Goal: Task Accomplishment & Management: Manage account settings

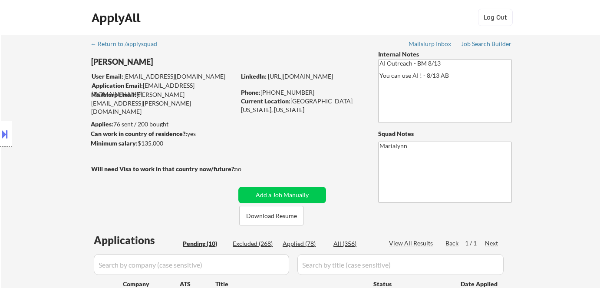
select select ""pending""
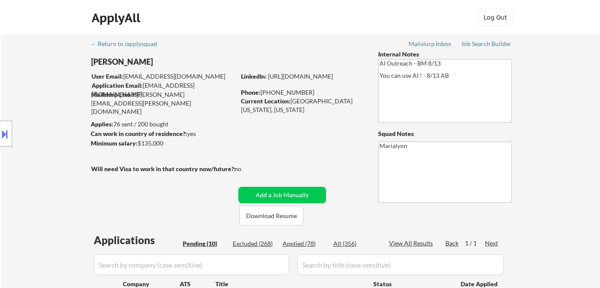
select select ""pending""
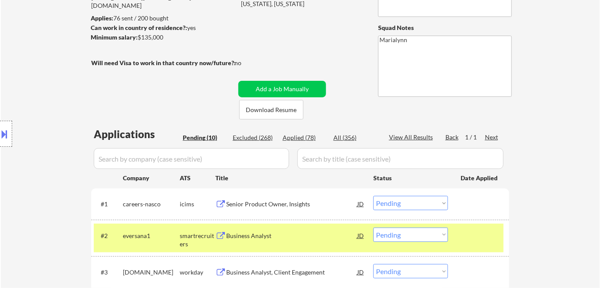
scroll to position [129, 0]
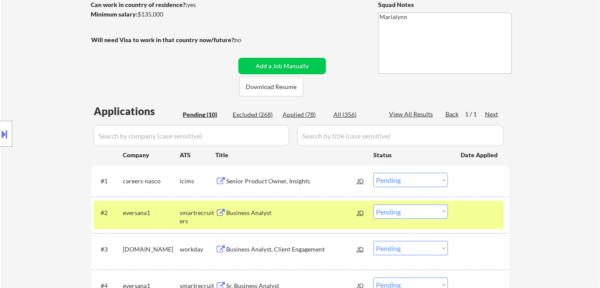
click at [267, 183] on div "Senior Product Owner, Insights" at bounding box center [291, 181] width 131 height 9
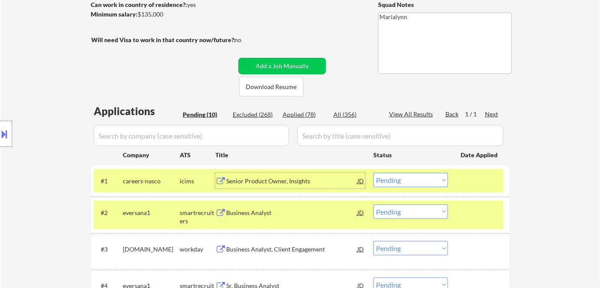
click at [288, 113] on div "Applied (78)" at bounding box center [304, 114] width 43 height 9
click at [260, 139] on input "input" at bounding box center [191, 135] width 195 height 21
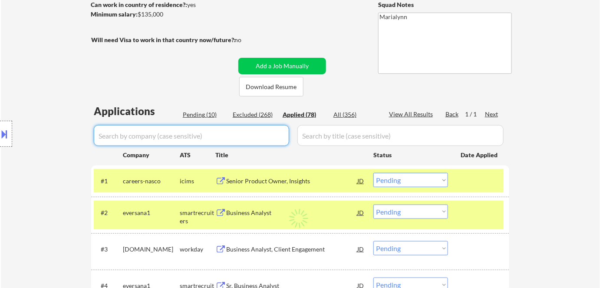
paste input "onedigital"
type input "onedigital"
select select ""applied""
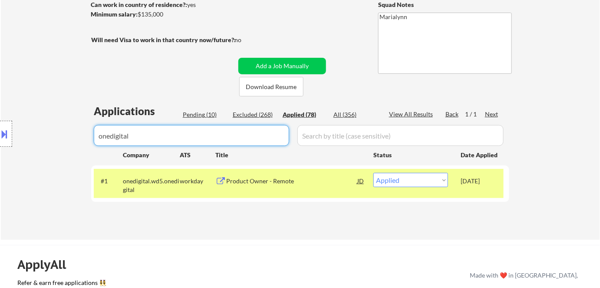
type input "onedigital"
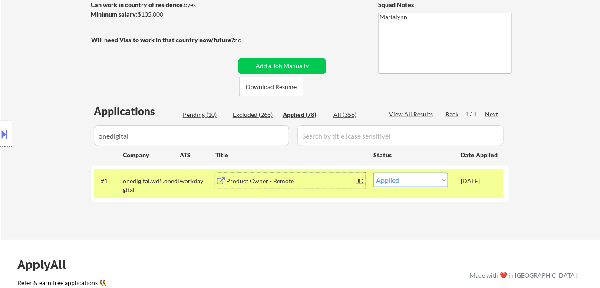
click at [277, 177] on div "Product Owner - Remote" at bounding box center [291, 181] width 131 height 9
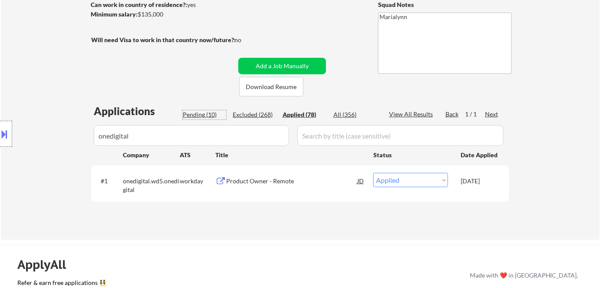
click at [204, 111] on div "Pending (10)" at bounding box center [204, 114] width 43 height 9
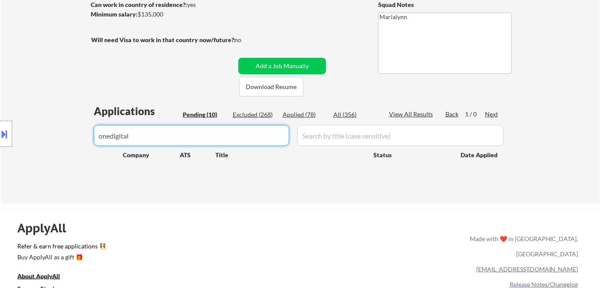
drag, startPoint x: 158, startPoint y: 139, endPoint x: 56, endPoint y: 133, distance: 102.2
click at [56, 133] on body "← Return to /applysquad Mailslurp Inbox Job Search Builder Chung Lee User Email…" at bounding box center [300, 15] width 600 height 288
select select ""pending""
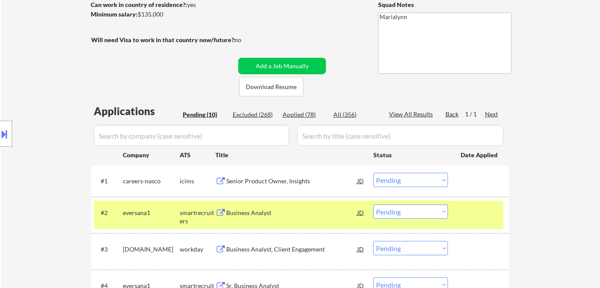
click at [171, 90] on div "← Return to /applysquad Mailslurp Inbox Job Search Builder Chung Lee User Email…" at bounding box center [301, 227] width 434 height 642
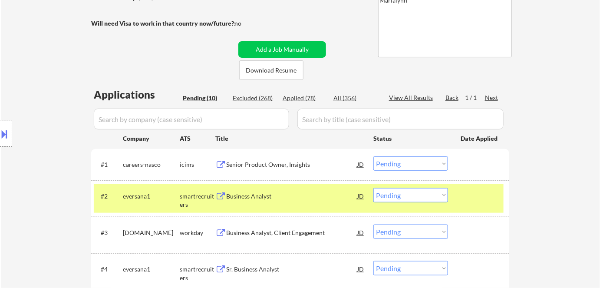
scroll to position [147, 0]
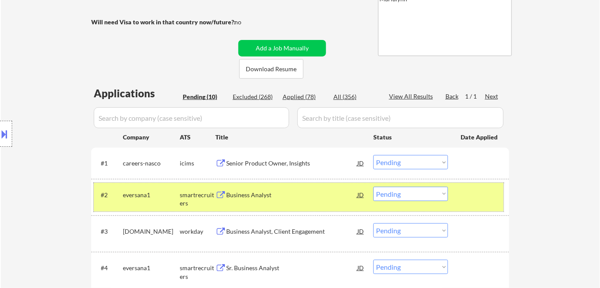
click at [182, 191] on div "smartrecruiters" at bounding box center [198, 199] width 36 height 17
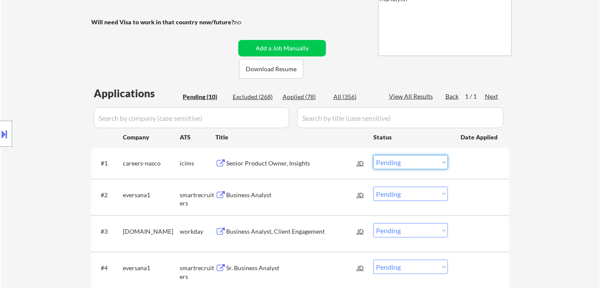
click at [421, 162] on select "Choose an option... Pending Applied Excluded (Questions) Excluded (Expired) Exc…" at bounding box center [411, 162] width 75 height 14
click at [374, 155] on select "Choose an option... Pending Applied Excluded (Questions) Excluded (Expired) Exc…" at bounding box center [411, 162] width 75 height 14
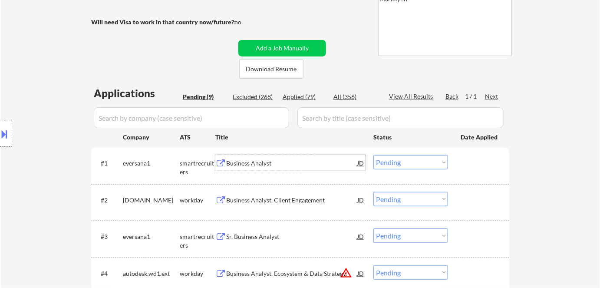
click at [246, 159] on div "Business Analyst" at bounding box center [291, 163] width 131 height 9
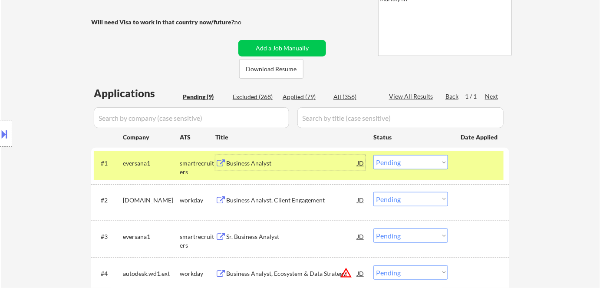
click at [432, 161] on select "Choose an option... Pending Applied Excluded (Questions) Excluded (Expired) Exc…" at bounding box center [411, 162] width 75 height 14
click at [374, 155] on select "Choose an option... Pending Applied Excluded (Questions) Excluded (Expired) Exc…" at bounding box center [411, 162] width 75 height 14
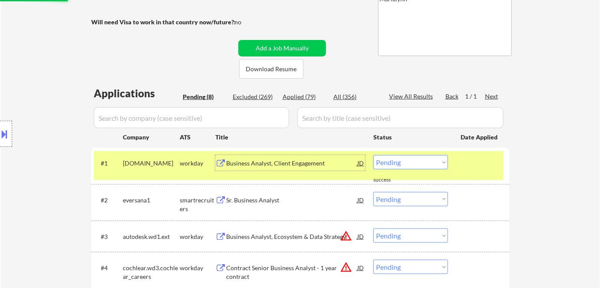
click at [257, 168] on div "Business Analyst, Client Engagement" at bounding box center [291, 163] width 131 height 16
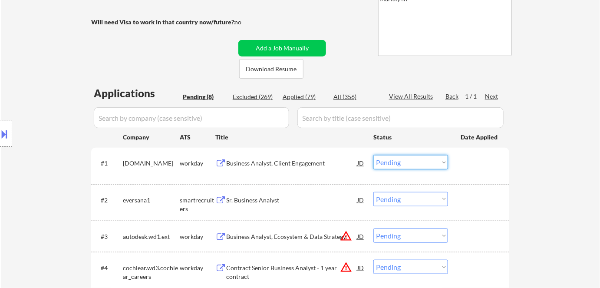
click at [414, 164] on select "Choose an option... Pending Applied Excluded (Questions) Excluded (Expired) Exc…" at bounding box center [411, 162] width 75 height 14
click at [374, 155] on select "Choose an option... Pending Applied Excluded (Questions) Excluded (Expired) Exc…" at bounding box center [411, 162] width 75 height 14
click at [267, 200] on div "Sr. Business Analyst" at bounding box center [291, 200] width 131 height 9
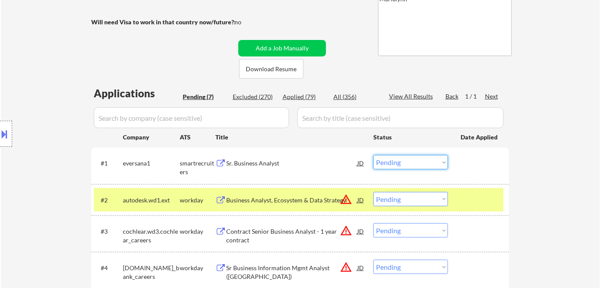
drag, startPoint x: 434, startPoint y: 161, endPoint x: 434, endPoint y: 206, distance: 44.7
click at [434, 206] on div "#1 eversana1 smartrecruiters Sr. Business Analyst JD warning_amber Choose an op…" at bounding box center [300, 270] width 418 height 245
click at [374, 155] on select "Choose an option... Pending Applied Excluded (Questions) Excluded (Expired) Exc…" at bounding box center [411, 162] width 75 height 14
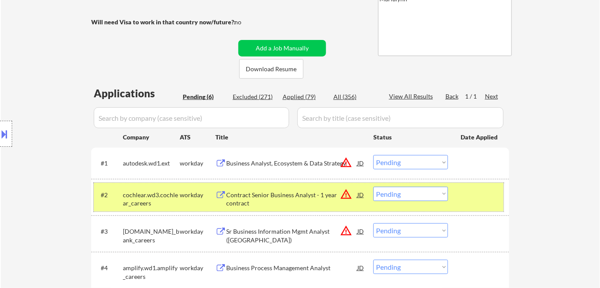
click at [189, 198] on div "workday" at bounding box center [198, 195] width 36 height 9
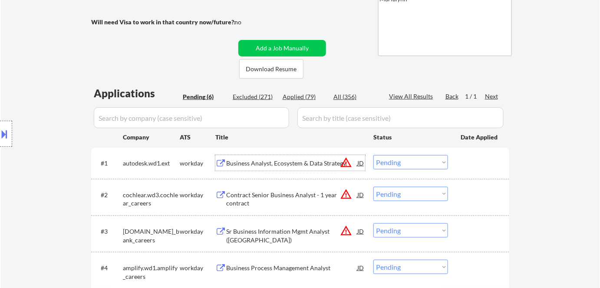
click at [269, 168] on div "Business Analyst, Ecosystem & Data Strategy" at bounding box center [291, 163] width 131 height 16
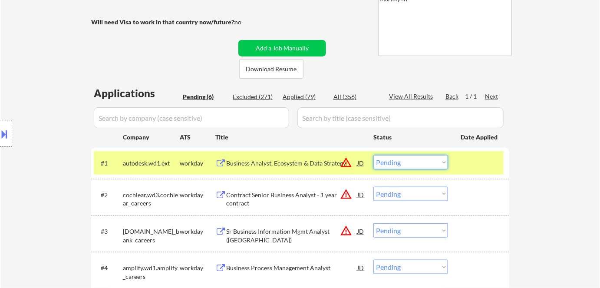
click at [406, 161] on select "Choose an option... Pending Applied Excluded (Questions) Excluded (Expired) Exc…" at bounding box center [411, 162] width 75 height 14
click at [374, 155] on select "Choose an option... Pending Applied Excluded (Questions) Excluded (Expired) Exc…" at bounding box center [411, 162] width 75 height 14
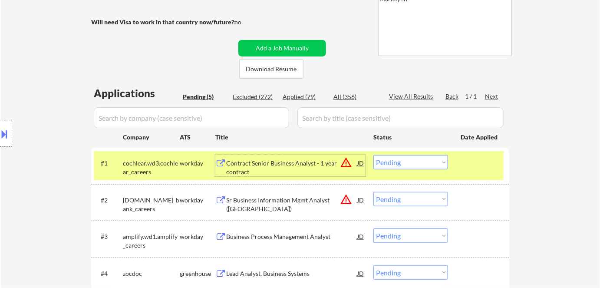
click at [239, 166] on div "Contract Senior Business Analyst - 1 year contract" at bounding box center [291, 167] width 131 height 17
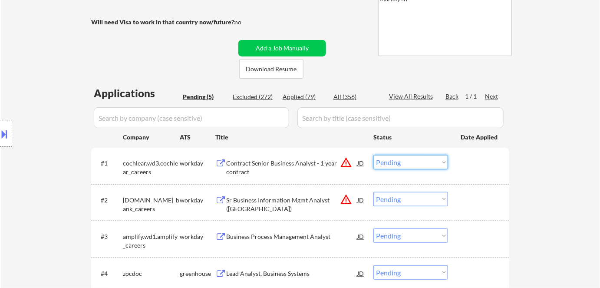
click at [427, 160] on select "Choose an option... Pending Applied Excluded (Questions) Excluded (Expired) Exc…" at bounding box center [411, 162] width 75 height 14
click at [374, 155] on select "Choose an option... Pending Applied Excluded (Questions) Excluded (Expired) Exc…" at bounding box center [411, 162] width 75 height 14
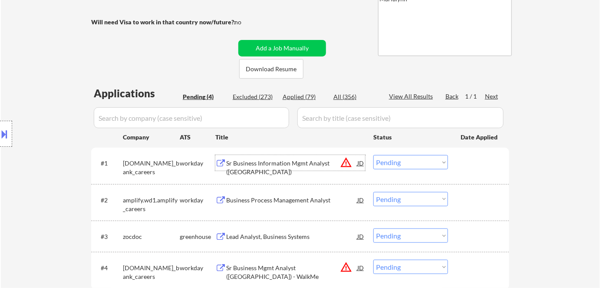
click at [239, 162] on div "Sr Business Information Mgmt Analyst (US)" at bounding box center [291, 167] width 131 height 17
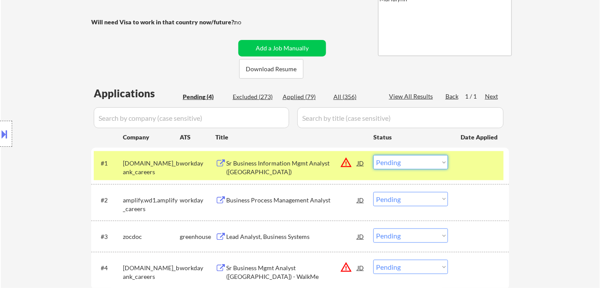
click at [395, 160] on select "Choose an option... Pending Applied Excluded (Questions) Excluded (Expired) Exc…" at bounding box center [411, 162] width 75 height 14
click at [374, 155] on select "Choose an option... Pending Applied Excluded (Questions) Excluded (Expired) Exc…" at bounding box center [411, 162] width 75 height 14
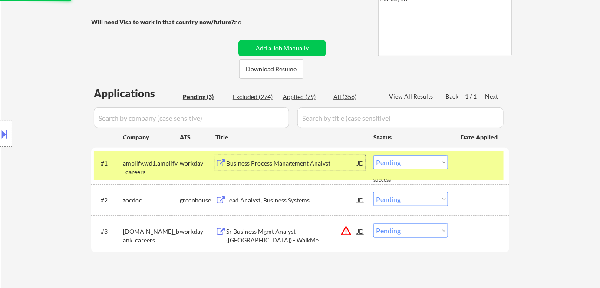
click at [236, 166] on div "Business Process Management Analyst" at bounding box center [291, 163] width 131 height 9
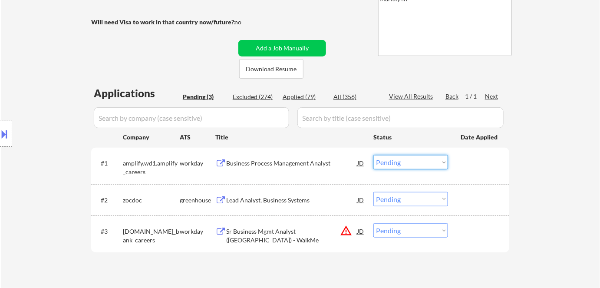
click at [429, 160] on select "Choose an option... Pending Applied Excluded (Questions) Excluded (Expired) Exc…" at bounding box center [411, 162] width 75 height 14
click at [374, 155] on select "Choose an option... Pending Applied Excluded (Questions) Excluded (Expired) Exc…" at bounding box center [411, 162] width 75 height 14
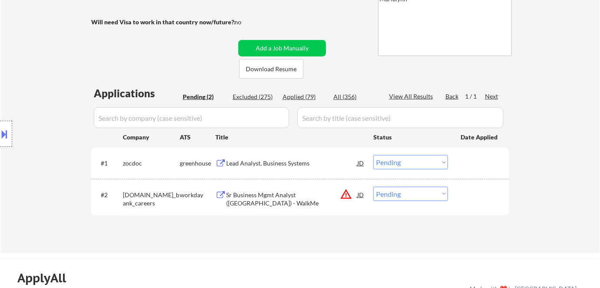
click at [245, 160] on div "Lead Analyst, Business Systems" at bounding box center [291, 163] width 131 height 9
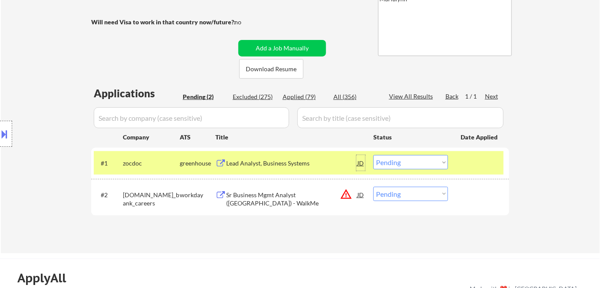
click at [360, 167] on div "JD" at bounding box center [361, 163] width 9 height 16
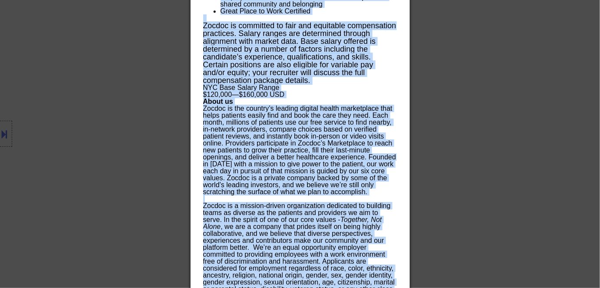
scroll to position [897, 0]
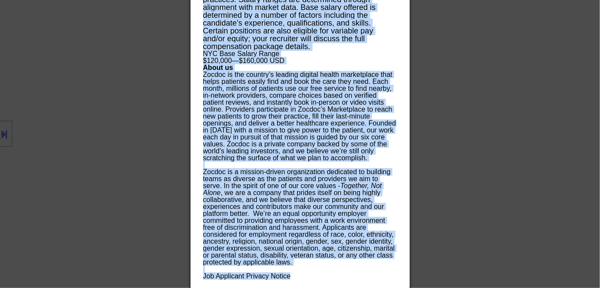
copy div "Lead Analyst, Business Systems zocdoc New York, NY, United States; USA Remote A…"
drag, startPoint x: 204, startPoint y: 35, endPoint x: 316, endPoint y: 277, distance: 267.3
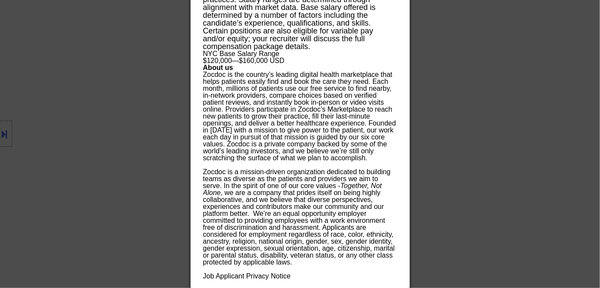
click at [176, 60] on div at bounding box center [300, 144] width 600 height 288
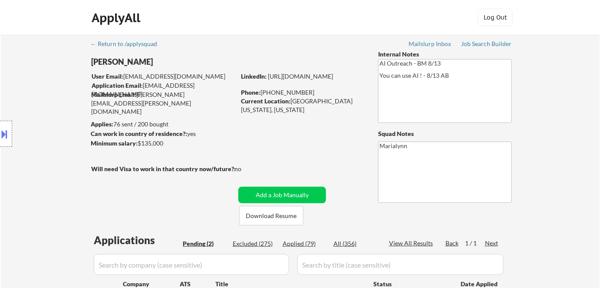
scroll to position [64, 0]
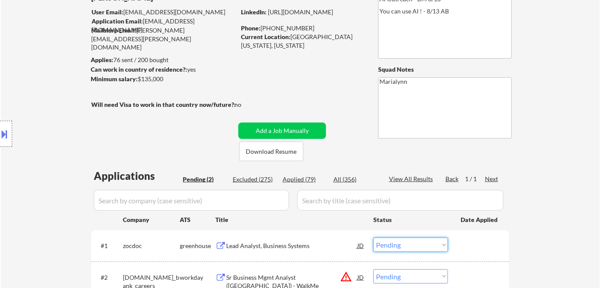
click at [396, 248] on select "Choose an option... Pending Applied Excluded (Questions) Excluded (Expired) Exc…" at bounding box center [411, 245] width 75 height 14
click at [374, 238] on select "Choose an option... Pending Applied Excluded (Questions) Excluded (Expired) Exc…" at bounding box center [411, 245] width 75 height 14
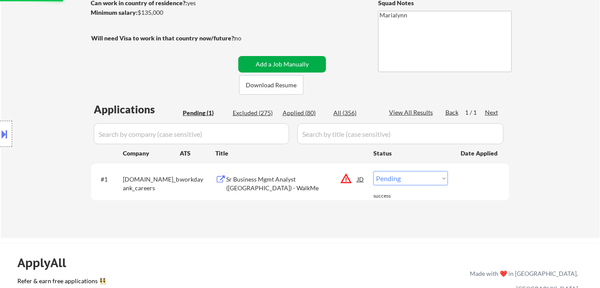
scroll to position [136, 0]
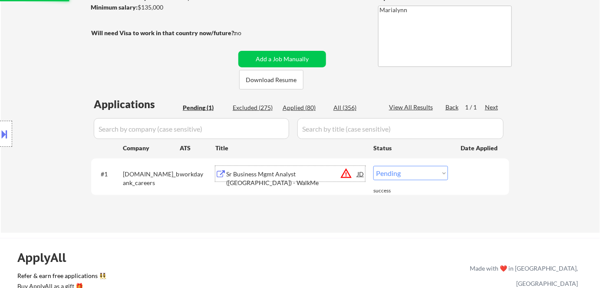
click at [259, 169] on div "Sr Business Mgmt Analyst (US) - WalkMe" at bounding box center [291, 174] width 131 height 16
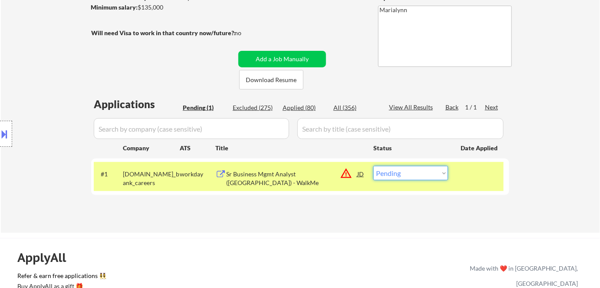
drag, startPoint x: 398, startPoint y: 173, endPoint x: 417, endPoint y: 244, distance: 73.8
click at [417, 244] on div "← Return to /applysquad Mailslurp Inbox Job Search Builder Chung Lee User Email…" at bounding box center [300, 271] width 600 height 814
click at [374, 166] on select "Choose an option... Pending Applied Excluded (Questions) Excluded (Expired) Exc…" at bounding box center [411, 173] width 75 height 14
click at [308, 108] on div "Applied (80)" at bounding box center [304, 107] width 43 height 9
select select ""applied""
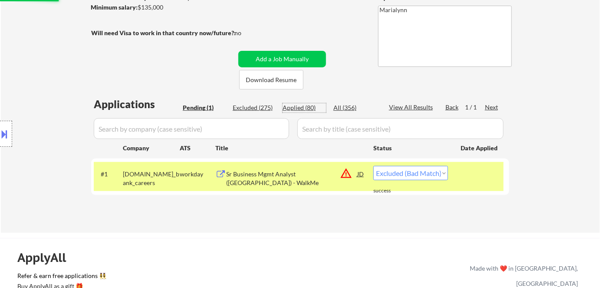
select select ""applied""
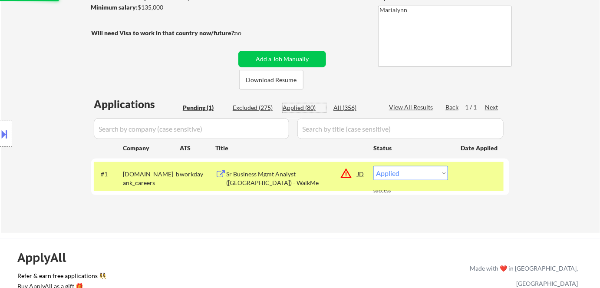
select select ""applied""
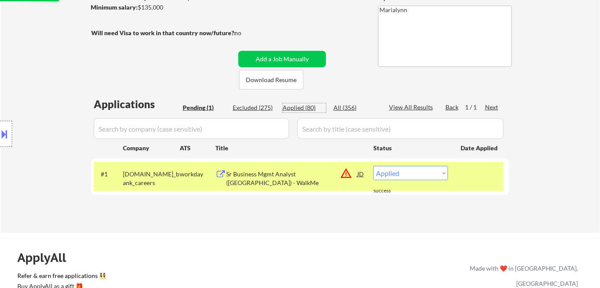
select select ""applied""
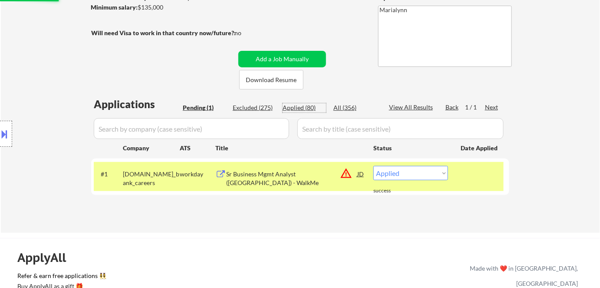
select select ""applied""
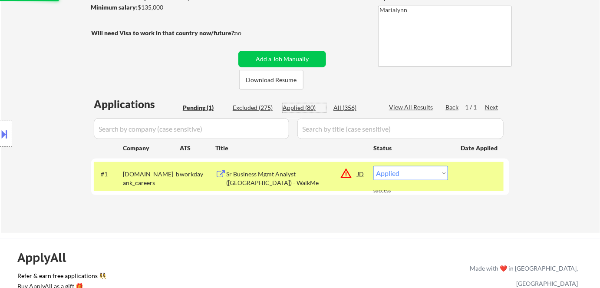
select select ""applied""
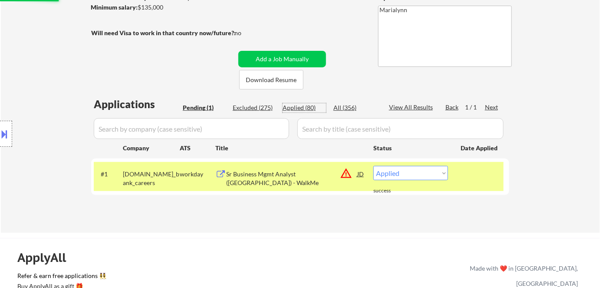
select select ""applied""
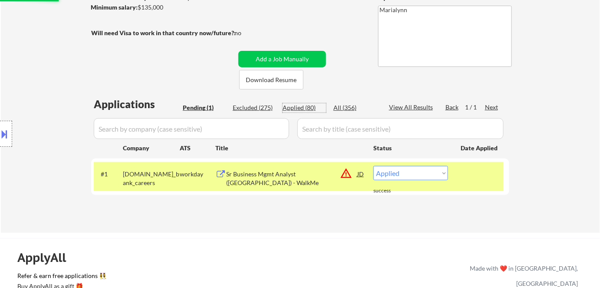
select select ""applied""
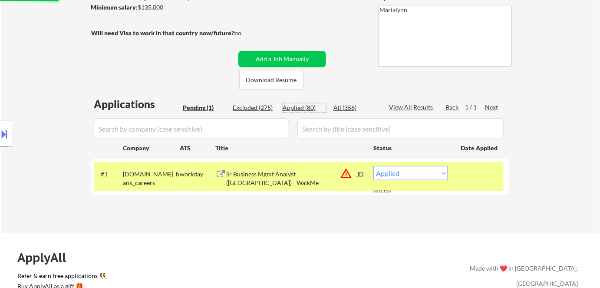
select select ""applied""
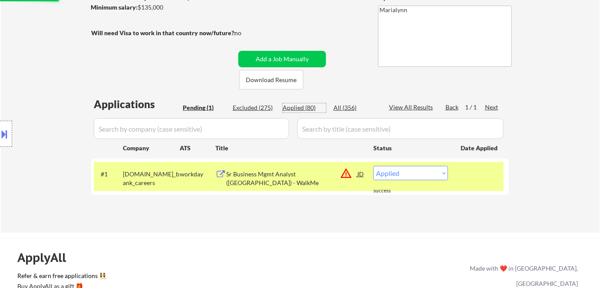
select select ""applied""
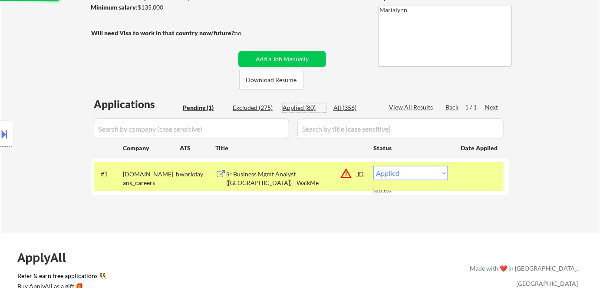
select select ""applied""
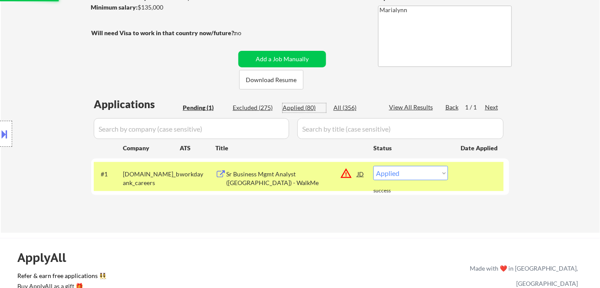
select select ""applied""
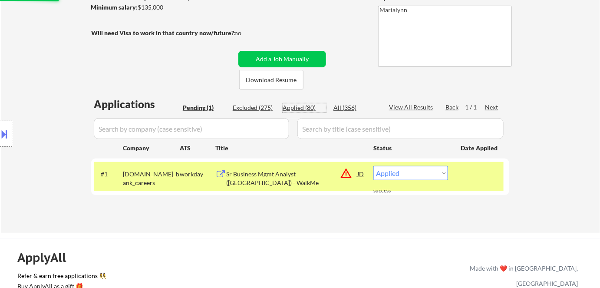
select select ""applied""
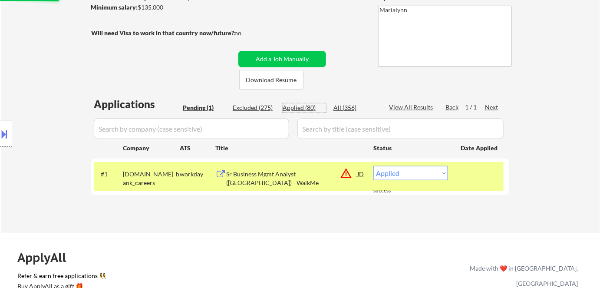
select select ""applied""
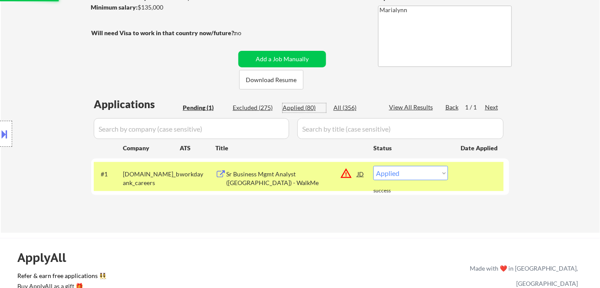
select select ""applied""
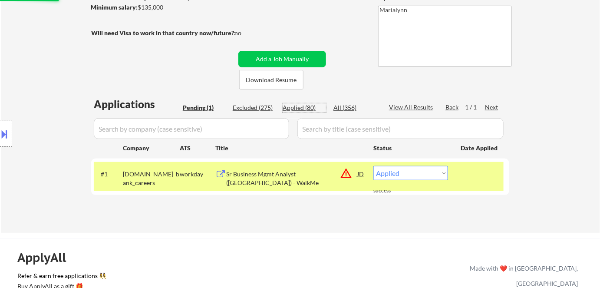
select select ""applied""
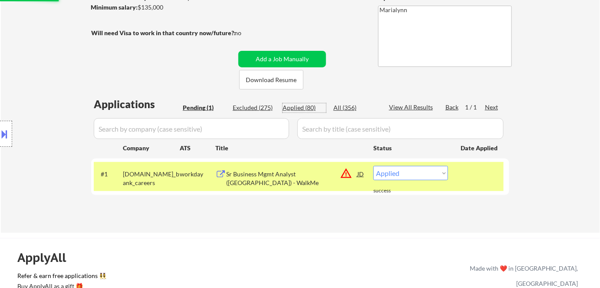
select select ""applied""
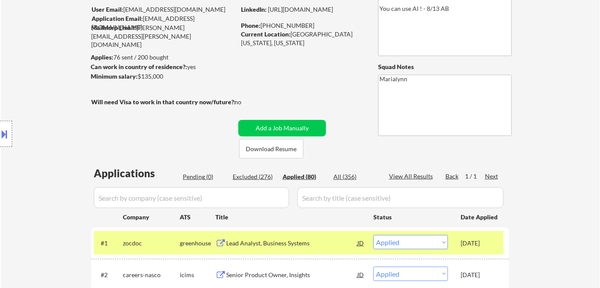
scroll to position [65, 0]
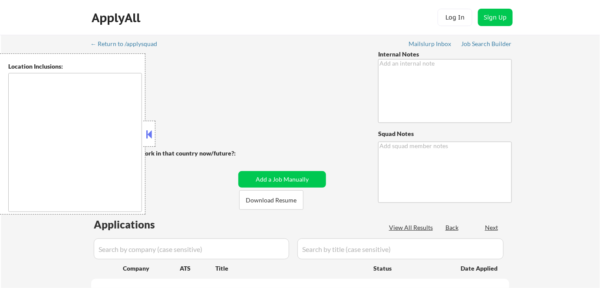
type textarea "Outreach -salary/AI -8/5 BM You may spend ~1 hr a week manually sourcing roles …"
type textarea "Marialynn"
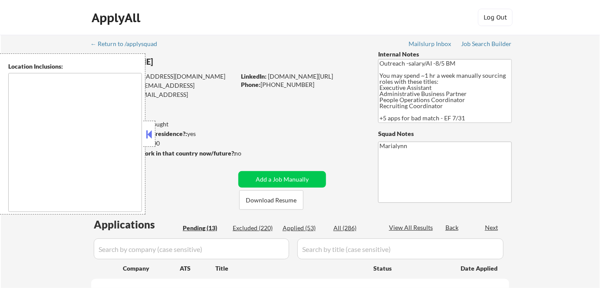
type textarea "Charleston, SC Mount Pleasant, SC North Charleston, SC James Island, SC Johns I…"
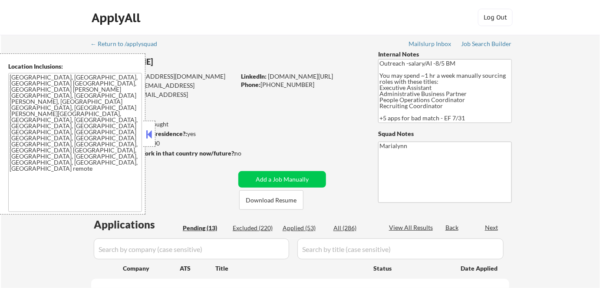
select select ""pending""
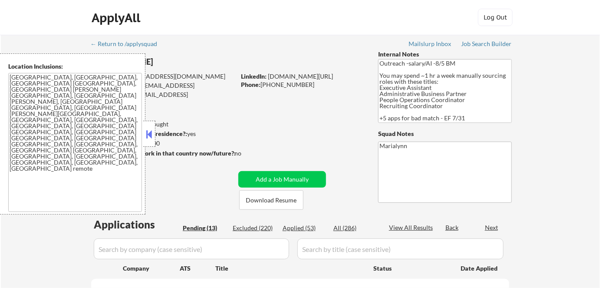
select select ""pending""
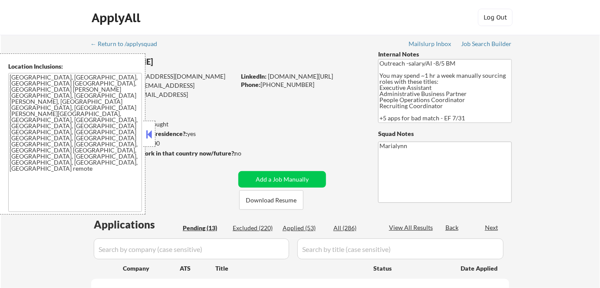
select select ""pending""
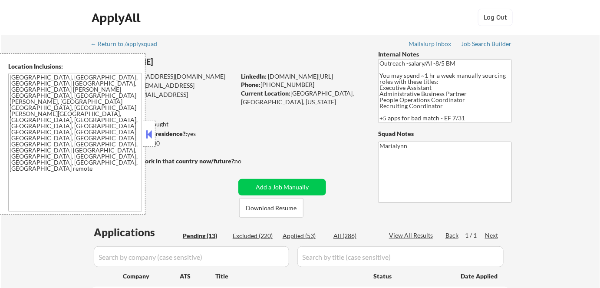
click at [149, 128] on button at bounding box center [150, 134] width 10 height 13
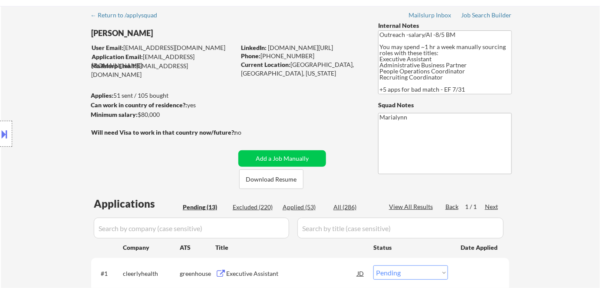
scroll to position [29, 0]
click at [275, 177] on button "Download Resume" at bounding box center [271, 179] width 64 height 20
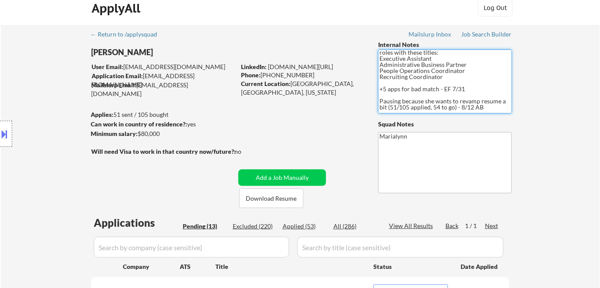
scroll to position [19, 0]
drag, startPoint x: 378, startPoint y: 60, endPoint x: 444, endPoint y: 78, distance: 68.2
click at [444, 78] on textarea "Outreach -salary/AI -8/5 BM You may spend ~1 hr a week manually sourcing roles …" at bounding box center [445, 82] width 134 height 64
click at [463, 79] on textarea "Outreach -salary/AI -8/5 BM You may spend ~1 hr a week manually sourcing roles …" at bounding box center [445, 82] width 134 height 64
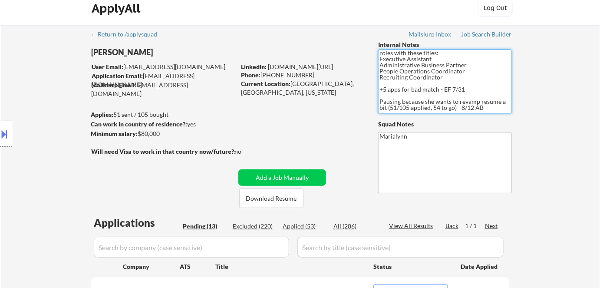
scroll to position [0, 0]
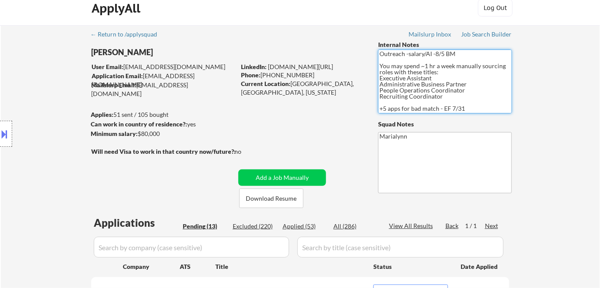
drag, startPoint x: 432, startPoint y: 80, endPoint x: 368, endPoint y: 80, distance: 63.4
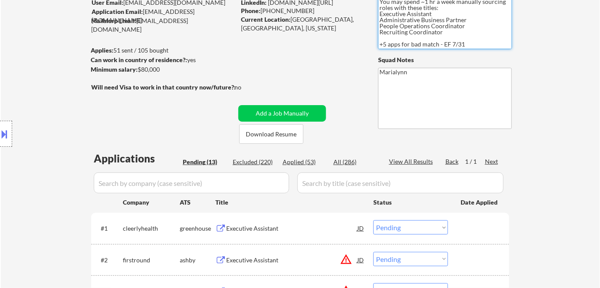
scroll to position [74, 0]
click at [247, 226] on div "Executive Assistant" at bounding box center [291, 228] width 131 height 9
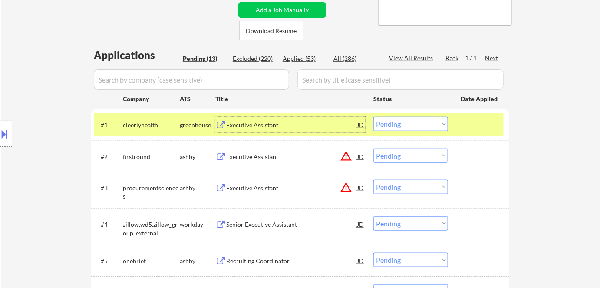
scroll to position [182, 0]
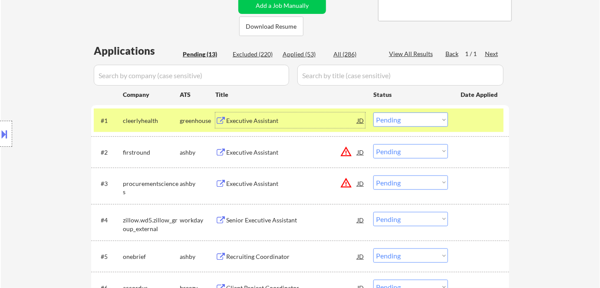
click at [258, 154] on div "Executive Assistant" at bounding box center [291, 152] width 131 height 9
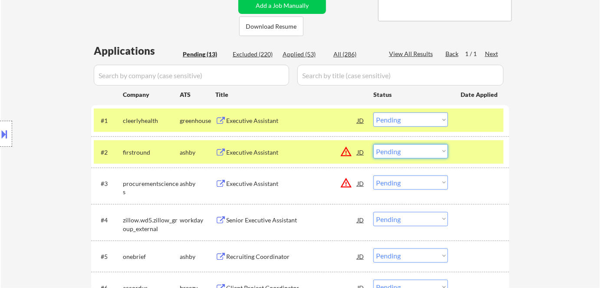
click at [414, 147] on select "Choose an option... Pending Applied Excluded (Questions) Excluded (Expired) Exc…" at bounding box center [411, 151] width 75 height 14
click at [374, 144] on select "Choose an option... Pending Applied Excluded (Questions) Excluded (Expired) Exc…" at bounding box center [411, 151] width 75 height 14
select select ""pending""
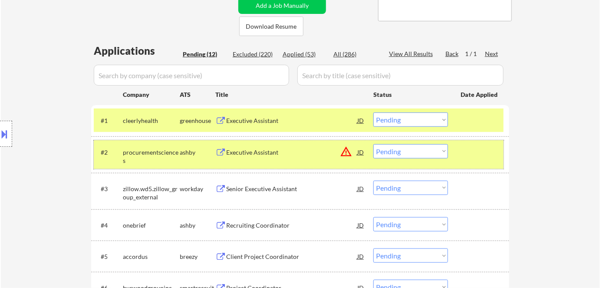
click at [174, 152] on div "procurementsciences" at bounding box center [151, 156] width 57 height 17
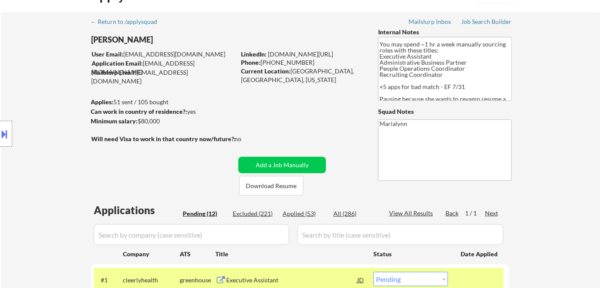
scroll to position [0, 0]
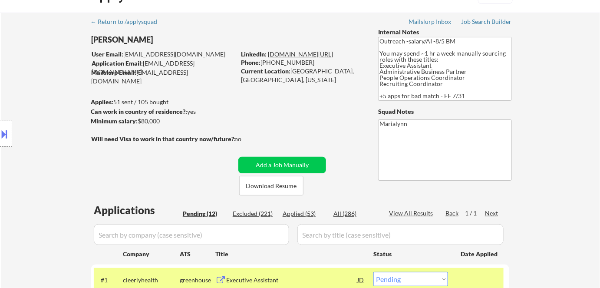
click at [320, 56] on link "[DOMAIN_NAME][URL]" at bounding box center [300, 53] width 65 height 7
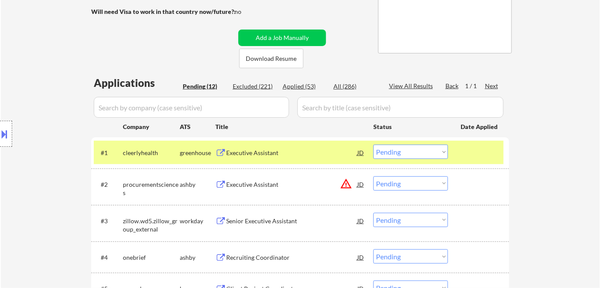
scroll to position [149, 0]
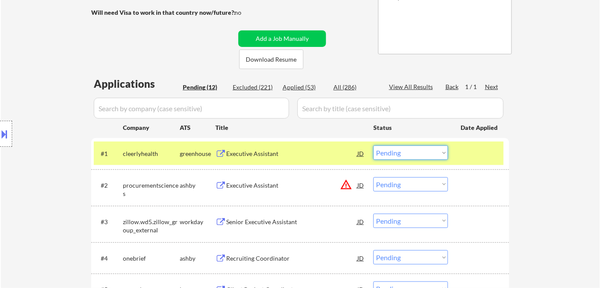
click at [393, 153] on select "Choose an option... Pending Applied Excluded (Questions) Excluded (Expired) Exc…" at bounding box center [411, 153] width 75 height 14
click at [374, 146] on select "Choose an option... Pending Applied Excluded (Questions) Excluded (Expired) Exc…" at bounding box center [411, 153] width 75 height 14
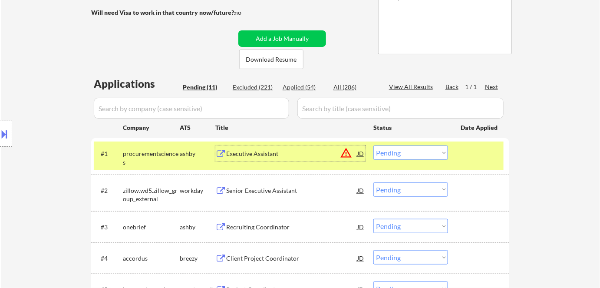
click at [246, 154] on div "Executive Assistant" at bounding box center [291, 153] width 131 height 9
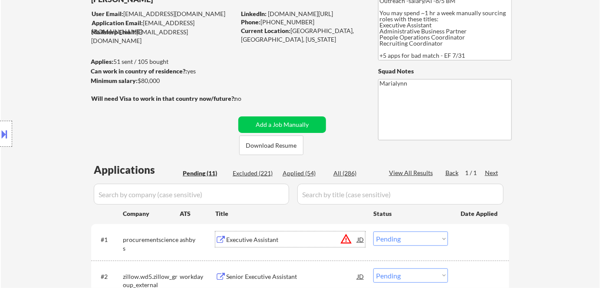
scroll to position [61, 0]
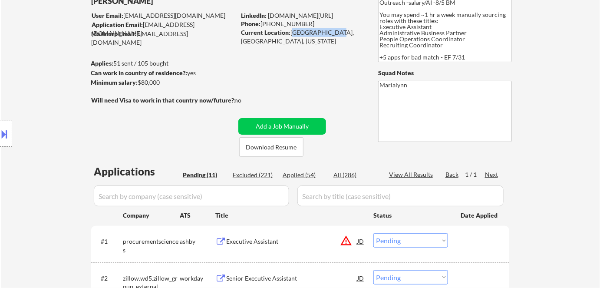
copy div "Charleston, SC"
drag, startPoint x: 292, startPoint y: 33, endPoint x: 330, endPoint y: 30, distance: 37.5
click at [330, 30] on div "Current Location: Charleston, SC, South Carolina" at bounding box center [302, 36] width 123 height 17
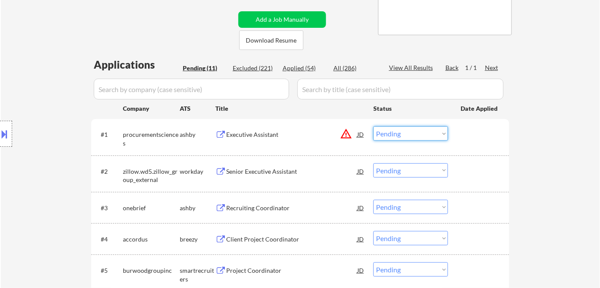
click at [427, 135] on select "Choose an option... Pending Applied Excluded (Questions) Excluded (Expired) Exc…" at bounding box center [411, 133] width 75 height 14
click at [374, 126] on select "Choose an option... Pending Applied Excluded (Questions) Excluded (Expired) Exc…" at bounding box center [411, 133] width 75 height 14
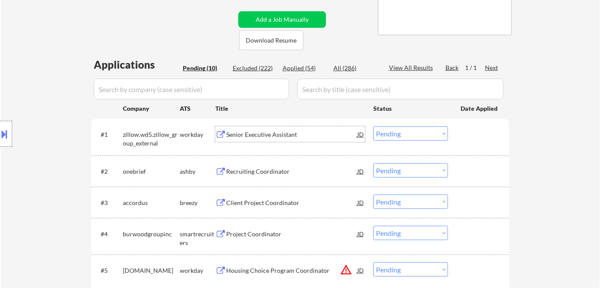
click at [260, 136] on div "Senior Executive Assistant" at bounding box center [291, 134] width 131 height 9
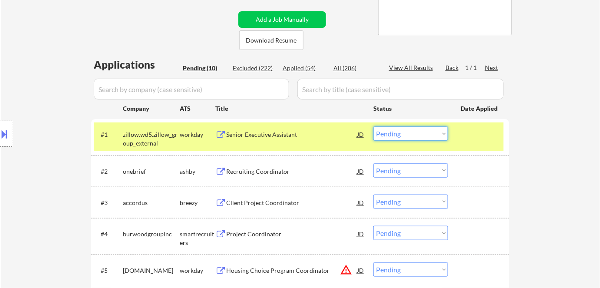
click at [412, 130] on select "Choose an option... Pending Applied Excluded (Questions) Excluded (Expired) Exc…" at bounding box center [411, 133] width 75 height 14
click at [374, 126] on select "Choose an option... Pending Applied Excluded (Questions) Excluded (Expired) Exc…" at bounding box center [411, 133] width 75 height 14
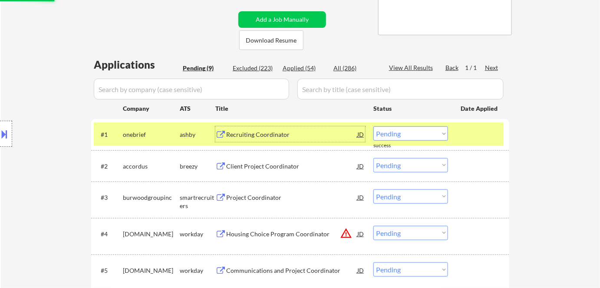
click at [262, 135] on div "Recruiting Coordinator" at bounding box center [291, 134] width 131 height 9
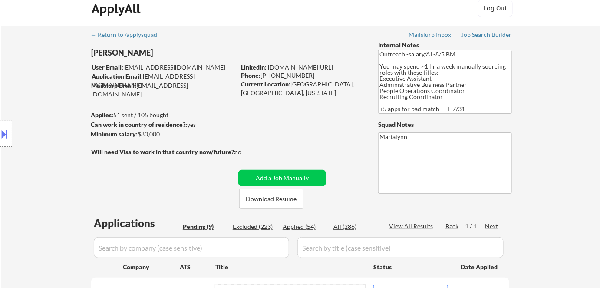
scroll to position [10, 0]
click at [305, 84] on div "Current Location: Charleston, SC, South Carolina" at bounding box center [302, 88] width 123 height 17
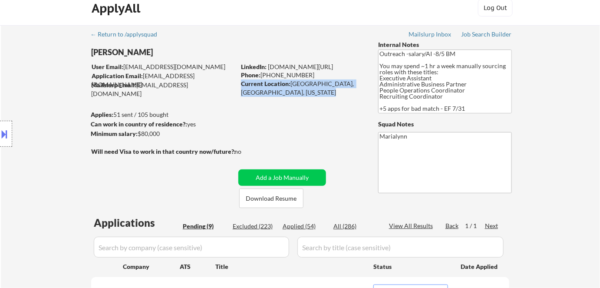
click at [305, 84] on div "Current Location: Charleston, SC, South Carolina" at bounding box center [302, 88] width 123 height 17
copy div "Charleston, SC"
drag, startPoint x: 291, startPoint y: 83, endPoint x: 329, endPoint y: 85, distance: 37.8
click at [329, 85] on div "Current Location: Charleston, SC, South Carolina" at bounding box center [302, 88] width 123 height 17
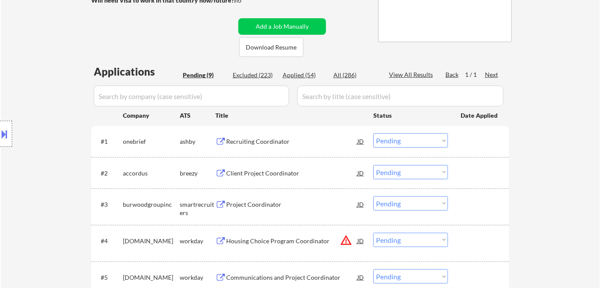
scroll to position [161, 0]
click at [405, 138] on select "Choose an option... Pending Applied Excluded (Questions) Excluded (Expired) Exc…" at bounding box center [411, 140] width 75 height 14
click at [374, 133] on select "Choose an option... Pending Applied Excluded (Questions) Excluded (Expired) Exc…" at bounding box center [411, 140] width 75 height 14
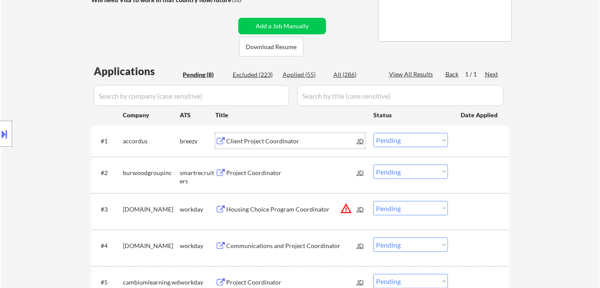
click at [255, 142] on div "Client Project Coordinator" at bounding box center [291, 141] width 131 height 9
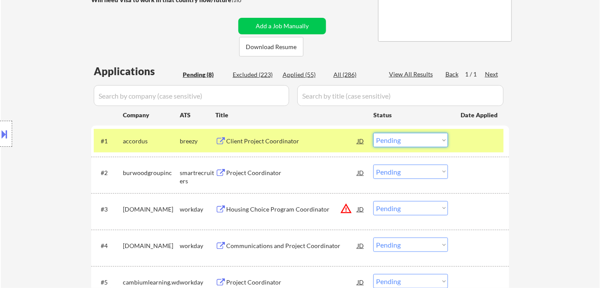
click at [408, 135] on select "Choose an option... Pending Applied Excluded (Questions) Excluded (Expired) Exc…" at bounding box center [411, 140] width 75 height 14
click at [374, 133] on select "Choose an option... Pending Applied Excluded (Questions) Excluded (Expired) Exc…" at bounding box center [411, 140] width 75 height 14
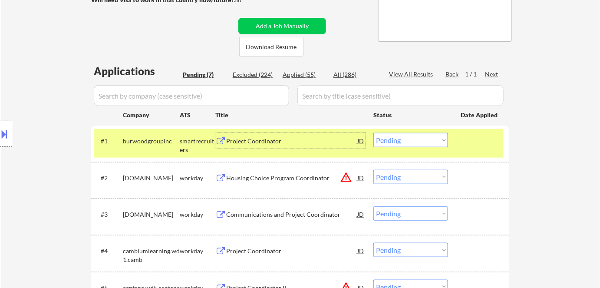
click at [249, 146] on div "Project Coordinator" at bounding box center [291, 141] width 131 height 16
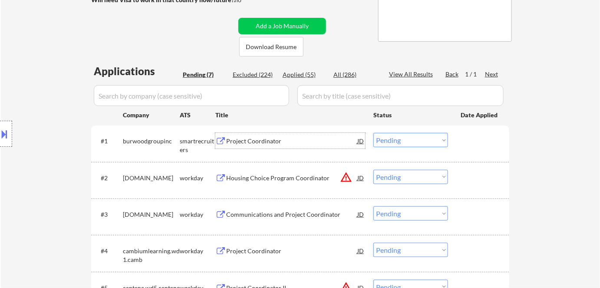
click at [396, 137] on select "Choose an option... Pending Applied Excluded (Questions) Excluded (Expired) Exc…" at bounding box center [411, 140] width 75 height 14
click at [374, 133] on select "Choose an option... Pending Applied Excluded (Questions) Excluded (Expired) Exc…" at bounding box center [411, 140] width 75 height 14
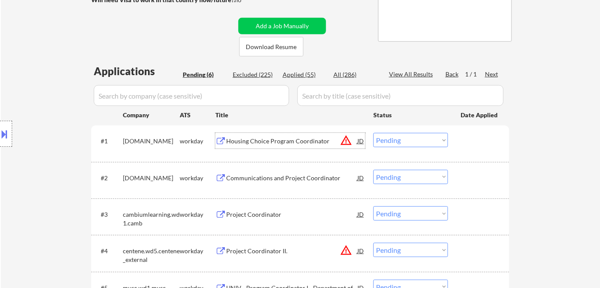
click at [244, 143] on div "Housing Choice Program Coordinator" at bounding box center [291, 141] width 131 height 9
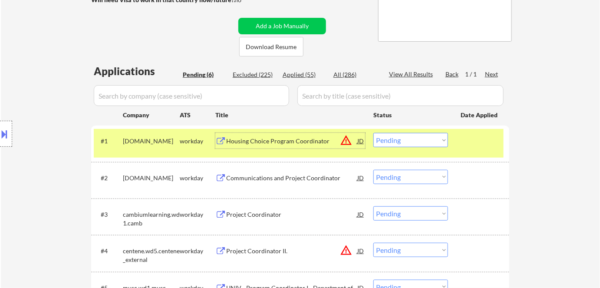
click at [421, 137] on select "Choose an option... Pending Applied Excluded (Questions) Excluded (Expired) Exc…" at bounding box center [411, 140] width 75 height 14
click at [374, 133] on select "Choose an option... Pending Applied Excluded (Questions) Excluded (Expired) Exc…" at bounding box center [411, 140] width 75 height 14
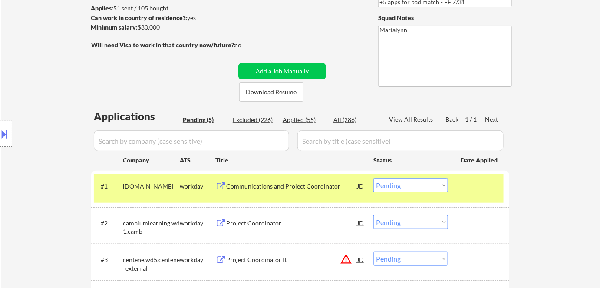
scroll to position [137, 0]
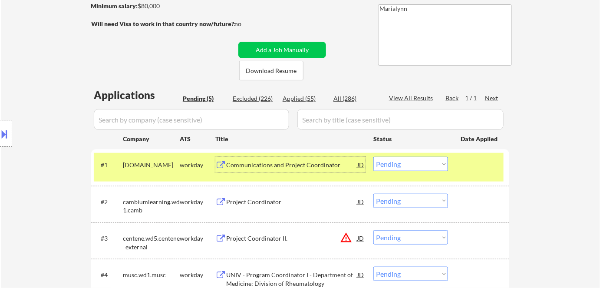
click at [305, 170] on div "Communications and Project Coordinator" at bounding box center [291, 165] width 131 height 16
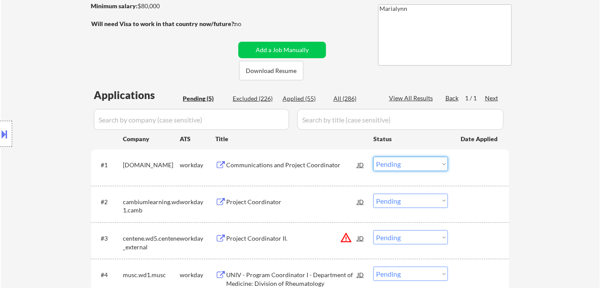
click at [422, 166] on select "Choose an option... Pending Applied Excluded (Questions) Excluded (Expired) Exc…" at bounding box center [411, 164] width 75 height 14
click at [374, 157] on select "Choose an option... Pending Applied Excluded (Questions) Excluded (Expired) Exc…" at bounding box center [411, 164] width 75 height 14
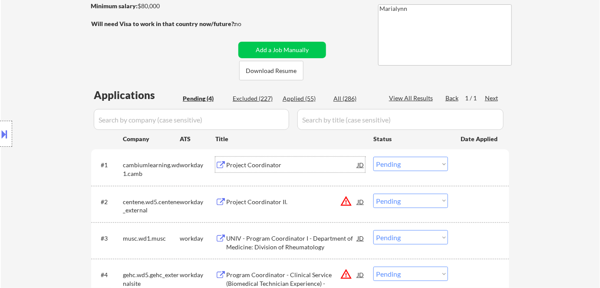
click at [246, 160] on div "Project Coordinator" at bounding box center [291, 165] width 131 height 16
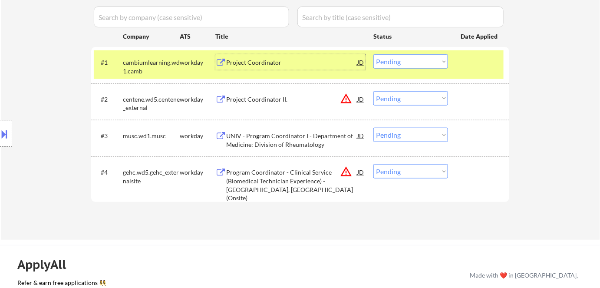
scroll to position [239, 0]
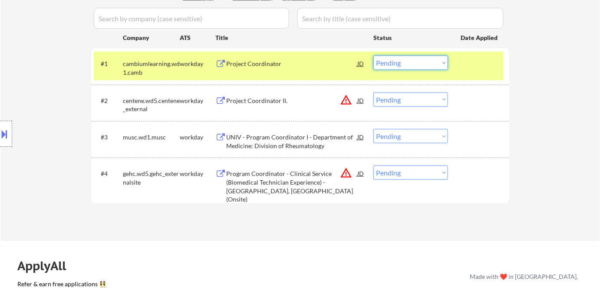
click at [422, 61] on select "Choose an option... Pending Applied Excluded (Questions) Excluded (Expired) Exc…" at bounding box center [411, 63] width 75 height 14
click at [374, 56] on select "Choose an option... Pending Applied Excluded (Questions) Excluded (Expired) Exc…" at bounding box center [411, 63] width 75 height 14
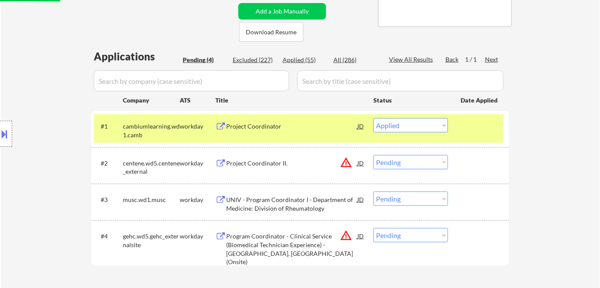
scroll to position [176, 0]
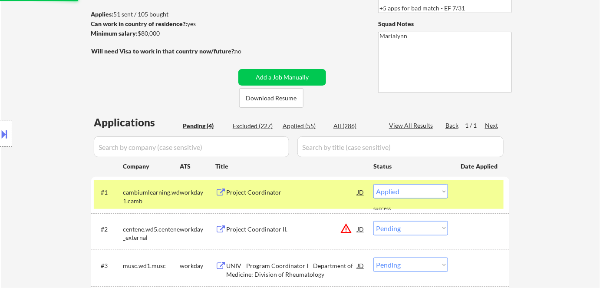
select select ""pending""
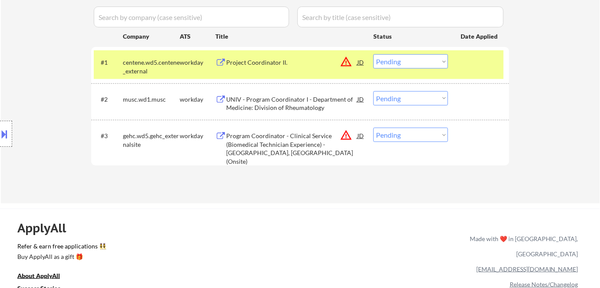
scroll to position [255, 0]
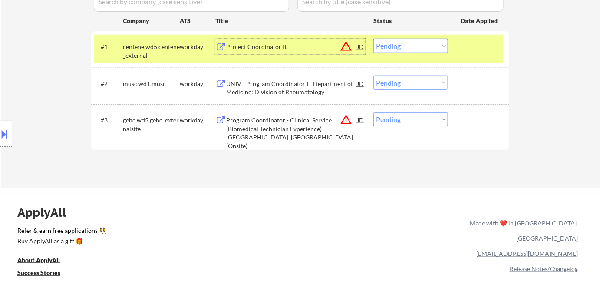
click at [267, 50] on div "Project Coordinator II." at bounding box center [291, 47] width 131 height 9
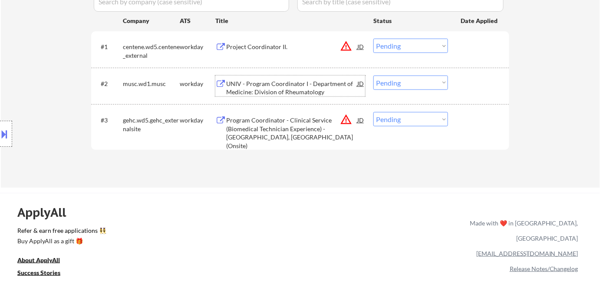
click at [292, 82] on div "UNIV - Program Coordinator I - Department of Medicine: Division of Rheumatology" at bounding box center [291, 88] width 131 height 17
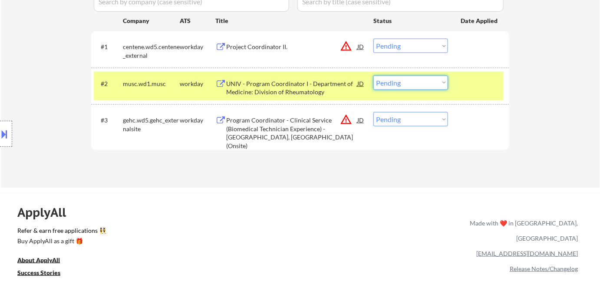
click at [422, 85] on select "Choose an option... Pending Applied Excluded (Questions) Excluded (Expired) Exc…" at bounding box center [411, 83] width 75 height 14
click at [374, 76] on select "Choose an option... Pending Applied Excluded (Questions) Excluded (Expired) Exc…" at bounding box center [411, 83] width 75 height 14
select select ""pending""
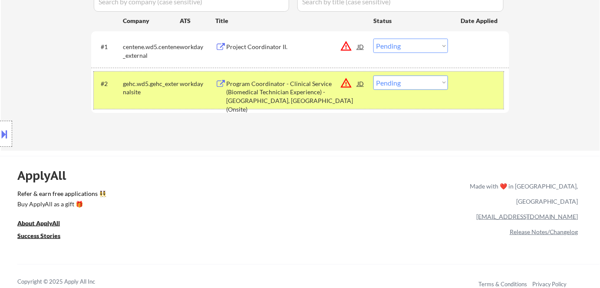
click at [169, 101] on div "#2 gehc.wd5.gehc_externalsite workday Program Coordinator - Clinical Service (B…" at bounding box center [299, 90] width 410 height 37
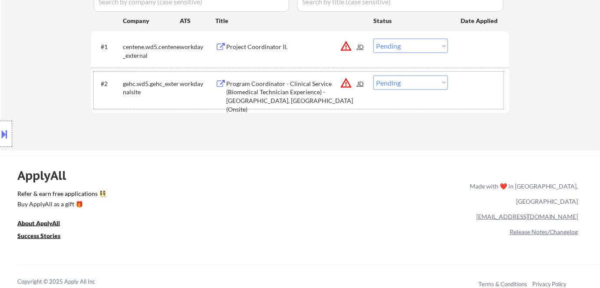
click at [391, 49] on select "Choose an option... Pending Applied Excluded (Questions) Excluded (Expired) Exc…" at bounding box center [411, 46] width 75 height 14
click at [374, 39] on select "Choose an option... Pending Applied Excluded (Questions) Excluded (Expired) Exc…" at bounding box center [411, 46] width 75 height 14
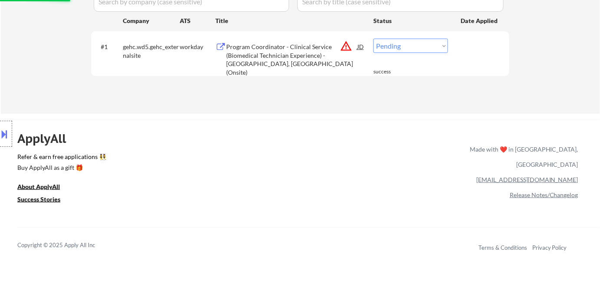
click at [262, 52] on div "Program Coordinator - Clinical Service (Biomedical Technician Experience) - Phi…" at bounding box center [291, 60] width 131 height 34
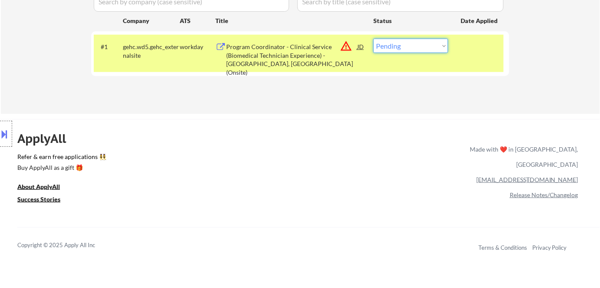
click at [390, 42] on select "Choose an option... Pending Applied Excluded (Questions) Excluded (Expired) Exc…" at bounding box center [411, 46] width 75 height 14
select select ""excluded__bad_match_""
click at [374, 39] on select "Choose an option... Pending Applied Excluded (Questions) Excluded (Expired) Exc…" at bounding box center [411, 46] width 75 height 14
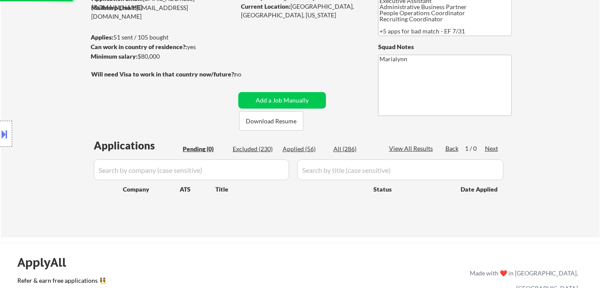
scroll to position [84, 0]
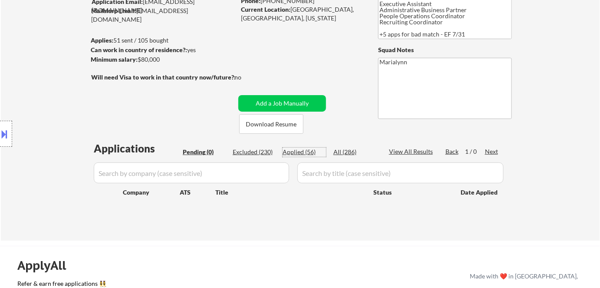
click at [307, 150] on div "Applied (56)" at bounding box center [304, 152] width 43 height 9
select select ""applied""
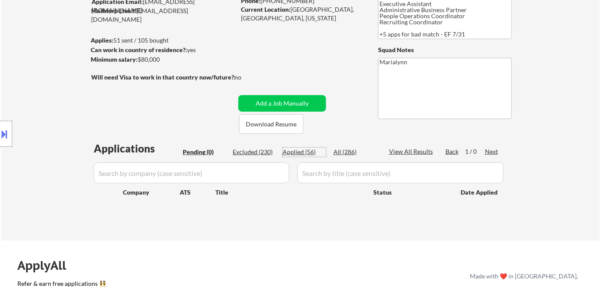
select select ""applied""
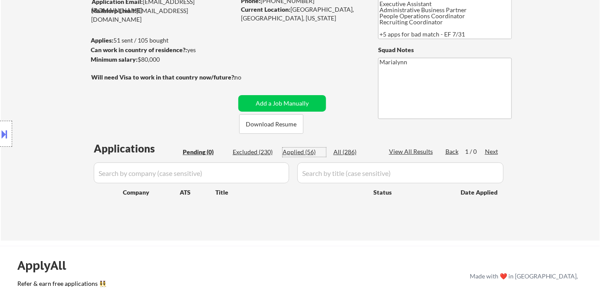
select select ""applied""
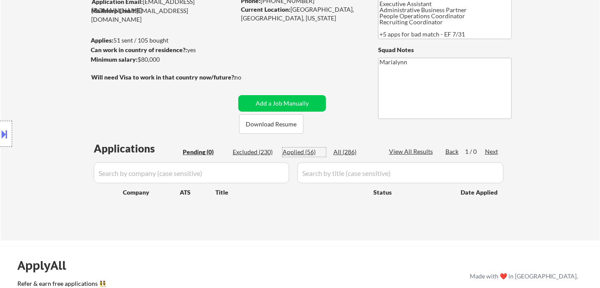
select select ""applied""
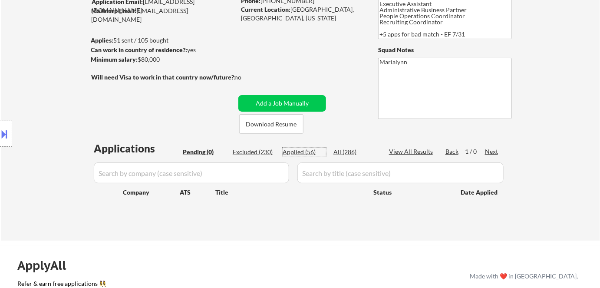
select select ""applied""
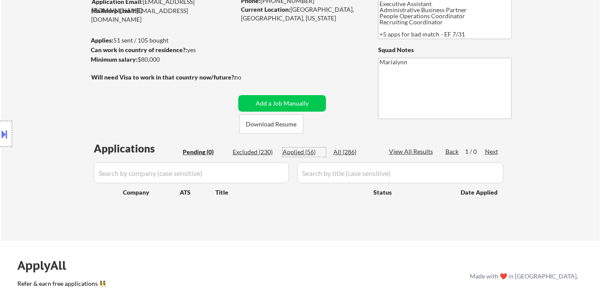
select select ""applied""
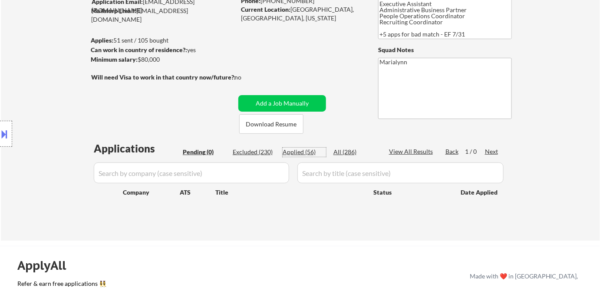
select select ""applied""
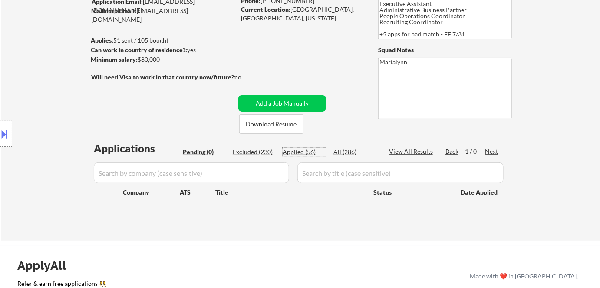
select select ""applied""
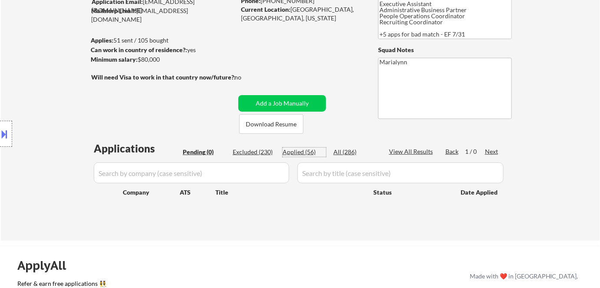
select select ""applied""
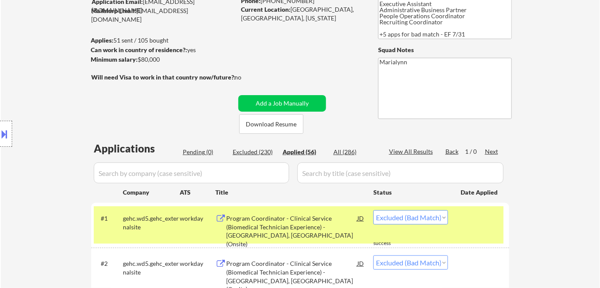
select select ""applied""
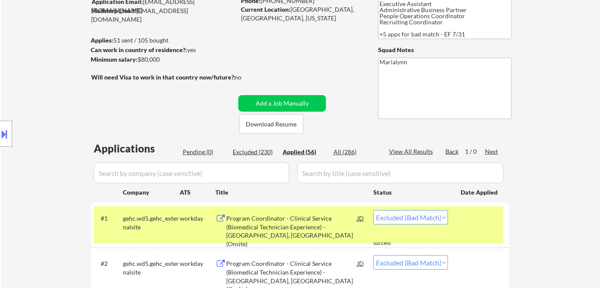
select select ""applied""
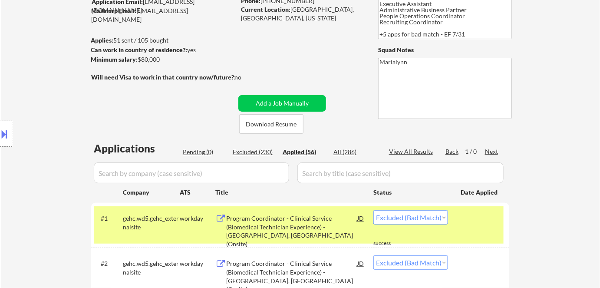
select select ""applied""
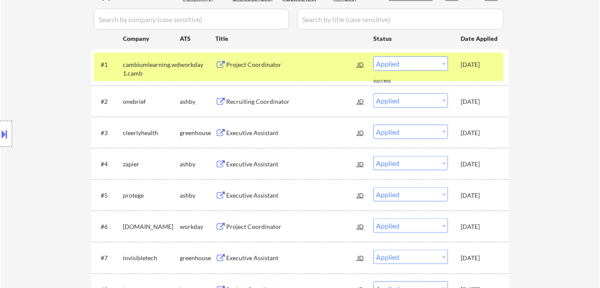
scroll to position [238, 0]
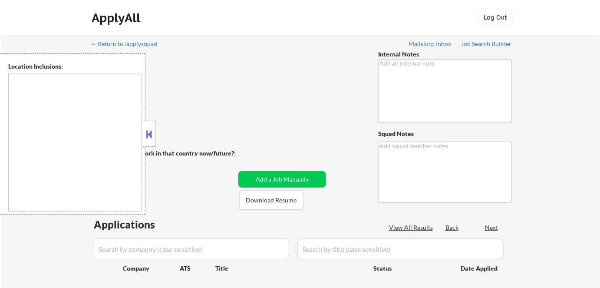
click at [152, 137] on button at bounding box center [150, 134] width 10 height 13
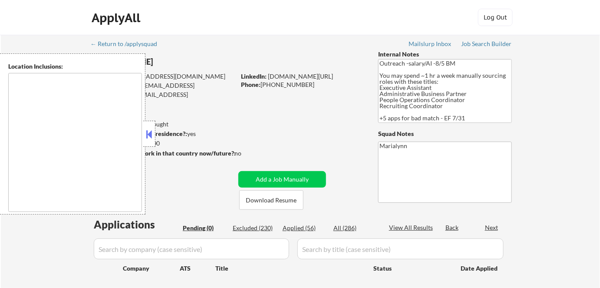
type textarea "[GEOGRAPHIC_DATA], [GEOGRAPHIC_DATA], [GEOGRAPHIC_DATA] [GEOGRAPHIC_DATA], [GEO…"
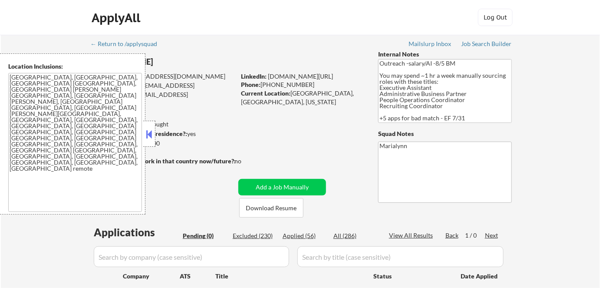
click at [150, 138] on button at bounding box center [150, 134] width 10 height 13
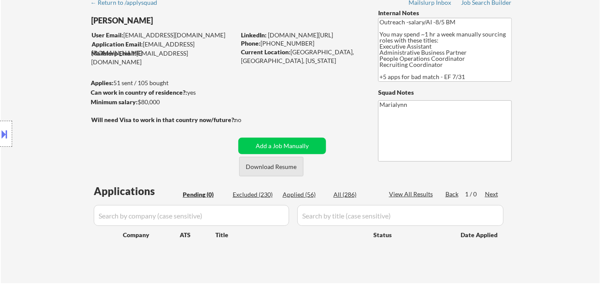
scroll to position [43, 0]
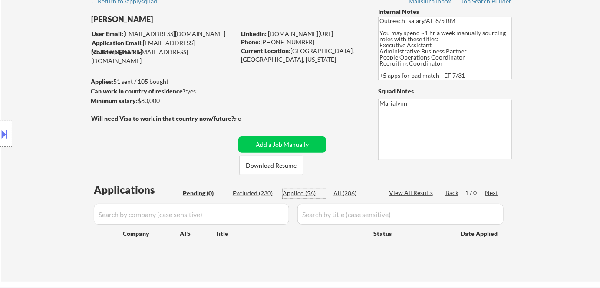
click at [305, 194] on div "Applied (56)" at bounding box center [304, 193] width 43 height 9
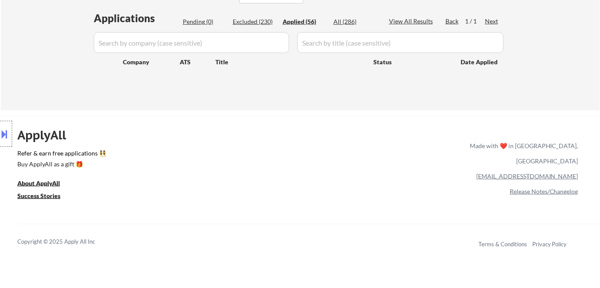
scroll to position [176, 0]
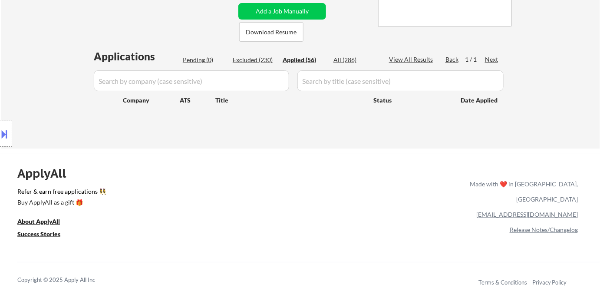
select select ""applied""
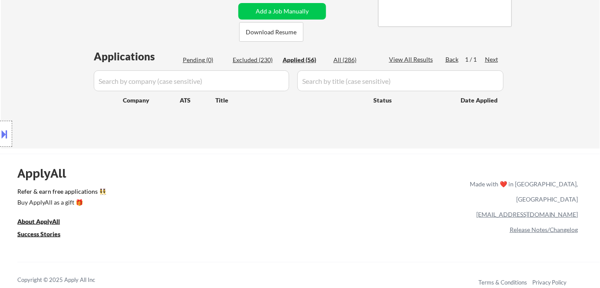
select select ""applied""
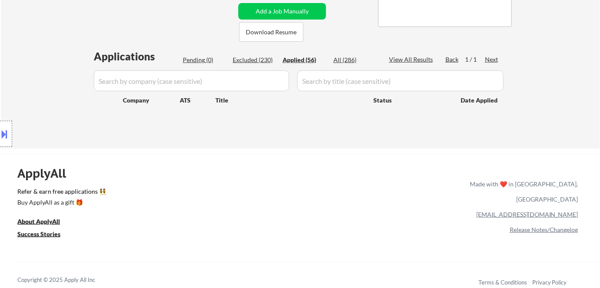
select select ""applied""
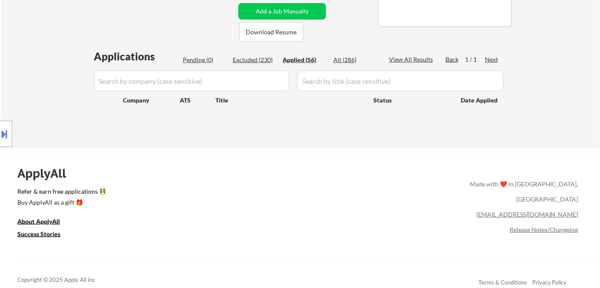
select select ""applied""
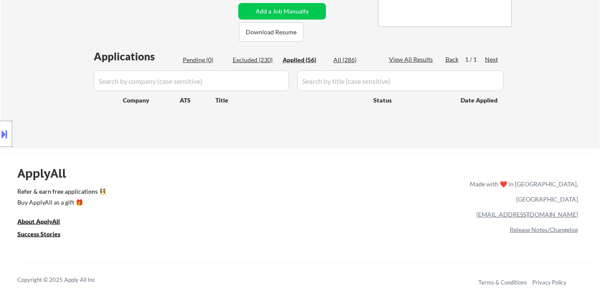
select select ""applied""
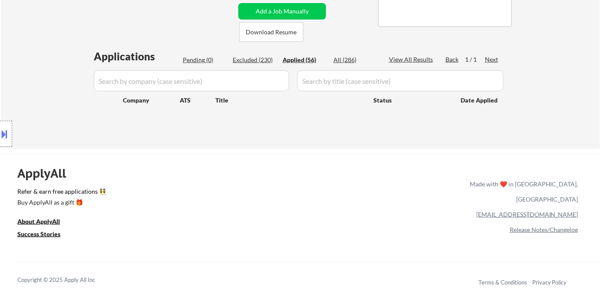
select select ""applied""
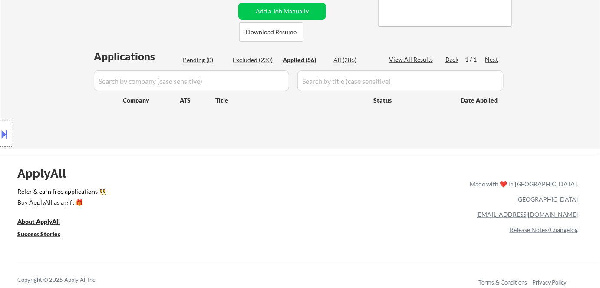
select select ""applied""
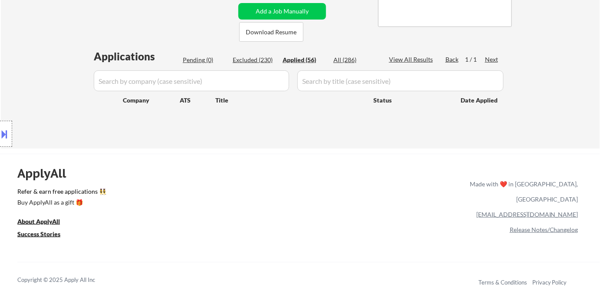
select select ""applied""
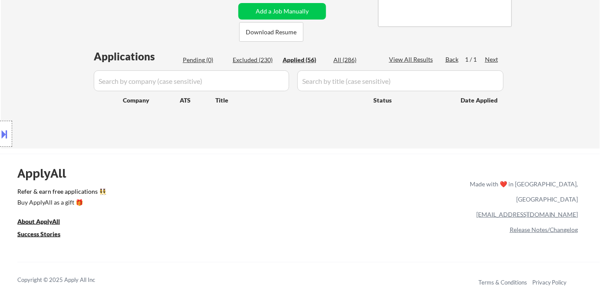
select select ""applied""
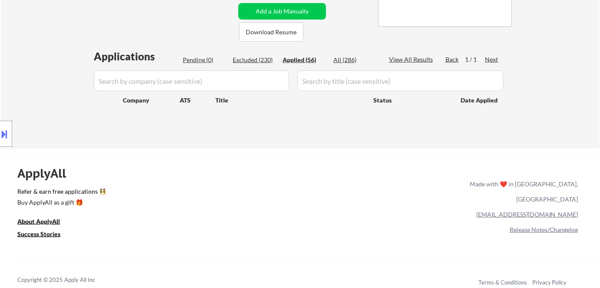
select select ""applied""
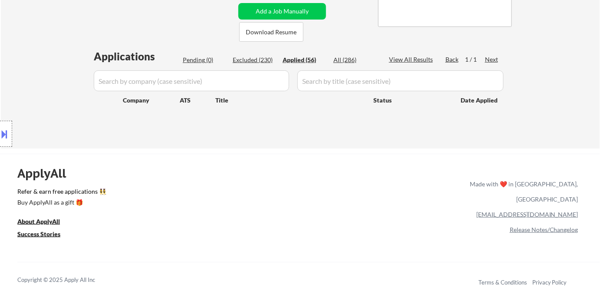
select select ""applied""
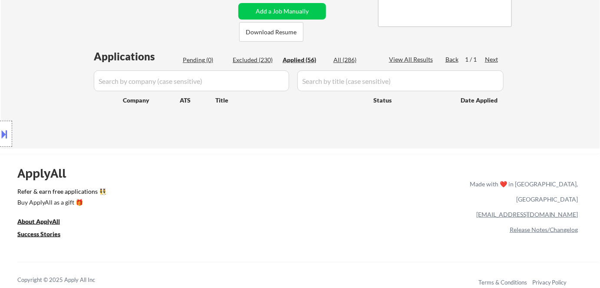
select select ""applied""
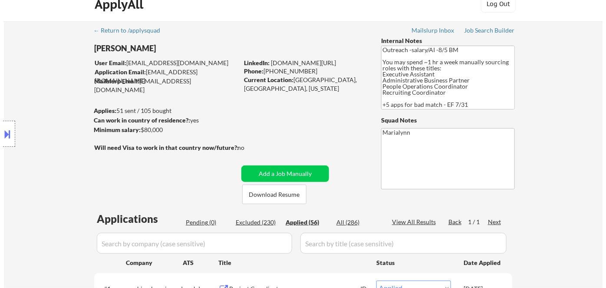
scroll to position [13, 0]
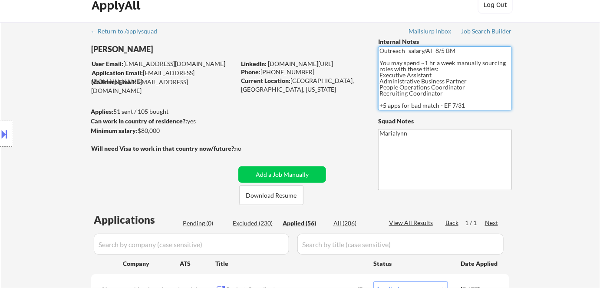
drag, startPoint x: 432, startPoint y: 76, endPoint x: 359, endPoint y: 73, distance: 73.0
click at [359, 73] on div "Meagan_Olivia Jade User Email: meaganjadew@gmail.com Application Email: meaganj…" at bounding box center [301, 121] width 434 height 168
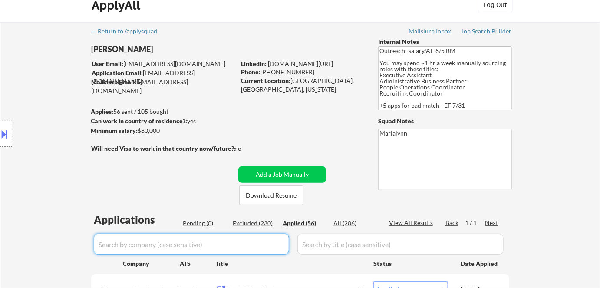
click at [216, 243] on input "input" at bounding box center [191, 244] width 195 height 21
paste input "outsourcey"
type input "outsourcey"
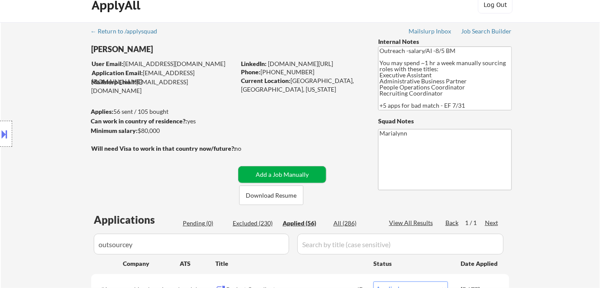
click at [291, 170] on button "Add a Job Manually" at bounding box center [283, 174] width 88 height 17
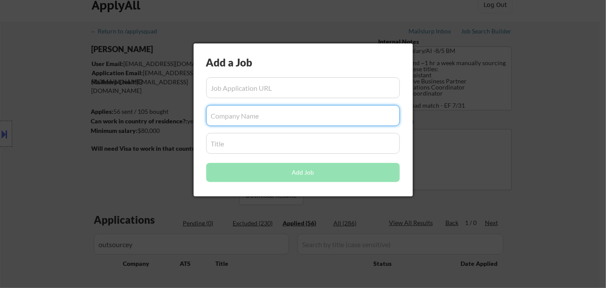
click at [245, 122] on input "input" at bounding box center [303, 115] width 194 height 21
paste input "outsourcey"
type input "outsourcey"
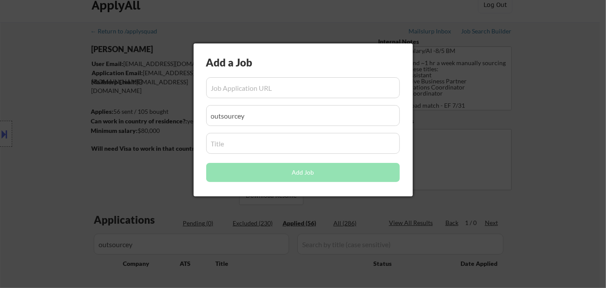
click at [448, 191] on div at bounding box center [303, 144] width 606 height 288
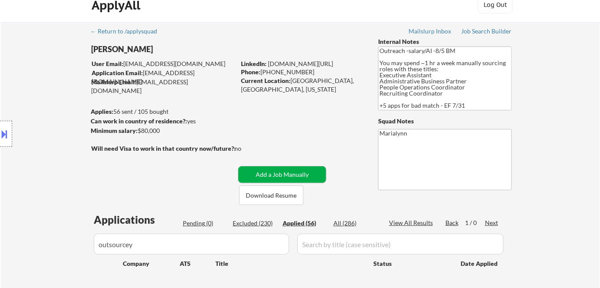
click at [305, 170] on button "Add a Job Manually" at bounding box center [283, 174] width 88 height 17
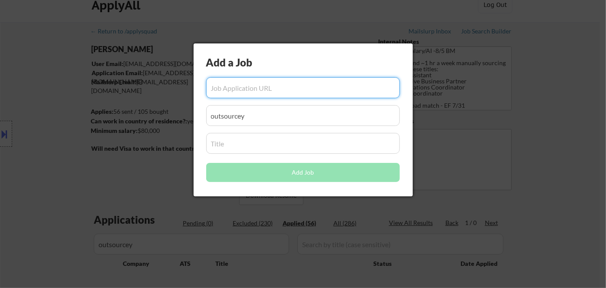
click at [257, 81] on input "input" at bounding box center [303, 87] width 194 height 21
paste input "https://outsourcey.zohorecruit.com/jobs/careers/790568000011609627/Executive-As…"
click at [257, 81] on input "input" at bounding box center [303, 87] width 194 height 21
type input "https://outsourcey.zohorecruit.com/jobs/careers/790568000011609627/Executive-As…"
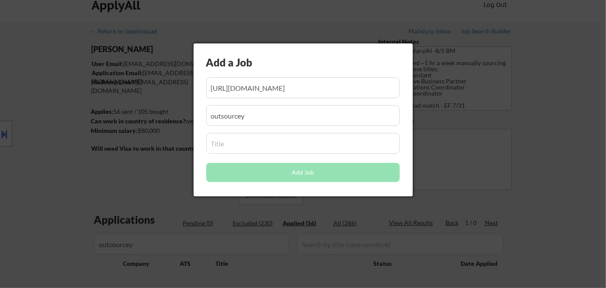
scroll to position [0, 0]
click at [467, 168] on div at bounding box center [303, 144] width 606 height 288
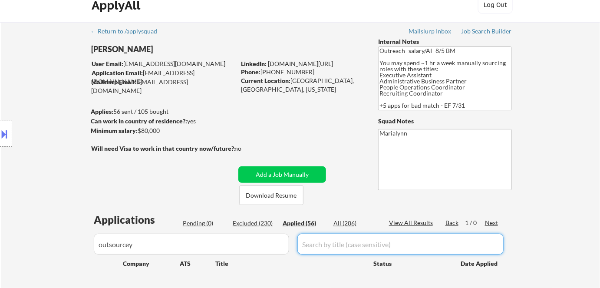
click at [321, 240] on input "input" at bounding box center [401, 244] width 206 height 21
paste input "Executive Assistant"
type input "Executive Assistant"
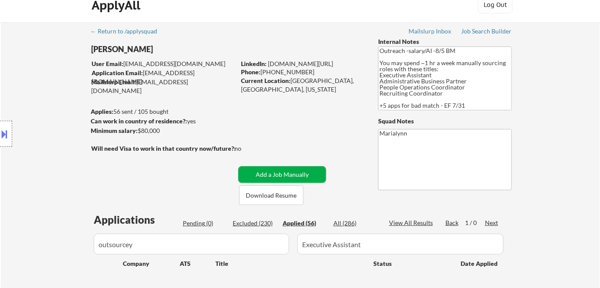
click at [306, 170] on button "Add a Job Manually" at bounding box center [283, 174] width 88 height 17
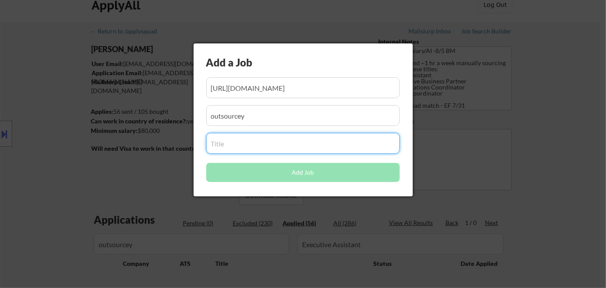
click at [236, 142] on input "input" at bounding box center [303, 143] width 194 height 21
paste input "Executive Assistant"
click at [236, 142] on input "input" at bounding box center [303, 143] width 194 height 21
type input "Executive Assistant"
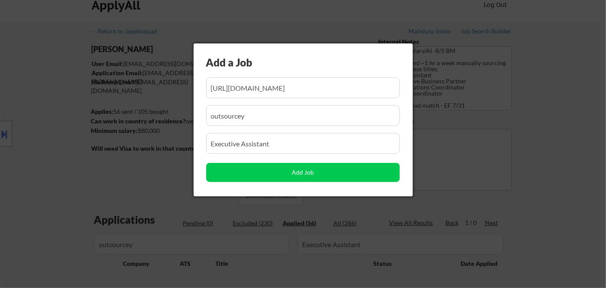
click at [478, 168] on div at bounding box center [303, 144] width 606 height 288
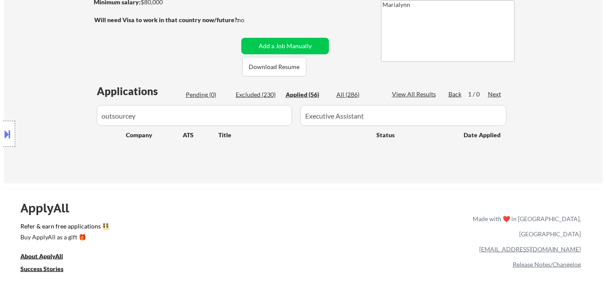
scroll to position [147, 0]
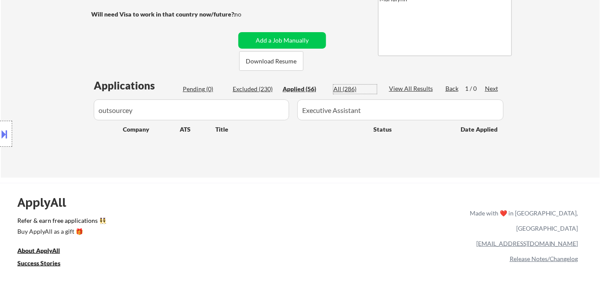
click at [345, 86] on div "All (286)" at bounding box center [355, 89] width 43 height 9
click at [303, 87] on div "Applied (56)" at bounding box center [304, 89] width 43 height 9
click at [305, 38] on button "Add a Job Manually" at bounding box center [283, 40] width 88 height 17
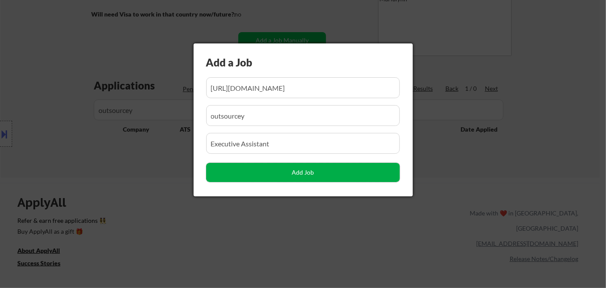
scroll to position [0, 0]
click at [325, 172] on button "Add Job" at bounding box center [303, 172] width 194 height 19
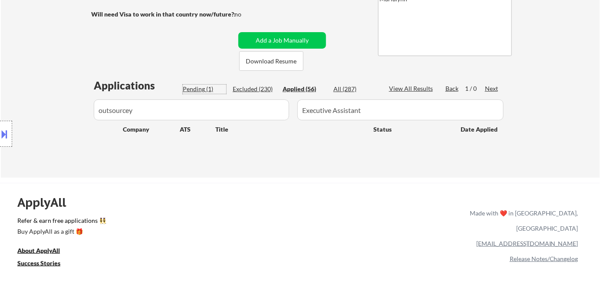
click at [204, 89] on div "Pending (1)" at bounding box center [204, 89] width 43 height 9
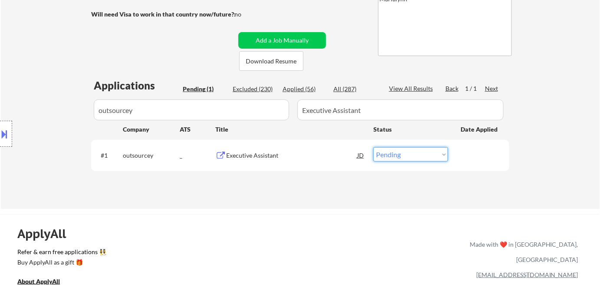
click at [432, 156] on select "Choose an option... Pending Applied Excluded (Questions) Excluded (Expired) Exc…" at bounding box center [411, 154] width 75 height 14
select select ""applied""
click at [374, 147] on select "Choose an option... Pending Applied Excluded (Questions) Excluded (Expired) Exc…" at bounding box center [411, 154] width 75 height 14
click at [296, 88] on div "Applied (56)" at bounding box center [304, 89] width 43 height 9
click at [358, 155] on div "JD" at bounding box center [361, 155] width 9 height 16
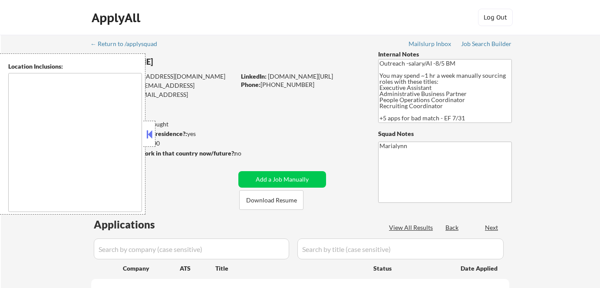
scroll to position [182, 0]
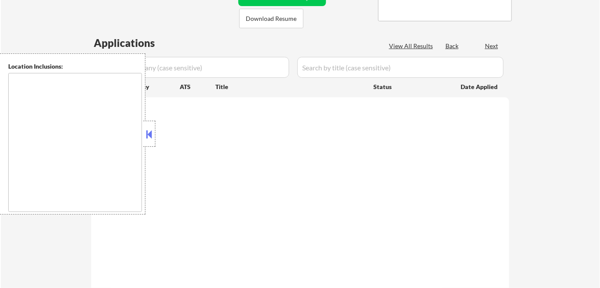
type textarea "[GEOGRAPHIC_DATA], [GEOGRAPHIC_DATA], [GEOGRAPHIC_DATA] [GEOGRAPHIC_DATA], [GEO…"
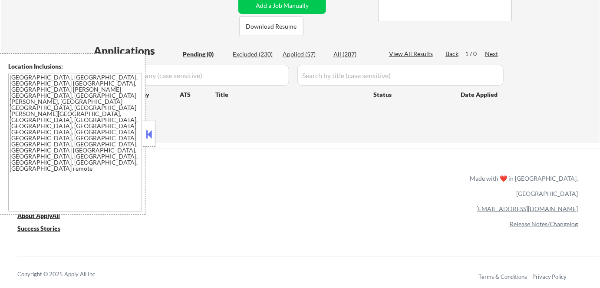
click at [147, 133] on button at bounding box center [150, 134] width 10 height 13
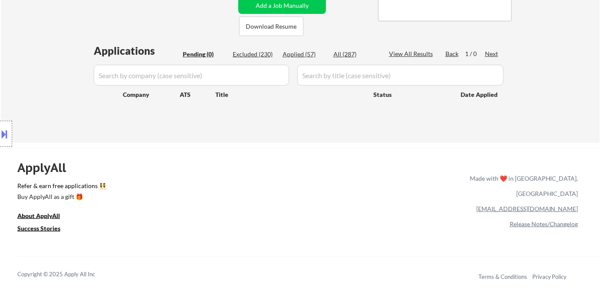
scroll to position [147, 0]
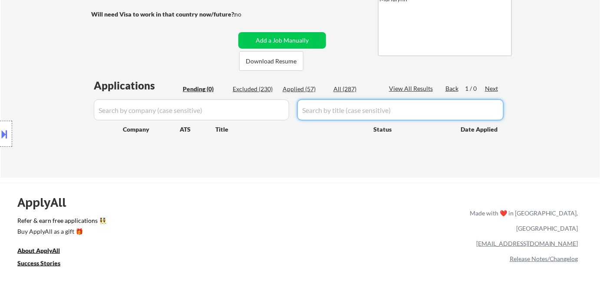
click at [298, 97] on div "Applications Pending (0) Excluded (230) Applied (57) All (287) View All Results…" at bounding box center [300, 119] width 418 height 83
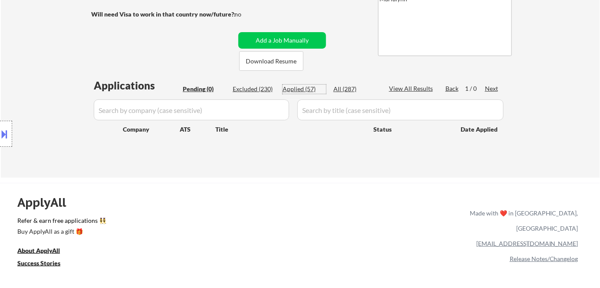
click at [298, 87] on div "Applied (57)" at bounding box center [304, 89] width 43 height 9
click at [277, 37] on button "Add a Job Manually" at bounding box center [283, 40] width 88 height 17
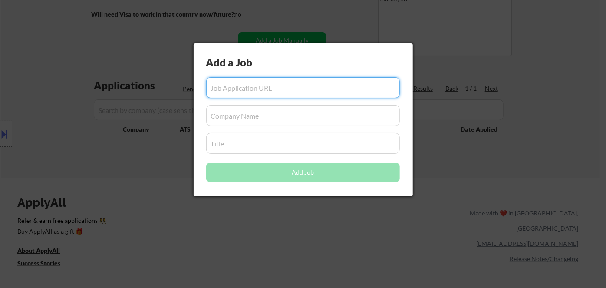
click at [115, 230] on div at bounding box center [303, 144] width 606 height 288
click at [124, 227] on div at bounding box center [303, 144] width 606 height 288
click at [143, 214] on div at bounding box center [303, 144] width 606 height 288
select select ""applied""
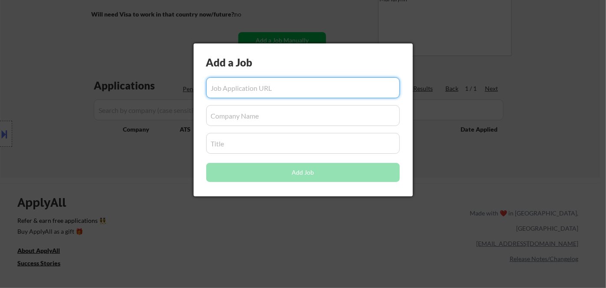
select select ""applied""
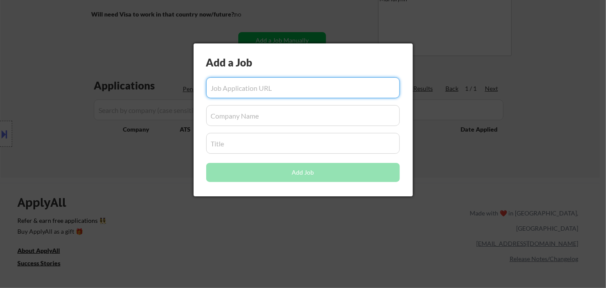
select select ""applied""
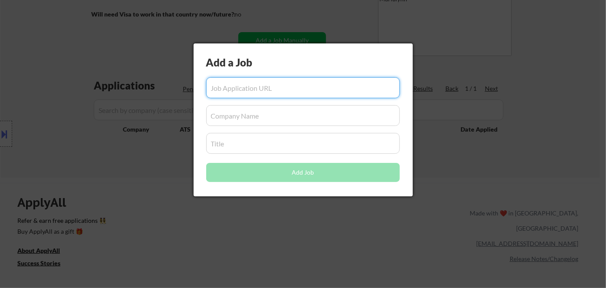
select select ""applied""
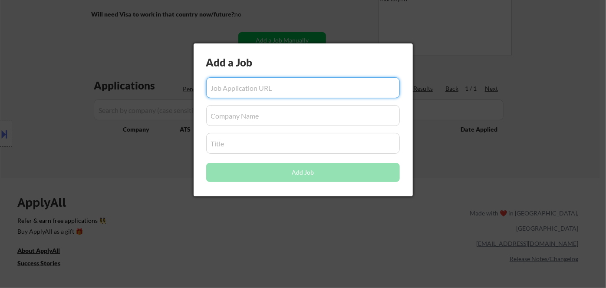
select select ""applied""
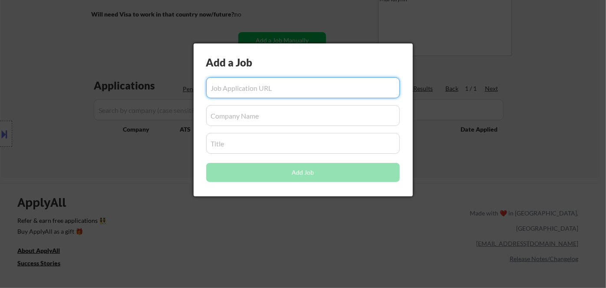
select select ""applied""
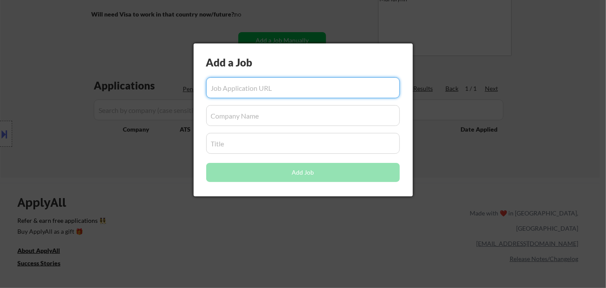
select select ""applied""
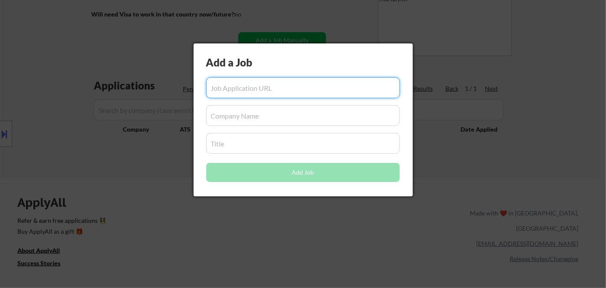
select select ""applied""
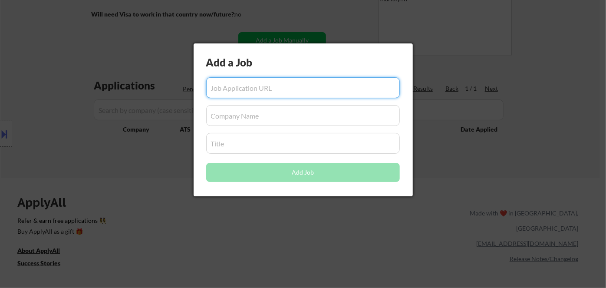
select select ""applied""
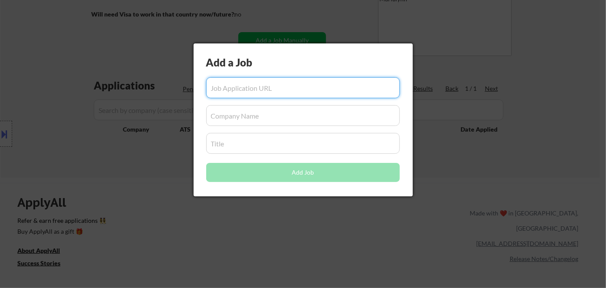
select select ""applied""
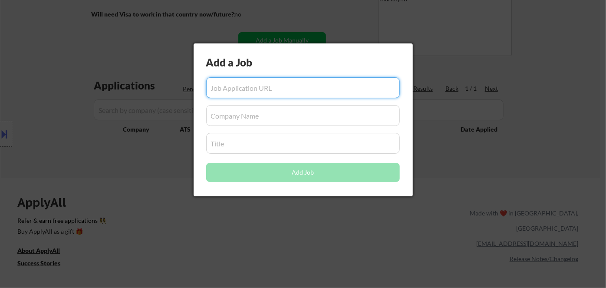
select select ""applied""
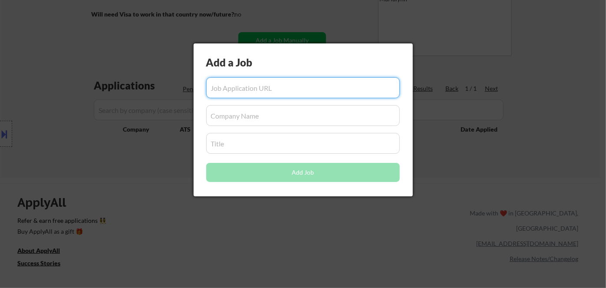
select select ""applied""
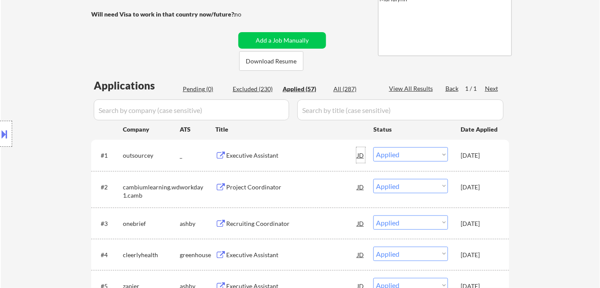
click at [364, 155] on div "JD" at bounding box center [361, 155] width 9 height 16
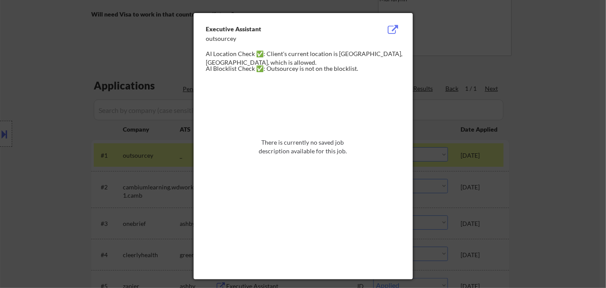
click at [516, 66] on div at bounding box center [303, 144] width 606 height 288
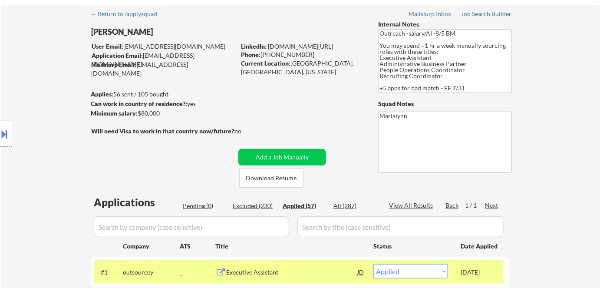
scroll to position [23, 0]
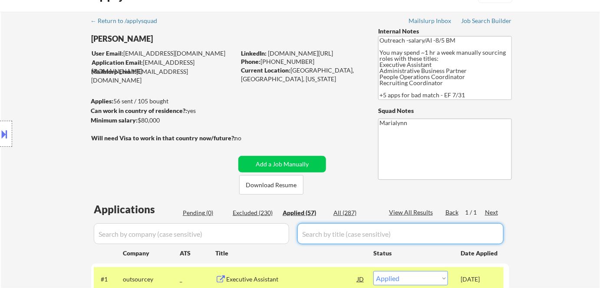
click at [334, 237] on input "input" at bounding box center [401, 233] width 206 height 21
paste input "Executive Assistant"
type input "Executive Assistant"
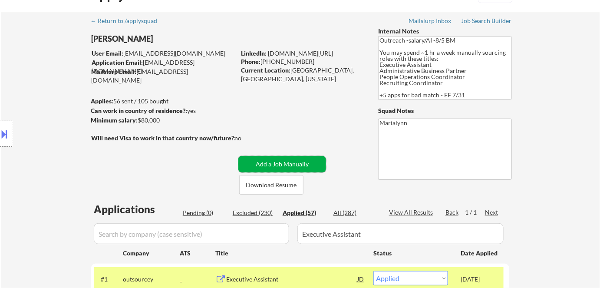
click at [282, 162] on button "Add a Job Manually" at bounding box center [283, 164] width 88 height 17
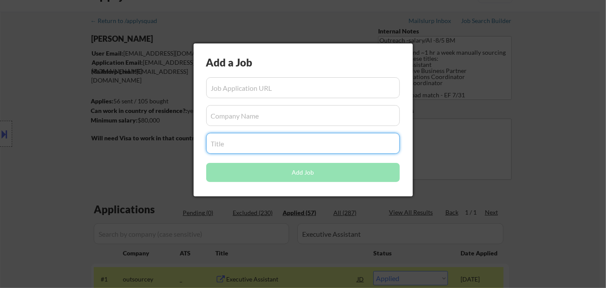
click at [235, 147] on input "input" at bounding box center [303, 143] width 194 height 21
paste input "Executive Assistant"
type input "Executive Assistant"
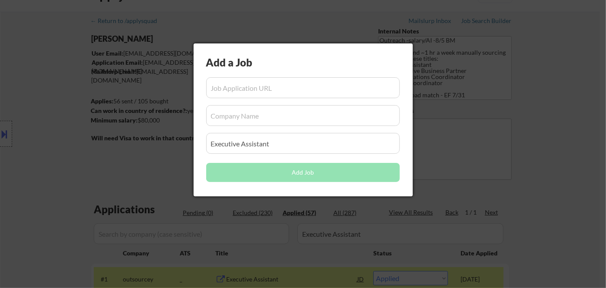
click at [467, 170] on div at bounding box center [303, 144] width 606 height 288
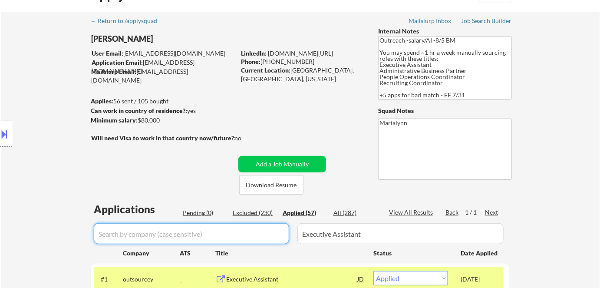
click at [182, 238] on input "input" at bounding box center [191, 233] width 195 height 21
paste input "wd1"
type input "wd1"
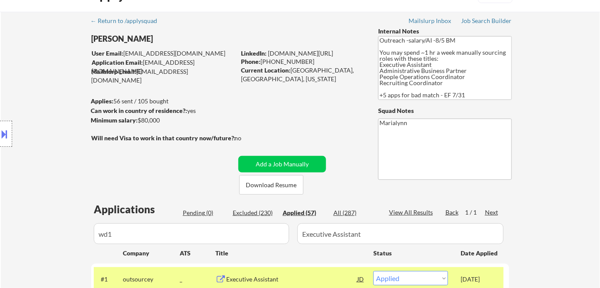
click at [347, 210] on div "All (287)" at bounding box center [355, 213] width 43 height 9
click at [294, 213] on div "Applied (57)" at bounding box center [304, 213] width 43 height 9
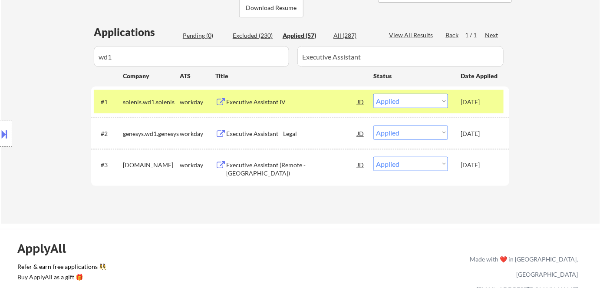
scroll to position [186, 0]
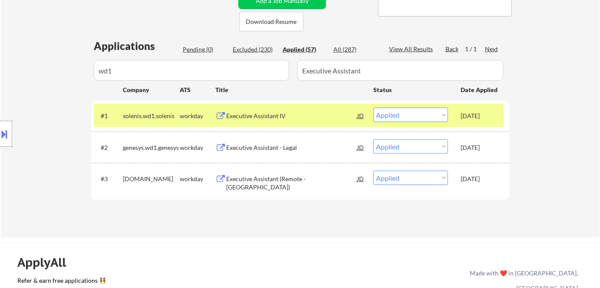
click at [255, 175] on div "Executive Assistant (Remote - United States)" at bounding box center [291, 183] width 131 height 17
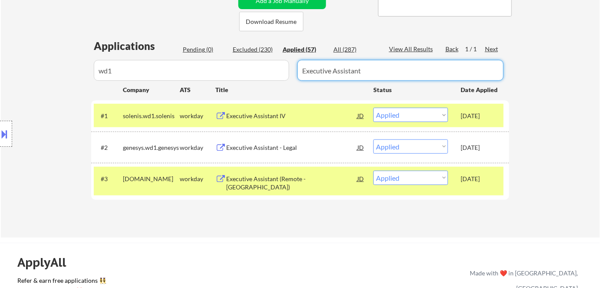
drag, startPoint x: 372, startPoint y: 71, endPoint x: 108, endPoint y: 100, distance: 265.7
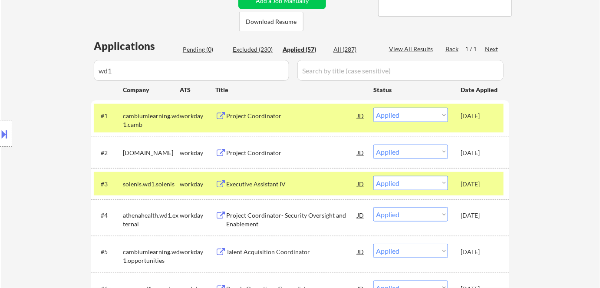
drag, startPoint x: 126, startPoint y: 66, endPoint x: 129, endPoint y: 75, distance: 9.5
click at [129, 75] on div "Location Inclusions: Charleston, SC Mount Pleasant, SC North Charleston, SC Jam…" at bounding box center [78, 133] width 156 height 161
click at [115, 68] on div "Location Inclusions: Charleston, SC Mount Pleasant, SC North Charleston, SC Jam…" at bounding box center [78, 133] width 156 height 161
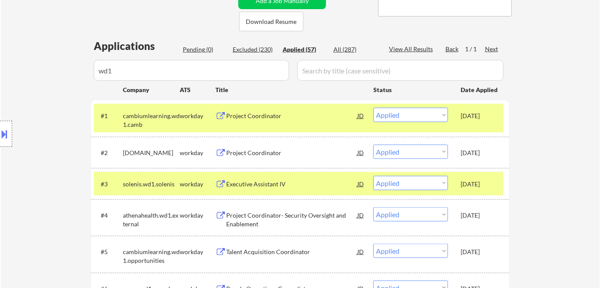
click at [115, 68] on div "Location Inclusions: Charleston, SC Mount Pleasant, SC North Charleston, SC Jam…" at bounding box center [78, 133] width 156 height 161
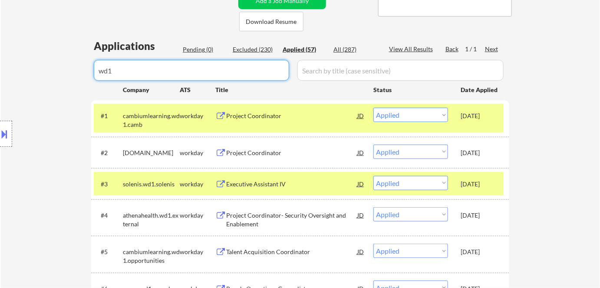
click at [185, 74] on input "input" at bounding box center [191, 70] width 195 height 21
type input "w"
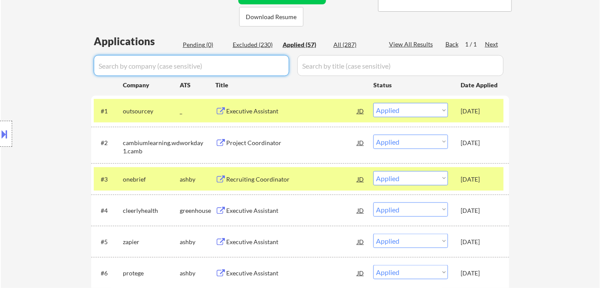
scroll to position [219, 0]
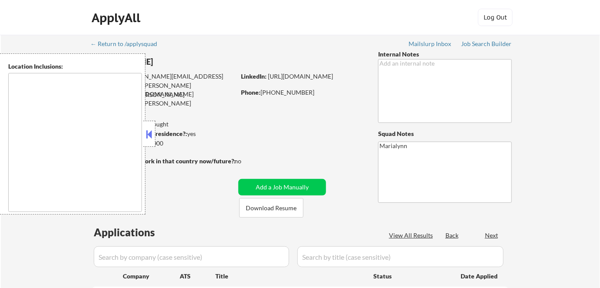
type textarea "[GEOGRAPHIC_DATA], [GEOGRAPHIC_DATA] [GEOGRAPHIC_DATA], [GEOGRAPHIC_DATA] [GEOG…"
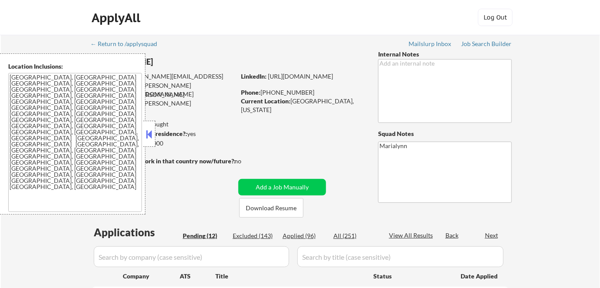
select select ""pending""
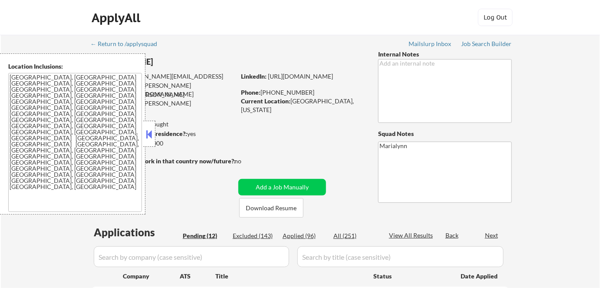
select select ""pending""
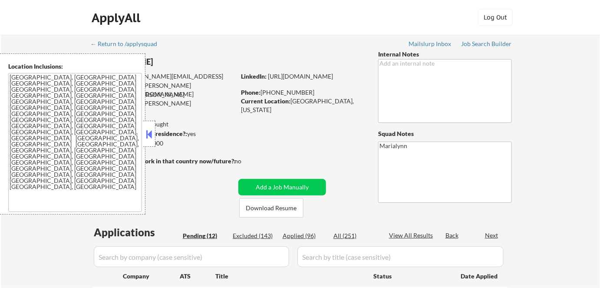
select select ""pending""
click at [263, 205] on button "Download Resume" at bounding box center [271, 208] width 64 height 20
click at [152, 138] on button at bounding box center [150, 134] width 10 height 13
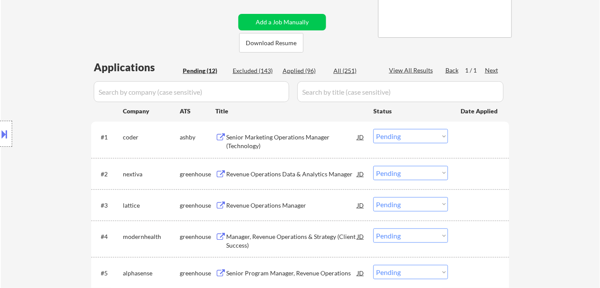
scroll to position [169, 0]
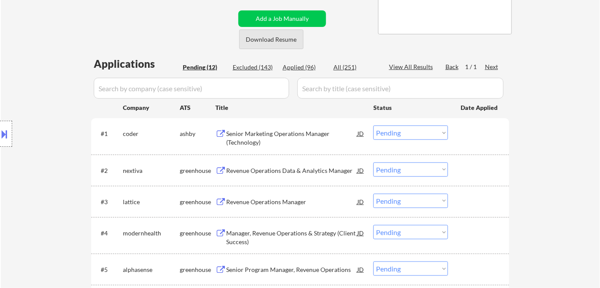
click at [275, 44] on button "Download Resume" at bounding box center [271, 40] width 64 height 20
click at [265, 35] on button "Download Resume" at bounding box center [271, 40] width 64 height 20
click at [266, 139] on div "Senior Marketing Operations Manager (Technology)" at bounding box center [291, 137] width 131 height 17
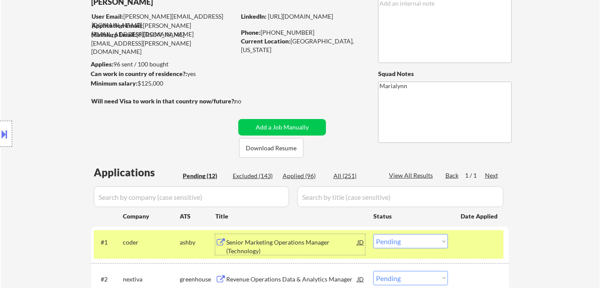
scroll to position [59, 0]
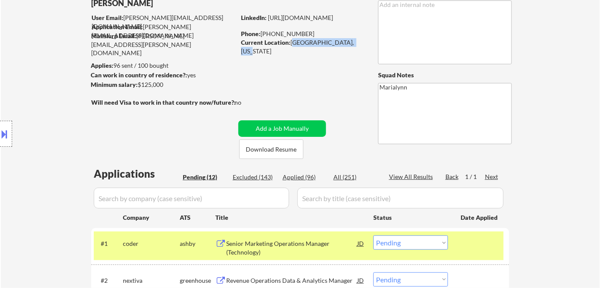
copy div "Sacramento, California"
drag, startPoint x: 291, startPoint y: 43, endPoint x: 353, endPoint y: 41, distance: 62.1
click at [353, 41] on div "Current Location: Sacramento, California" at bounding box center [302, 46] width 123 height 17
click at [272, 149] on button "Download Resume" at bounding box center [271, 149] width 64 height 20
click at [437, 243] on select "Choose an option... Pending Applied Excluded (Questions) Excluded (Expired) Exc…" at bounding box center [411, 242] width 75 height 14
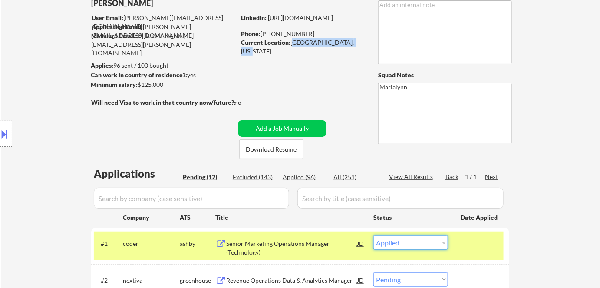
click at [374, 235] on select "Choose an option... Pending Applied Excluded (Questions) Excluded (Expired) Exc…" at bounding box center [411, 242] width 75 height 14
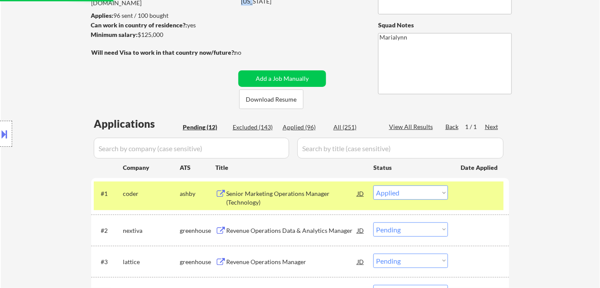
scroll to position [109, 0]
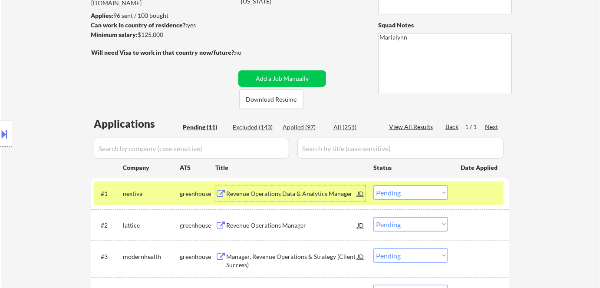
click at [302, 194] on div "Revenue Operations Data & Analytics Manager" at bounding box center [291, 193] width 131 height 9
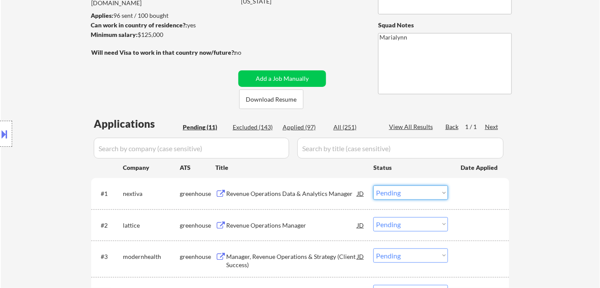
drag, startPoint x: 405, startPoint y: 190, endPoint x: 425, endPoint y: 148, distance: 47.0
click at [374, 186] on select "Choose an option... Pending Applied Excluded (Questions) Excluded (Expired) Exc…" at bounding box center [411, 193] width 75 height 14
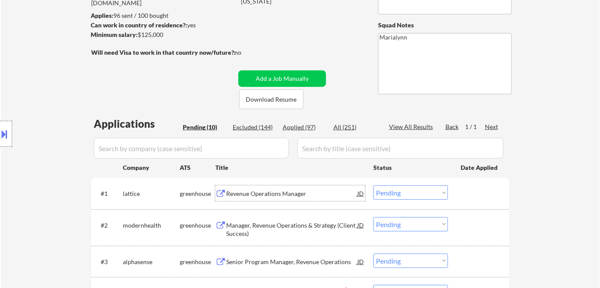
click at [249, 190] on div "Revenue Operations Manager" at bounding box center [291, 193] width 131 height 9
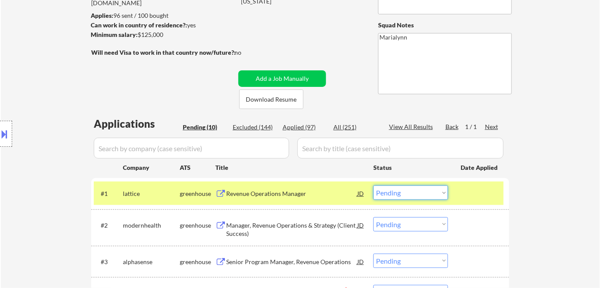
click at [408, 197] on select "Choose an option... Pending Applied Excluded (Questions) Excluded (Expired) Exc…" at bounding box center [411, 193] width 75 height 14
click at [374, 186] on select "Choose an option... Pending Applied Excluded (Questions) Excluded (Expired) Exc…" at bounding box center [411, 193] width 75 height 14
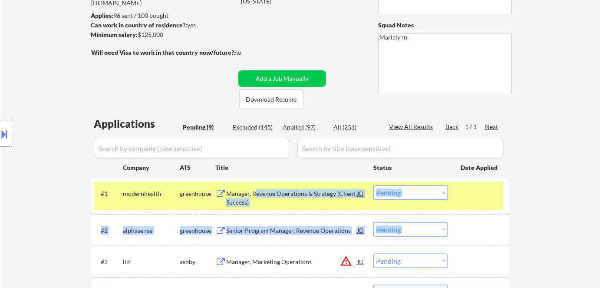
drag, startPoint x: 315, startPoint y: 215, endPoint x: 257, endPoint y: 194, distance: 61.8
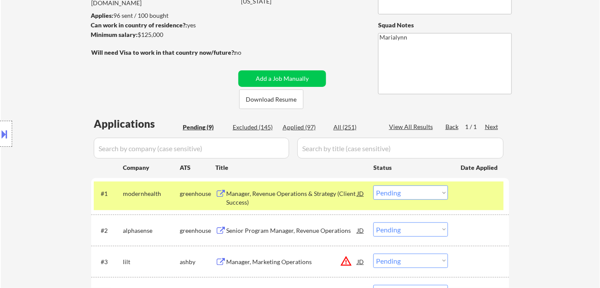
click at [531, 199] on div "← Return to /applysquad Mailslurp Inbox Job Search Builder Gregory Johnson User…" at bounding box center [301, 231] width 600 height 611
drag, startPoint x: 332, startPoint y: 182, endPoint x: 324, endPoint y: 195, distance: 14.8
click at [324, 195] on div "#1 modernhealth greenhouse Manager, Revenue Operations & Strategy (Client Succe…" at bounding box center [299, 196] width 410 height 29
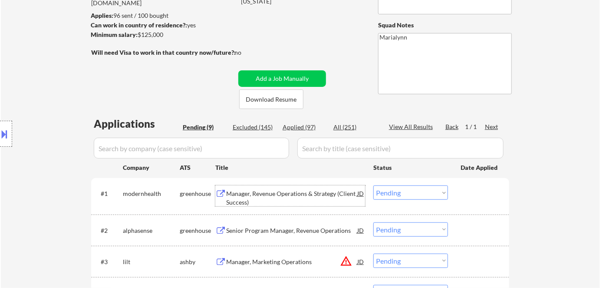
click at [324, 195] on div "Manager, Revenue Operations & Strategy (Client Success)" at bounding box center [291, 197] width 131 height 17
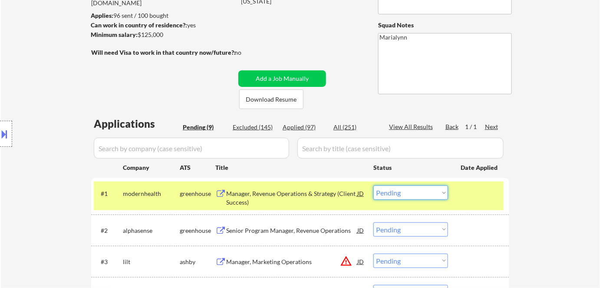
click at [421, 195] on select "Choose an option... Pending Applied Excluded (Questions) Excluded (Expired) Exc…" at bounding box center [411, 193] width 75 height 14
click at [374, 186] on select "Choose an option... Pending Applied Excluded (Questions) Excluded (Expired) Exc…" at bounding box center [411, 193] width 75 height 14
select select ""pending""
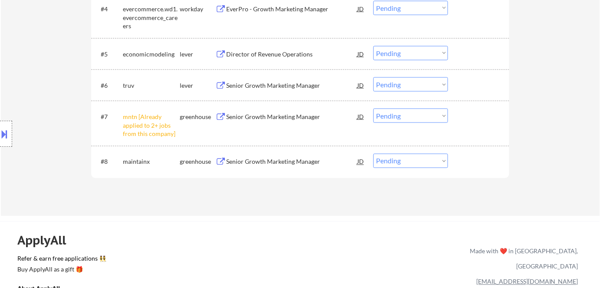
scroll to position [401, 0]
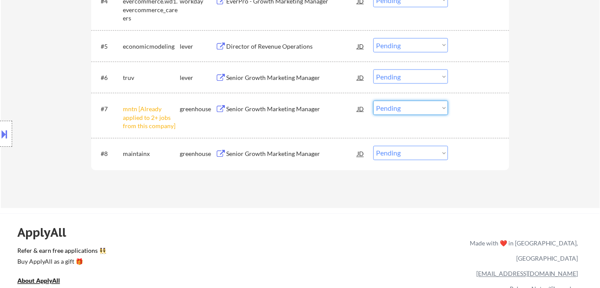
click at [395, 111] on select "Choose an option... Pending Applied Excluded (Questions) Excluded (Expired) Exc…" at bounding box center [411, 108] width 75 height 14
click at [374, 101] on select "Choose an option... Pending Applied Excluded (Questions) Excluded (Expired) Exc…" at bounding box center [411, 108] width 75 height 14
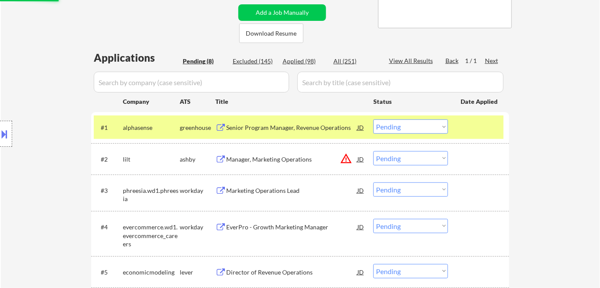
scroll to position [174, 0]
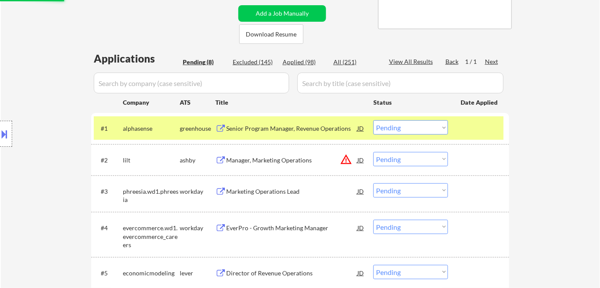
select select ""pending""
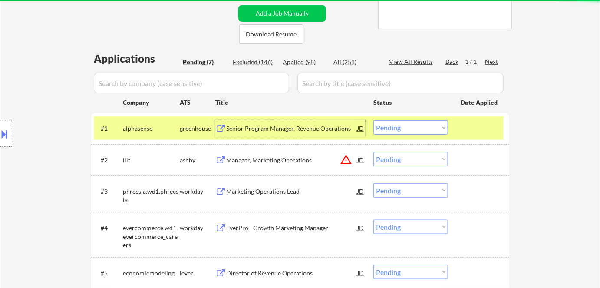
click at [293, 126] on div "Senior Program Manager, Revenue Operations" at bounding box center [291, 128] width 131 height 9
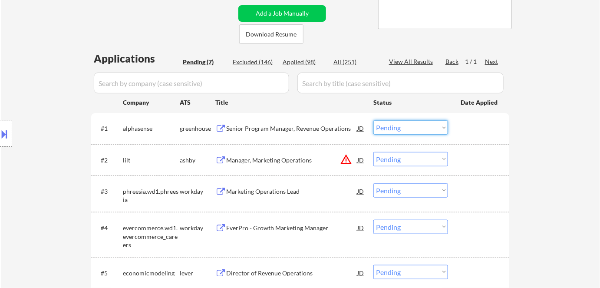
click at [429, 126] on select "Choose an option... Pending Applied Excluded (Questions) Excluded (Expired) Exc…" at bounding box center [411, 127] width 75 height 14
click at [374, 120] on select "Choose an option... Pending Applied Excluded (Questions) Excluded (Expired) Exc…" at bounding box center [411, 127] width 75 height 14
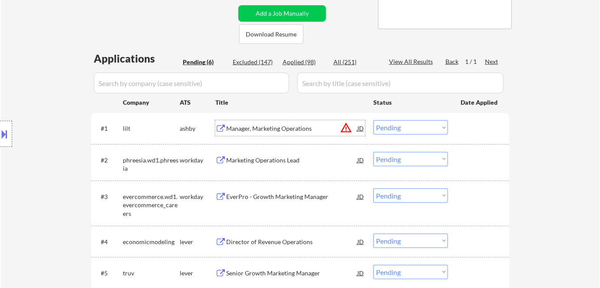
click at [245, 129] on div "Manager, Marketing Operations" at bounding box center [291, 128] width 131 height 9
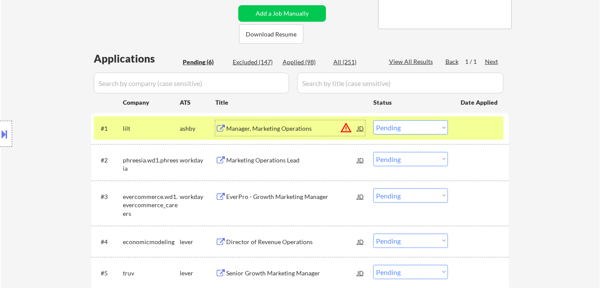
click at [409, 125] on select "Choose an option... Pending Applied Excluded (Questions) Excluded (Expired) Exc…" at bounding box center [411, 127] width 75 height 14
click at [374, 120] on select "Choose an option... Pending Applied Excluded (Questions) Excluded (Expired) Exc…" at bounding box center [411, 127] width 75 height 14
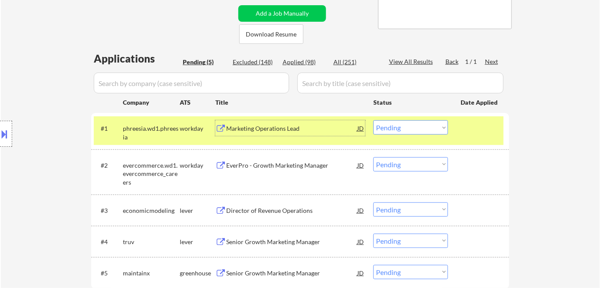
click at [272, 126] on div "Marketing Operations Lead" at bounding box center [291, 128] width 131 height 9
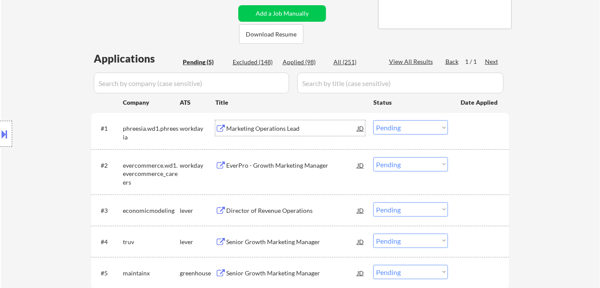
click at [425, 123] on select "Choose an option... Pending Applied Excluded (Questions) Excluded (Expired) Exc…" at bounding box center [411, 127] width 75 height 14
click at [374, 120] on select "Choose an option... Pending Applied Excluded (Questions) Excluded (Expired) Exc…" at bounding box center [411, 127] width 75 height 14
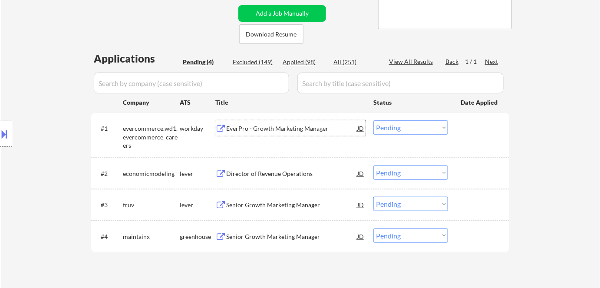
click at [232, 124] on div "EverPro - Growth Marketing Manager" at bounding box center [291, 128] width 131 height 9
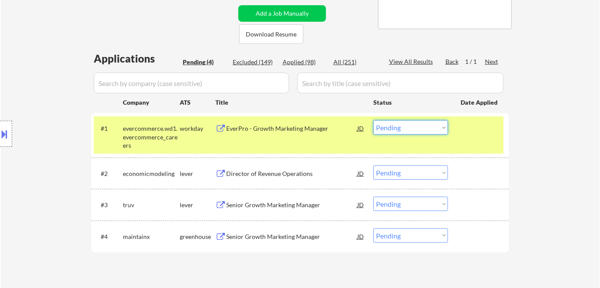
click at [397, 128] on select "Choose an option... Pending Applied Excluded (Questions) Excluded (Expired) Exc…" at bounding box center [411, 127] width 75 height 14
click at [374, 120] on select "Choose an option... Pending Applied Excluded (Questions) Excluded (Expired) Exc…" at bounding box center [411, 127] width 75 height 14
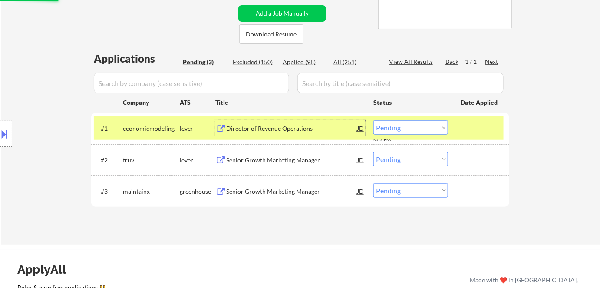
click at [241, 134] on div "Director of Revenue Operations" at bounding box center [291, 128] width 131 height 16
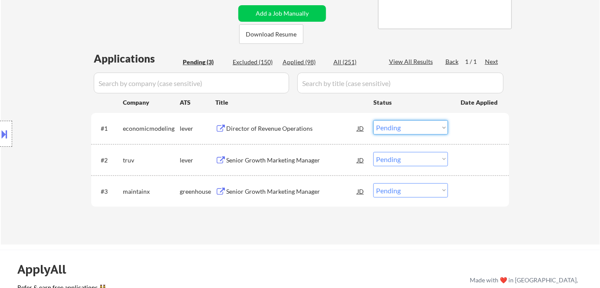
click at [435, 120] on select "Choose an option... Pending Applied Excluded (Questions) Excluded (Expired) Exc…" at bounding box center [411, 127] width 75 height 14
click at [374, 120] on select "Choose an option... Pending Applied Excluded (Questions) Excluded (Expired) Exc…" at bounding box center [411, 127] width 75 height 14
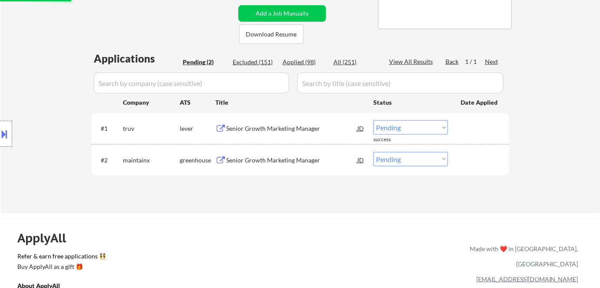
click at [252, 126] on div "Senior Growth Marketing Manager" at bounding box center [291, 128] width 131 height 9
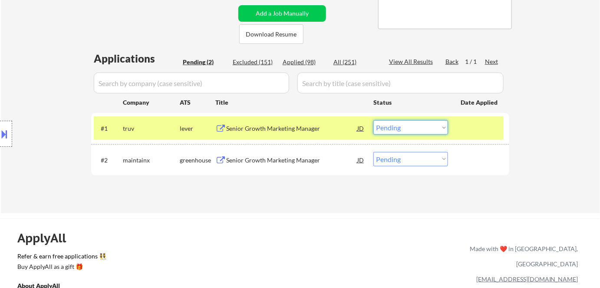
click at [407, 127] on select "Choose an option... Pending Applied Excluded (Questions) Excluded (Expired) Exc…" at bounding box center [411, 127] width 75 height 14
click at [374, 120] on select "Choose an option... Pending Applied Excluded (Questions) Excluded (Expired) Exc…" at bounding box center [411, 127] width 75 height 14
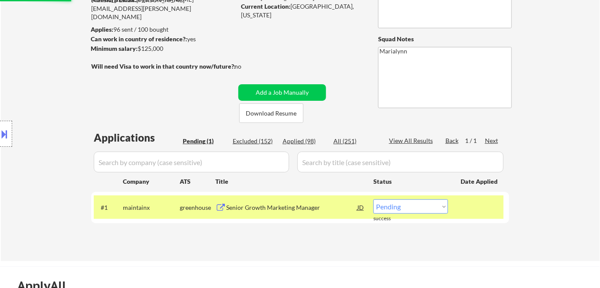
scroll to position [96, 0]
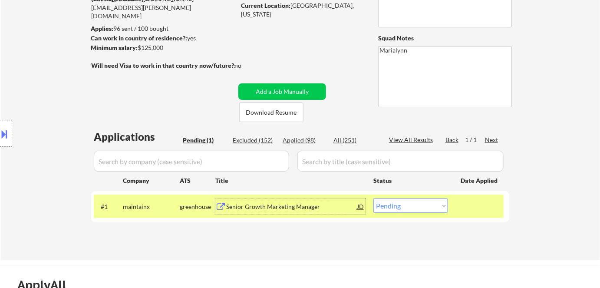
click at [305, 206] on div "Senior Growth Marketing Manager" at bounding box center [291, 206] width 131 height 9
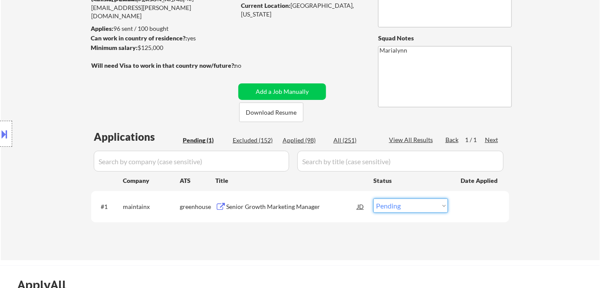
drag, startPoint x: 417, startPoint y: 202, endPoint x: 441, endPoint y: 159, distance: 48.6
click at [441, 159] on div "Applications Pending (1) Excluded (152) Applied (98) All (251) View All Results…" at bounding box center [300, 186] width 418 height 114
select select ""excluded__bad_match_""
click at [374, 199] on select "Choose an option... Pending Applied Excluded (Questions) Excluded (Expired) Exc…" at bounding box center [411, 206] width 75 height 14
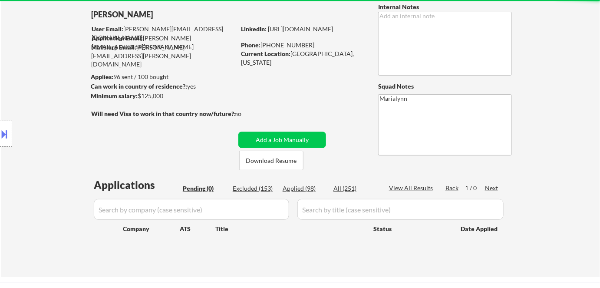
scroll to position [46, 0]
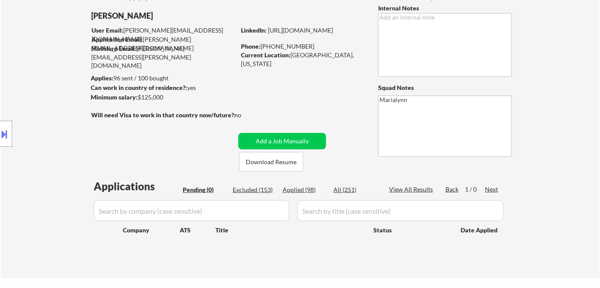
click at [0, 136] on button at bounding box center [5, 134] width 10 height 14
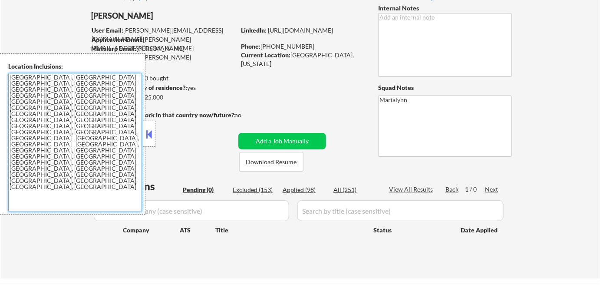
drag, startPoint x: 9, startPoint y: 76, endPoint x: 52, endPoint y: 76, distance: 43.0
click at [52, 76] on textarea "Sacramento, CA West Sacramento, CA Carmichael, CA Rancho Cordova, CA Elk Grove,…" at bounding box center [75, 142] width 134 height 139
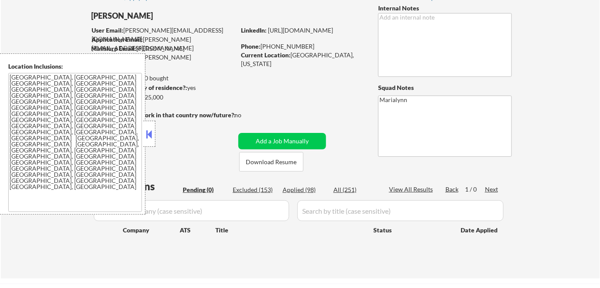
click at [161, 139] on div "← Return to /applysquad Mailslurp Inbox Job Search Builder Gregory Johnson User…" at bounding box center [301, 130] width 434 height 283
click at [145, 130] on button at bounding box center [150, 134] width 10 height 13
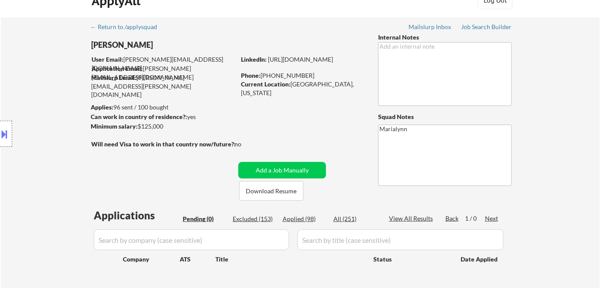
scroll to position [0, 0]
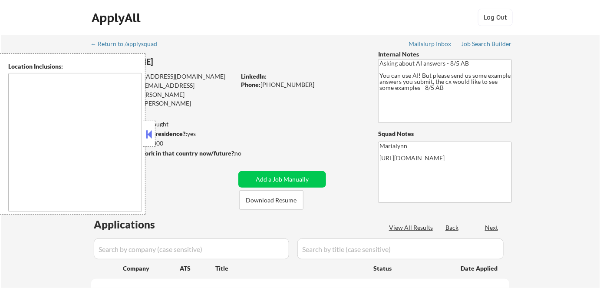
type textarea "[GEOGRAPHIC_DATA], [GEOGRAPHIC_DATA] [GEOGRAPHIC_DATA], [GEOGRAPHIC_DATA], [GEO…"
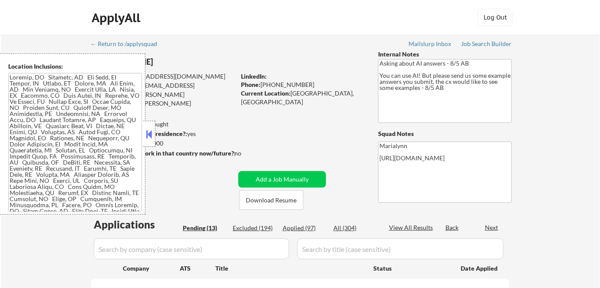
select select ""pending""
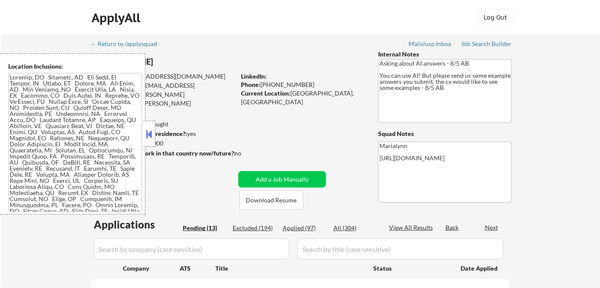
select select ""pending""
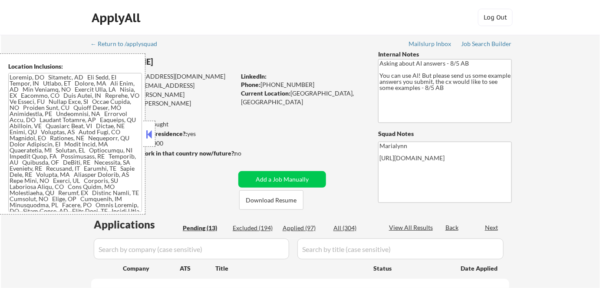
select select ""pending""
click at [155, 142] on div at bounding box center [149, 134] width 12 height 26
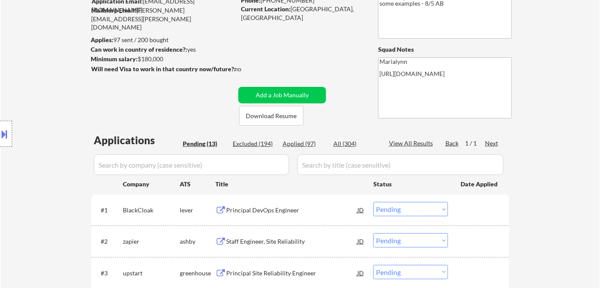
scroll to position [83, 0]
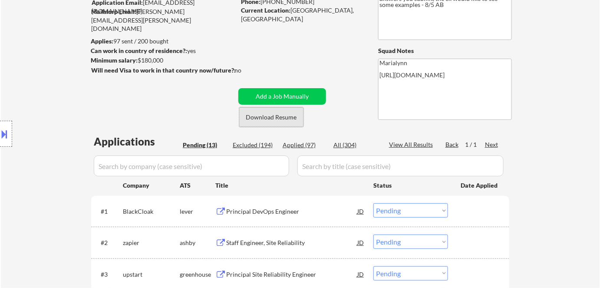
click at [269, 117] on button "Download Resume" at bounding box center [271, 117] width 64 height 20
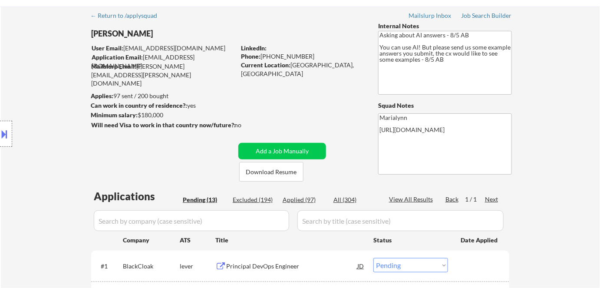
scroll to position [23, 0]
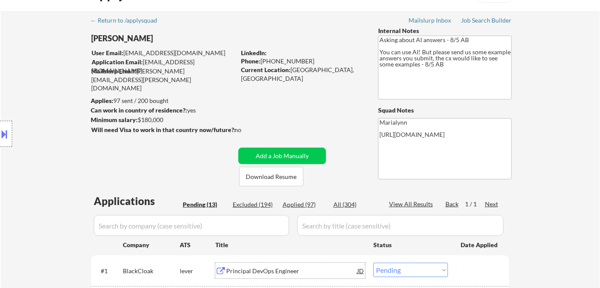
click at [254, 275] on div "Principal DevOps Engineer" at bounding box center [291, 271] width 131 height 16
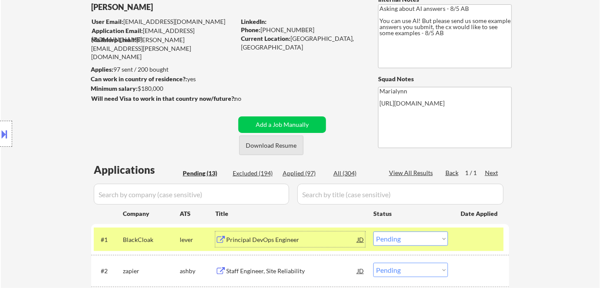
scroll to position [51, 0]
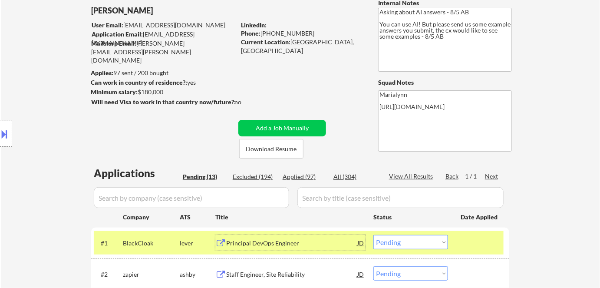
click at [289, 240] on div "Principal DevOps Engineer" at bounding box center [291, 243] width 131 height 9
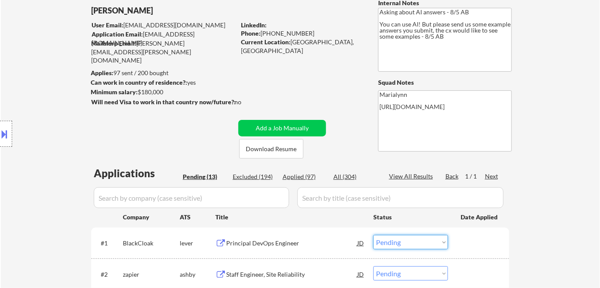
click at [388, 241] on select "Choose an option... Pending Applied Excluded (Questions) Excluded (Expired) Exc…" at bounding box center [411, 242] width 75 height 14
click at [374, 235] on select "Choose an option... Pending Applied Excluded (Questions) Excluded (Expired) Exc…" at bounding box center [411, 242] width 75 height 14
select select ""pending""
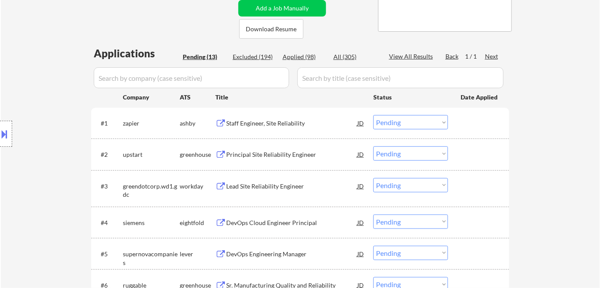
scroll to position [175, 0]
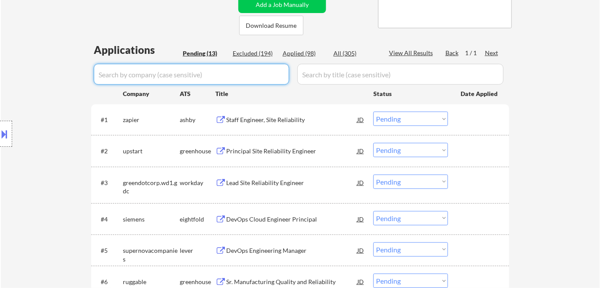
click at [229, 81] on input "input" at bounding box center [191, 74] width 195 height 21
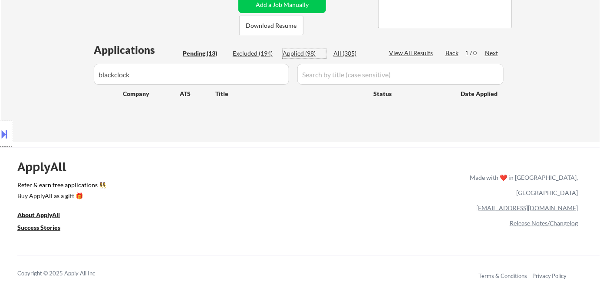
click at [300, 50] on div "Applied (98)" at bounding box center [304, 53] width 43 height 9
click at [340, 53] on div "All (305)" at bounding box center [355, 53] width 43 height 9
click at [307, 51] on div "Applied (98)" at bounding box center [304, 53] width 43 height 9
click at [123, 70] on div "Location Inclusions:" at bounding box center [78, 133] width 156 height 161
click at [132, 70] on div "Location Inclusions:" at bounding box center [78, 133] width 156 height 161
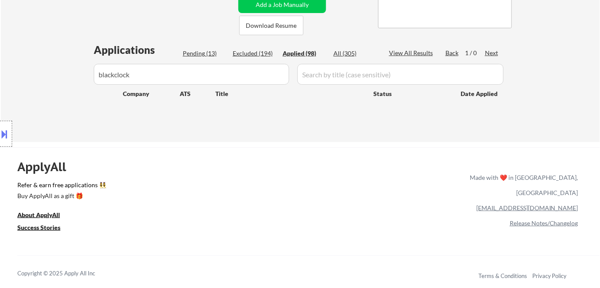
click at [132, 70] on div "Location Inclusions:" at bounding box center [78, 133] width 156 height 161
click at [141, 73] on div "Location Inclusions:" at bounding box center [78, 133] width 156 height 161
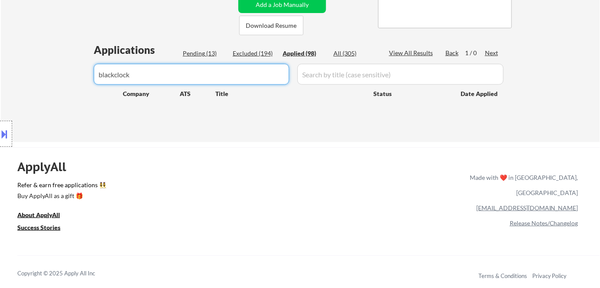
click at [181, 77] on input "input" at bounding box center [191, 74] width 195 height 21
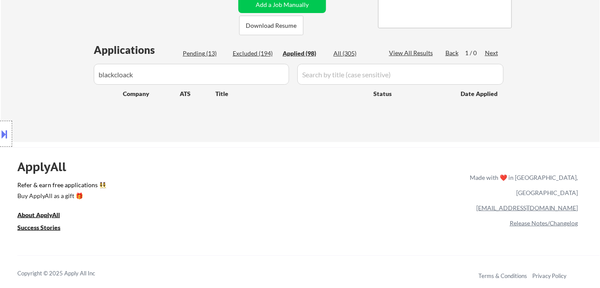
click at [117, 69] on div "Location Inclusions:" at bounding box center [78, 133] width 156 height 161
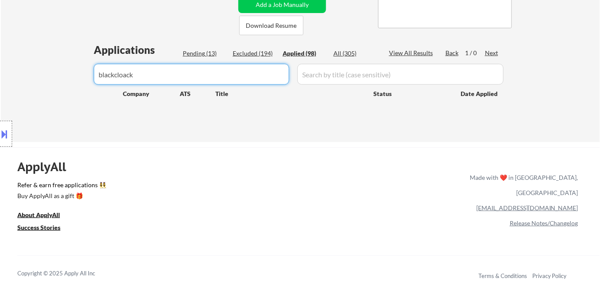
click at [156, 71] on input "input" at bounding box center [191, 74] width 195 height 21
type input "blackCloack"
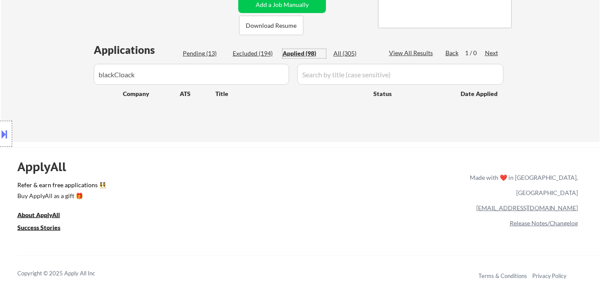
click at [293, 52] on div "Applied (98)" at bounding box center [304, 53] width 43 height 9
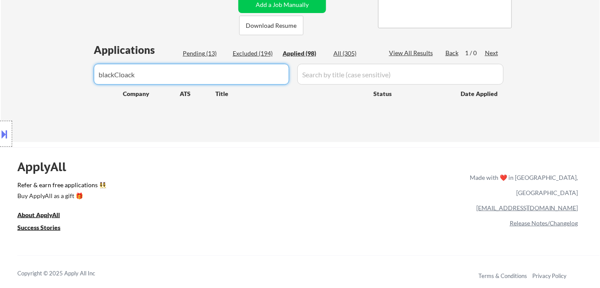
drag, startPoint x: 233, startPoint y: 72, endPoint x: 0, endPoint y: 107, distance: 235.9
click at [257, 51] on div "Excluded (194)" at bounding box center [254, 53] width 43 height 9
select select ""applied""
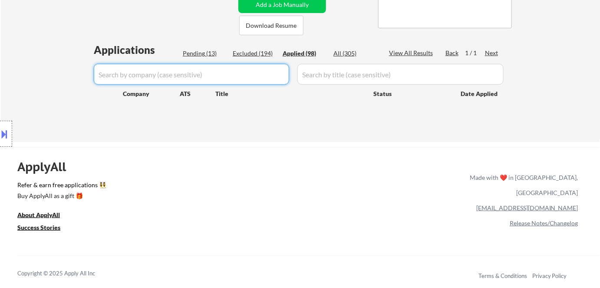
select select ""applied""
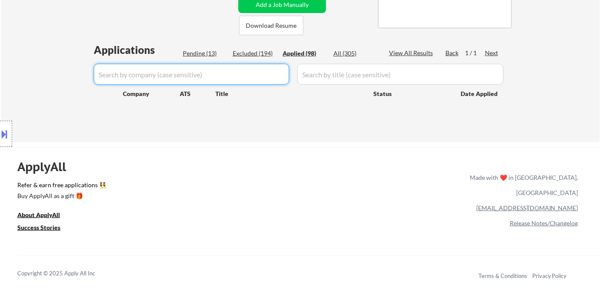
select select ""applied""
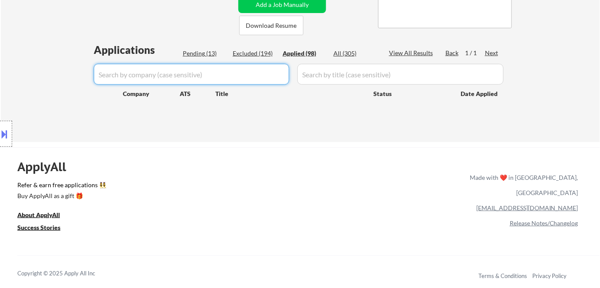
select select ""applied""
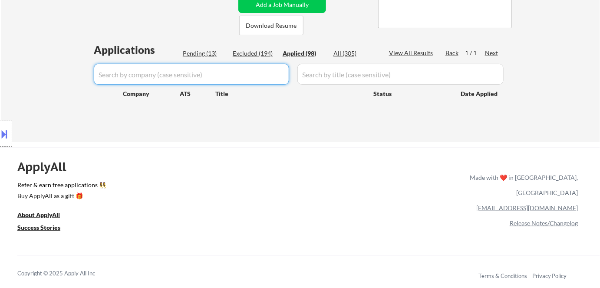
select select ""applied""
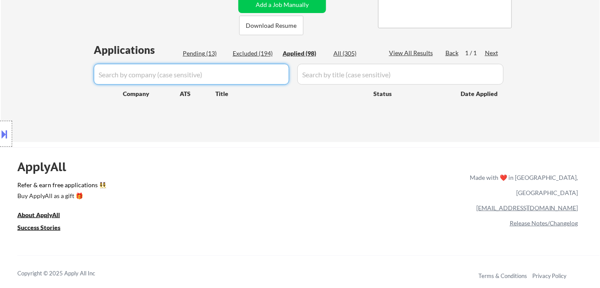
select select ""applied""
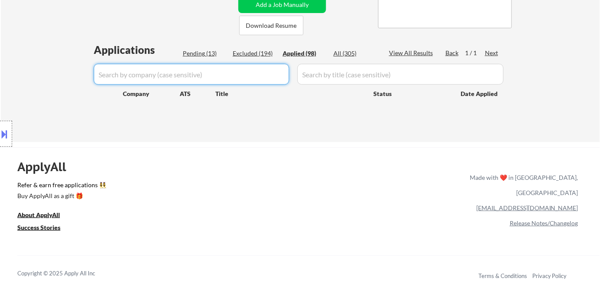
select select ""applied""
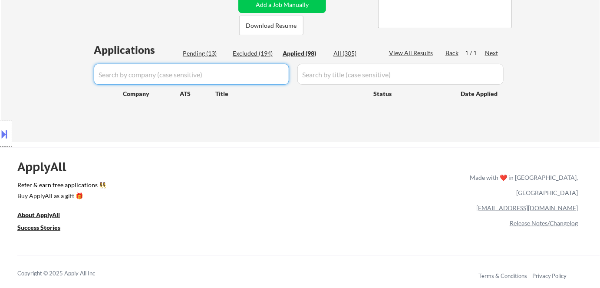
select select ""applied""
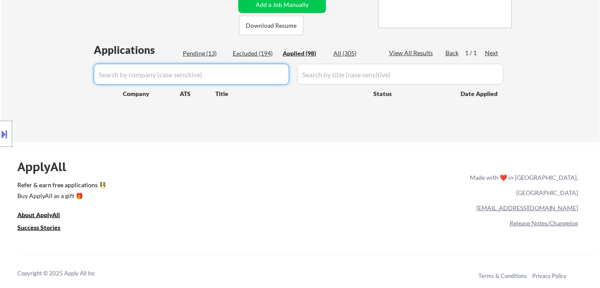
select select ""applied""
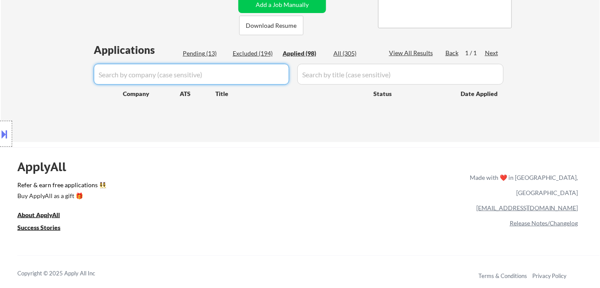
select select ""applied""
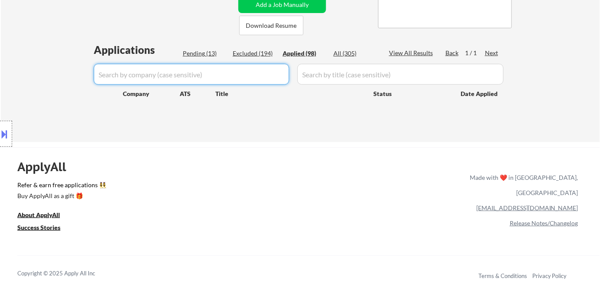
select select ""applied""
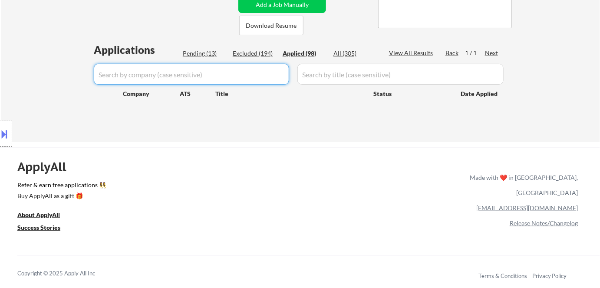
select select ""applied""
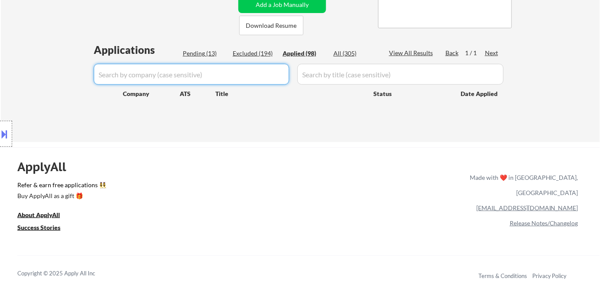
select select ""applied""
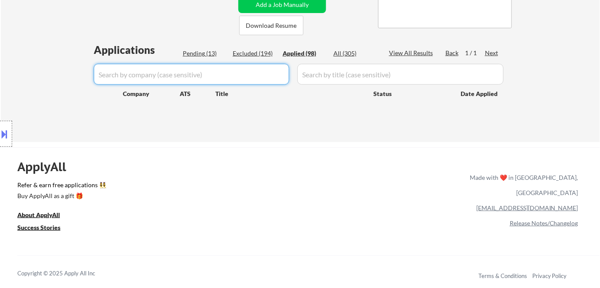
select select ""applied""
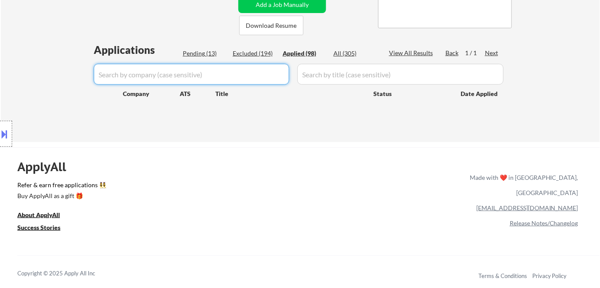
select select ""applied""
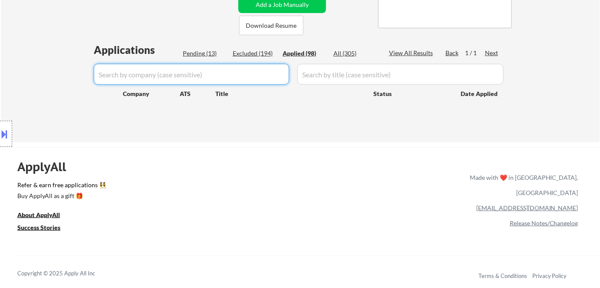
select select ""applied""
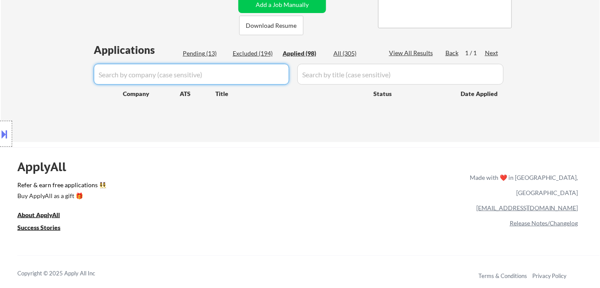
select select ""applied""
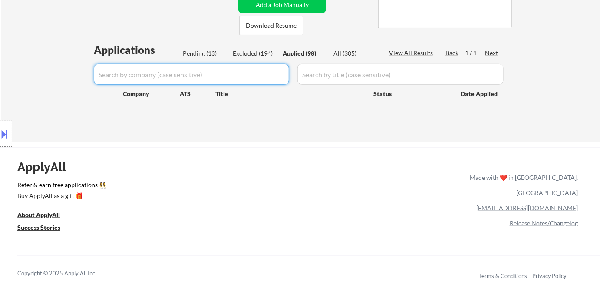
select select ""applied""
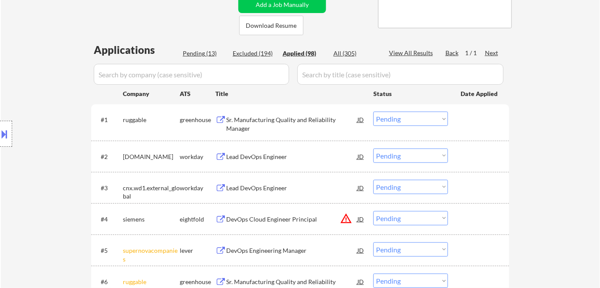
select select ""applied""
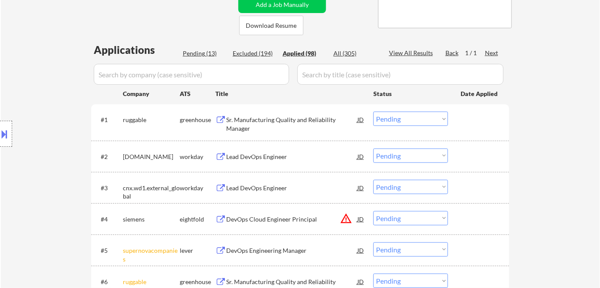
select select ""applied""
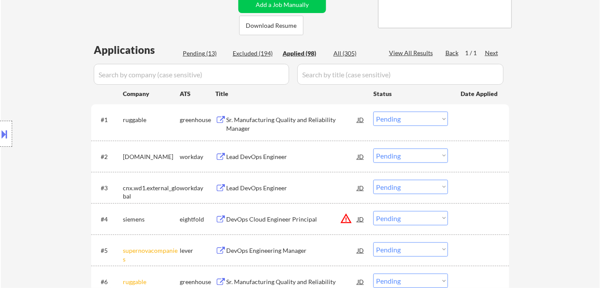
select select ""applied""
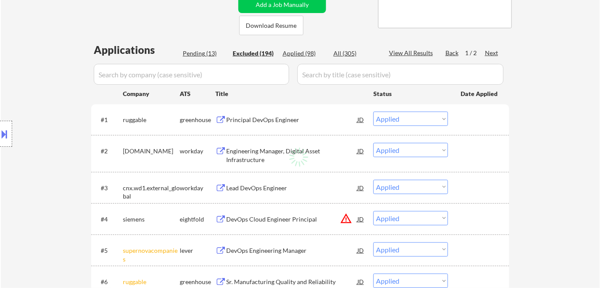
select select ""excluded""
select select ""excluded__salary_""
select select ""excluded__expired_""
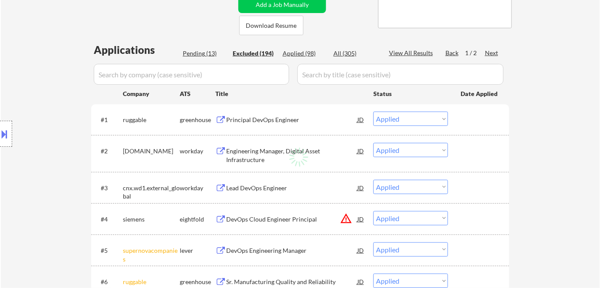
select select ""excluded""
select select ""excluded__salary_""
select select ""excluded""
select select ""excluded__salary_""
select select ""excluded__expired_""
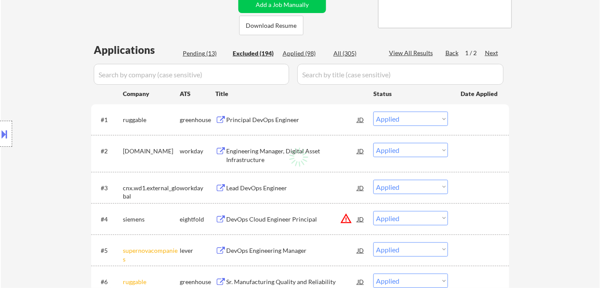
select select ""excluded__expired_""
select select ""excluded__salary_""
select select ""excluded__location_""
select select ""excluded__salary_""
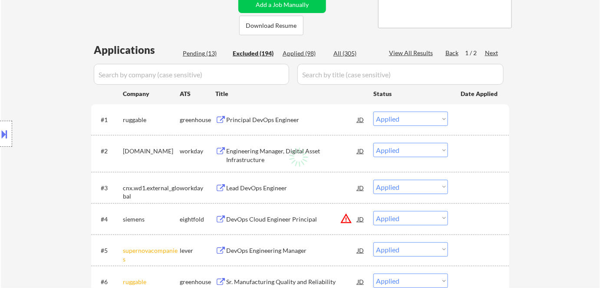
select select ""excluded__salary_""
select select ""excluded__expired_""
select select ""excluded__other_""
select select ""excluded__salary_""
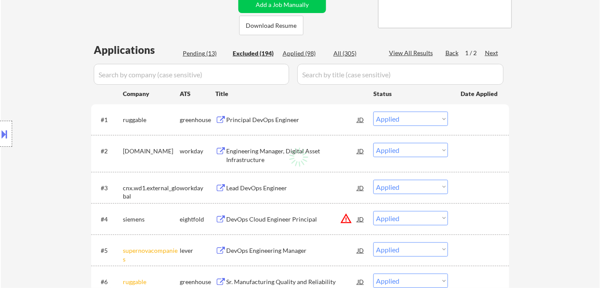
select select ""excluded__salary_""
select select ""excluded""
select select ""excluded__bad_match_""
select select ""excluded__expired_""
select select ""excluded__salary_""
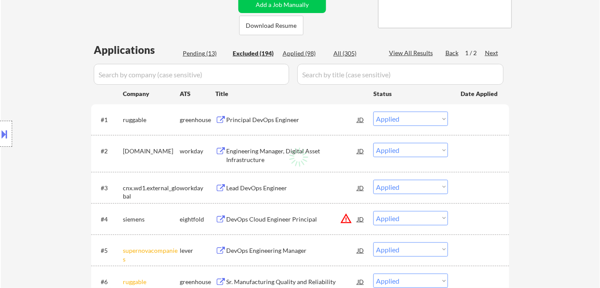
select select ""excluded__location_""
select select ""excluded""
select select ""excluded__salary_""
select select ""excluded__location_""
select select ""excluded__other_""
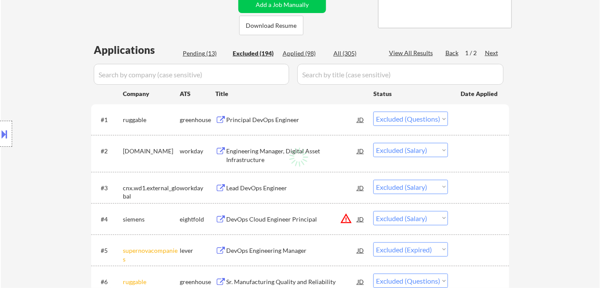
select select ""excluded__expired_""
select select ""excluded__location_""
select select ""excluded__other_""
select select ""excluded__salary_""
select select ""excluded__expired_""
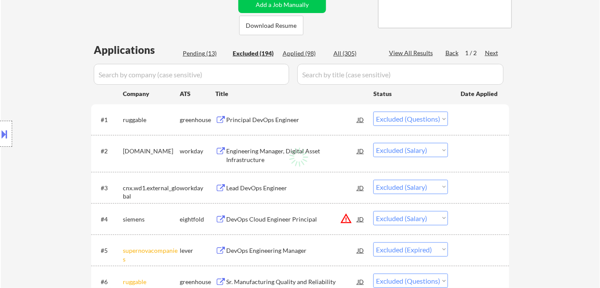
select select ""excluded__bad_match_""
select select ""excluded__salary_""
select select ""excluded__expired_""
select select ""excluded__salary_""
select select ""excluded__bad_match_""
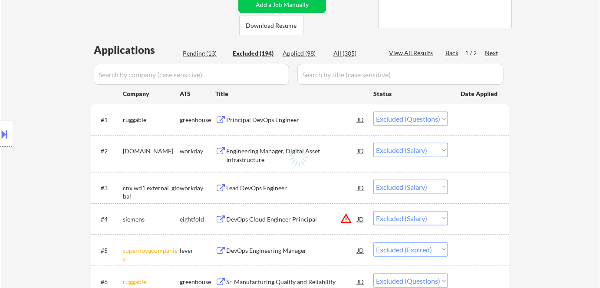
select select ""excluded__location_""
select select ""excluded__expired_""
select select ""excluded__bad_match_""
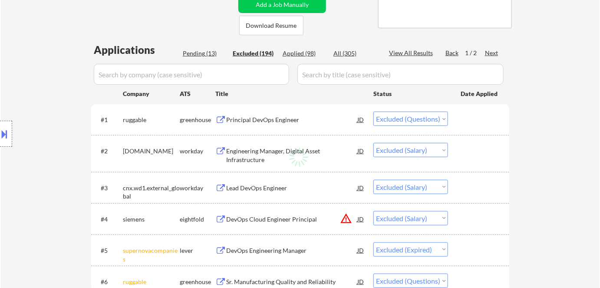
select select ""excluded__location_""
select select ""excluded__expired_""
select select ""excluded__bad_match_""
select select ""excluded""
select select ""excluded__salary_""
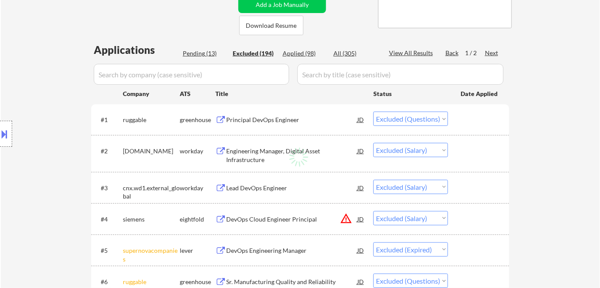
select select ""excluded__salary_""
select select ""excluded__location_""
select select ""excluded__salary_""
select select ""excluded""
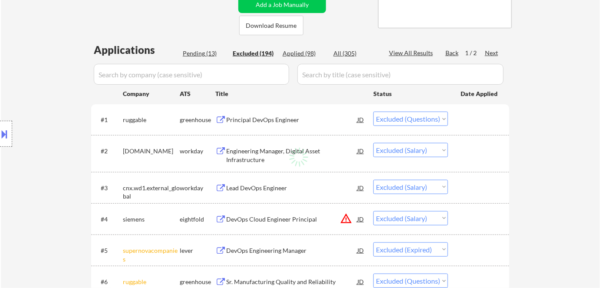
select select ""excluded__salary_""
select select ""excluded__location_""
select select ""excluded__salary_""
select select ""excluded""
select select ""excluded__salary_""
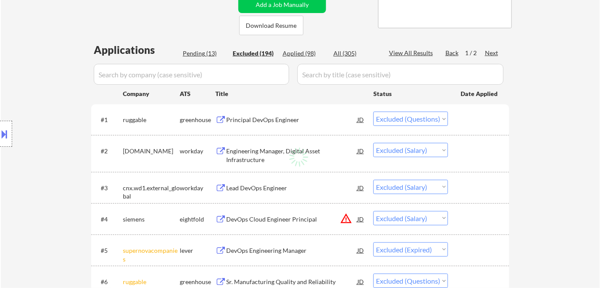
select select ""excluded__expired_""
select select ""excluded__salary_""
select select ""excluded__expired_""
select select ""excluded__location_""
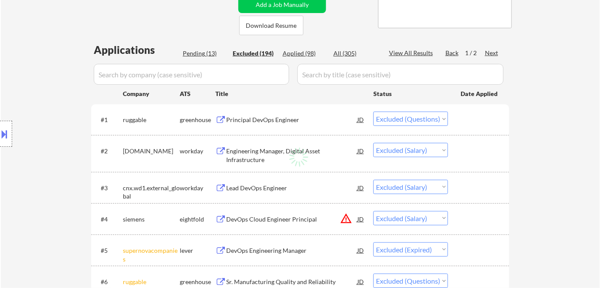
select select ""excluded__salary_""
select select ""excluded__expired_""
select select ""excluded__location_""
select select ""excluded""
select select ""excluded__salary_""
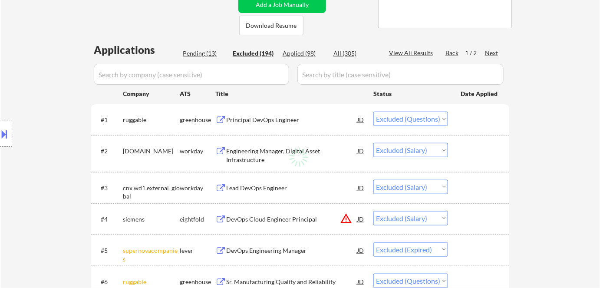
select select ""excluded__salary_""
select select ""excluded__expired_""
select select ""excluded__salary_""
select select ""excluded__expired_""
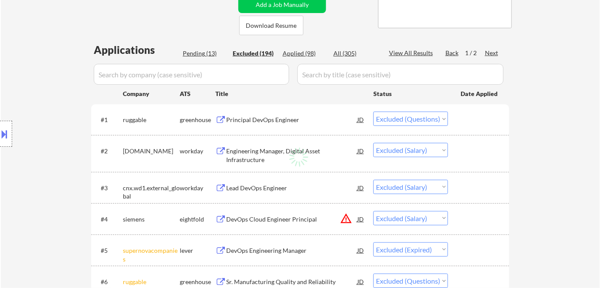
select select ""excluded__expired_""
select select ""excluded__other_""
select select ""excluded__bad_match_""
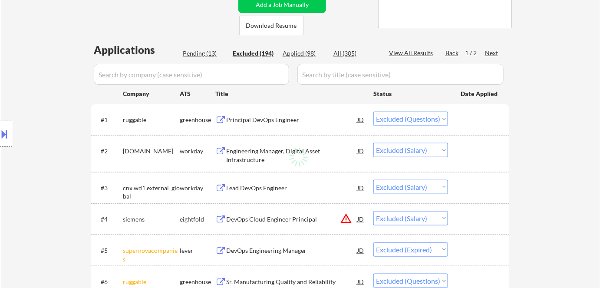
select select ""excluded__expired_""
select select ""excluded__bad_match_""
select select ""excluded__expired_""
select select ""excluded__location_""
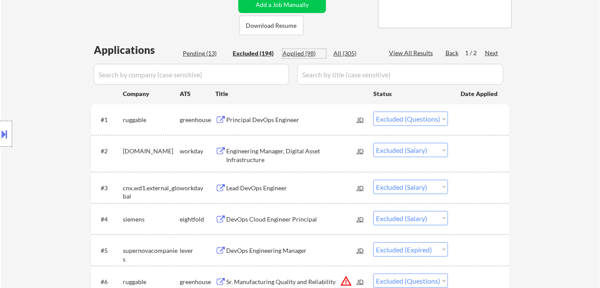
click at [302, 51] on div "Applied (98)" at bounding box center [304, 53] width 43 height 9
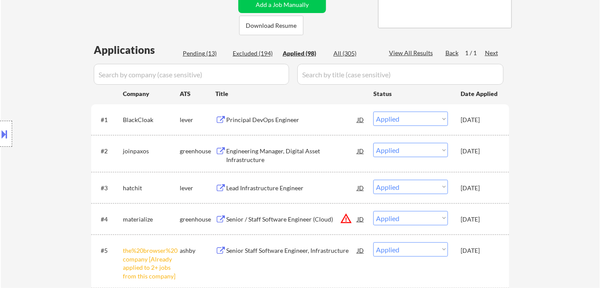
click at [198, 49] on div "Pending (13)" at bounding box center [204, 53] width 43 height 9
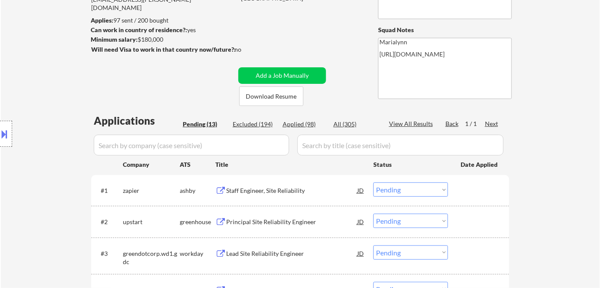
scroll to position [193, 0]
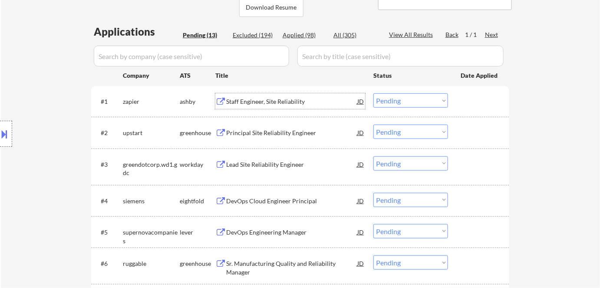
click at [242, 103] on div "Staff Engineer, Site Reliability" at bounding box center [291, 101] width 131 height 9
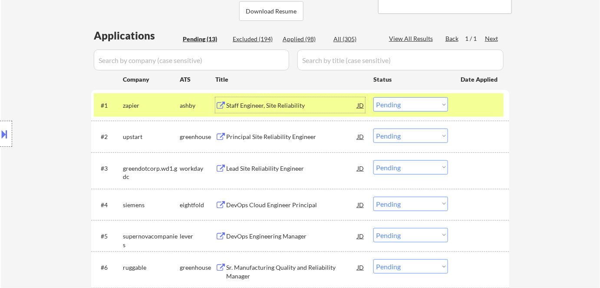
scroll to position [229, 0]
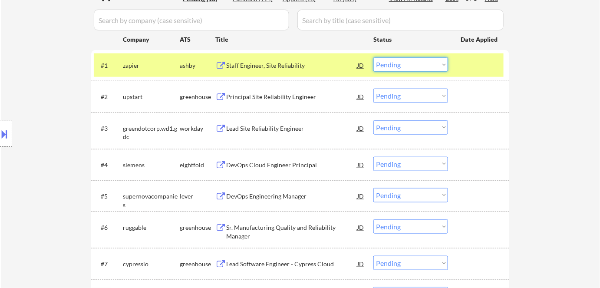
click at [400, 65] on select "Choose an option... Pending Applied Excluded (Questions) Excluded (Expired) Exc…" at bounding box center [411, 64] width 75 height 14
click at [374, 57] on select "Choose an option... Pending Applied Excluded (Questions) Excluded (Expired) Exc…" at bounding box center [411, 64] width 75 height 14
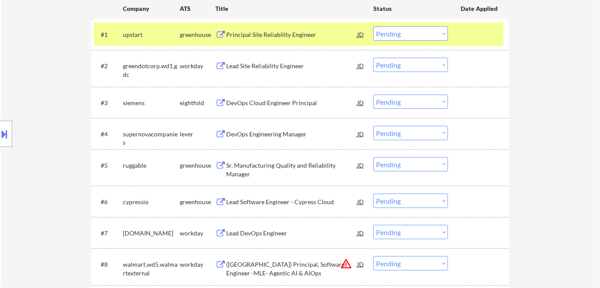
scroll to position [230, 0]
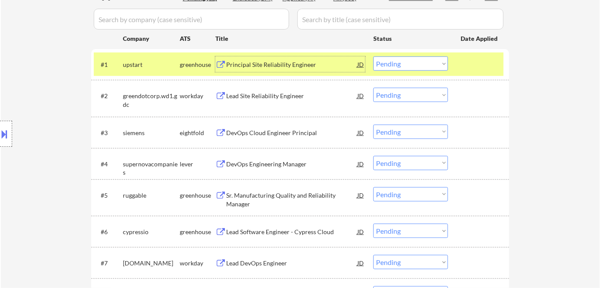
click at [235, 60] on div "Principal Site Reliability Engineer" at bounding box center [291, 64] width 131 height 9
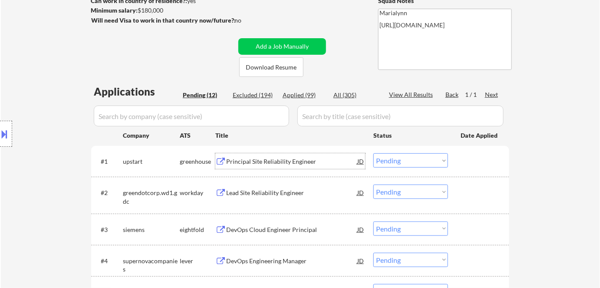
scroll to position [147, 0]
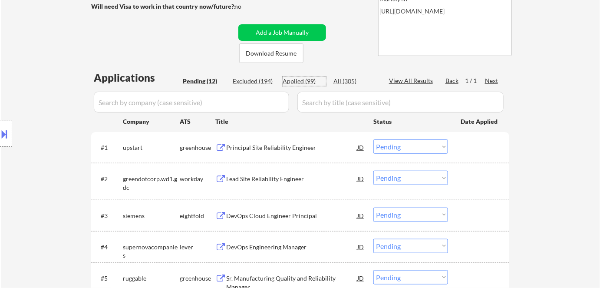
click at [289, 84] on div "Applied (99)" at bounding box center [304, 81] width 43 height 9
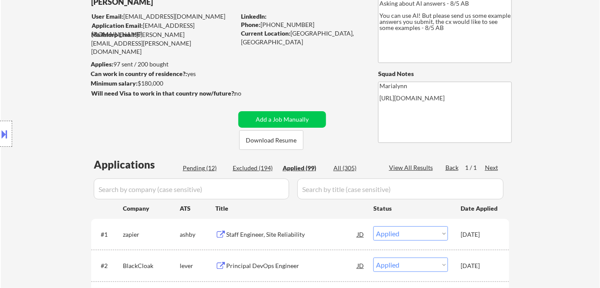
scroll to position [70, 0]
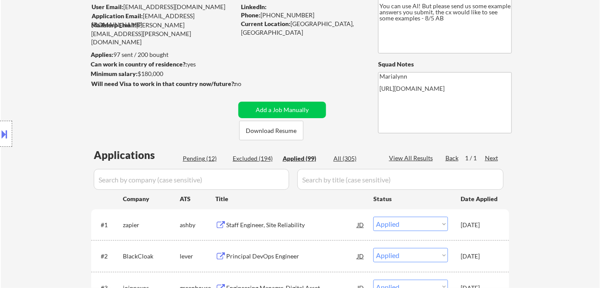
click at [307, 159] on div "Applied (99)" at bounding box center [304, 158] width 43 height 9
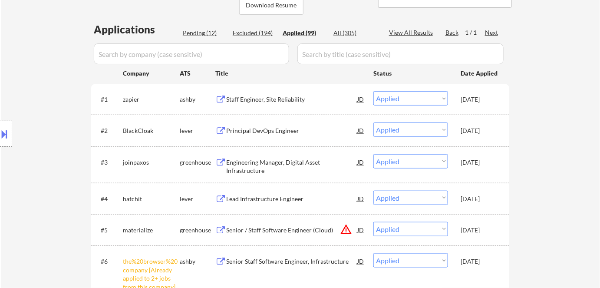
scroll to position [180, 0]
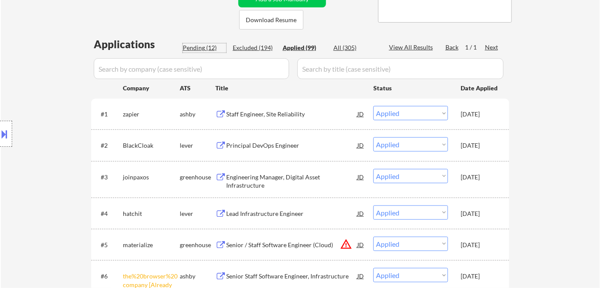
click at [207, 48] on div "Pending (12)" at bounding box center [204, 47] width 43 height 9
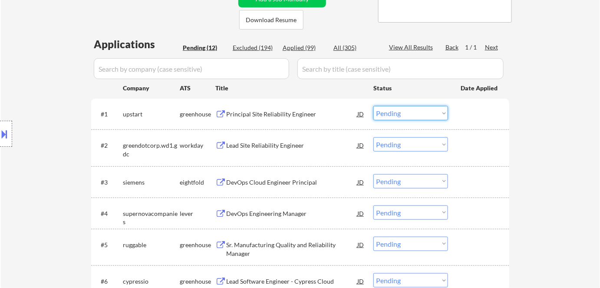
click at [390, 114] on select "Choose an option... Pending Applied Excluded (Questions) Excluded (Expired) Exc…" at bounding box center [411, 113] width 75 height 14
click at [374, 106] on select "Choose an option... Pending Applied Excluded (Questions) Excluded (Expired) Exc…" at bounding box center [411, 113] width 75 height 14
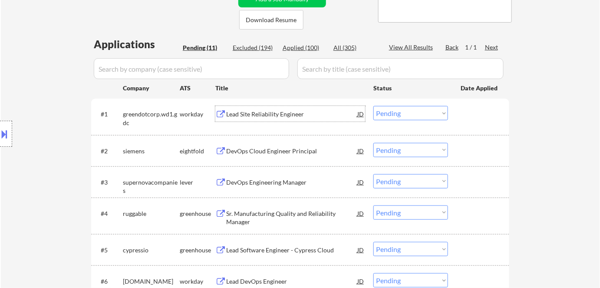
drag, startPoint x: 244, startPoint y: 114, endPoint x: 228, endPoint y: 111, distance: 16.3
click at [228, 111] on div "Lead Site Reliability Engineer" at bounding box center [291, 114] width 131 height 9
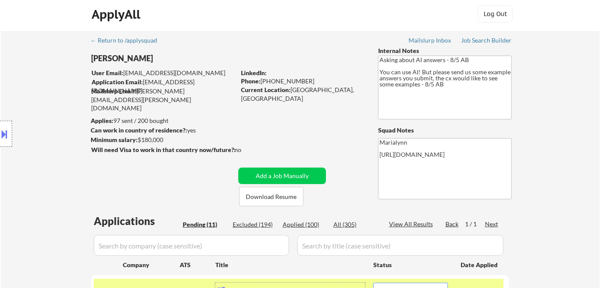
scroll to position [4, 0]
click at [288, 80] on div "Phone: (760) 586-3755" at bounding box center [302, 80] width 123 height 9
click at [267, 77] on div "Phone: (760) 586-3755" at bounding box center [302, 80] width 123 height 9
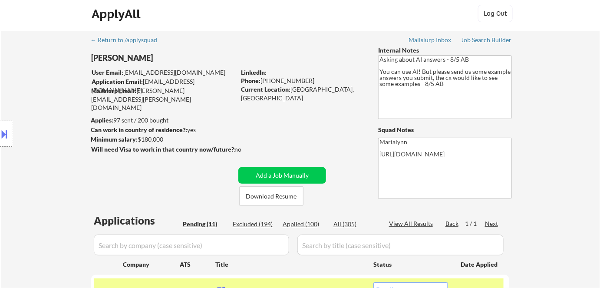
copy div "760) 586-3755"
drag, startPoint x: 264, startPoint y: 77, endPoint x: 320, endPoint y: 78, distance: 56.0
click at [320, 78] on div "Phone: (760) 586-3755" at bounding box center [302, 80] width 123 height 9
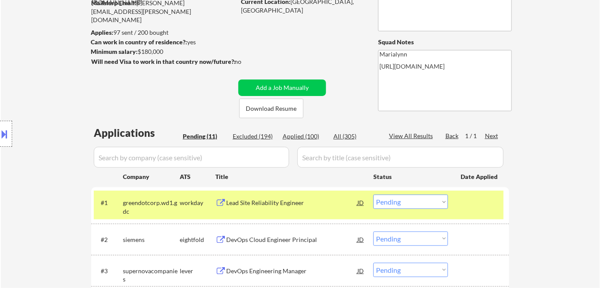
scroll to position [94, 0]
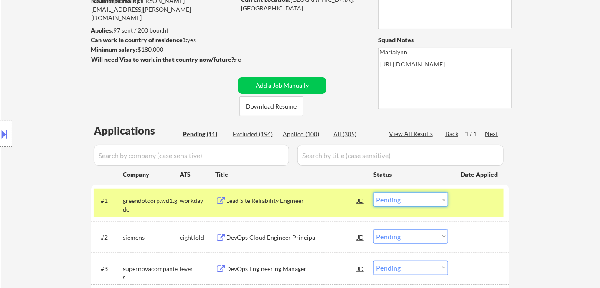
click at [433, 201] on select "Choose an option... Pending Applied Excluded (Questions) Excluded (Expired) Exc…" at bounding box center [411, 199] width 75 height 14
click at [374, 192] on select "Choose an option... Pending Applied Excluded (Questions) Excluded (Expired) Exc…" at bounding box center [411, 199] width 75 height 14
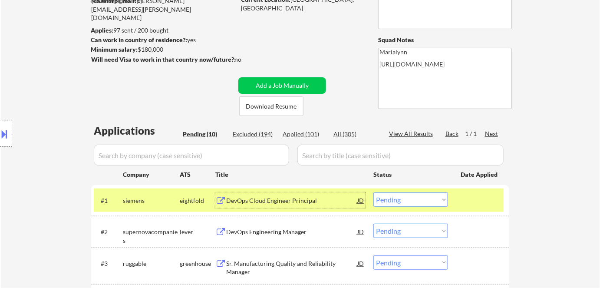
click at [280, 197] on div "DevOps Cloud Engineer Principal" at bounding box center [291, 200] width 131 height 9
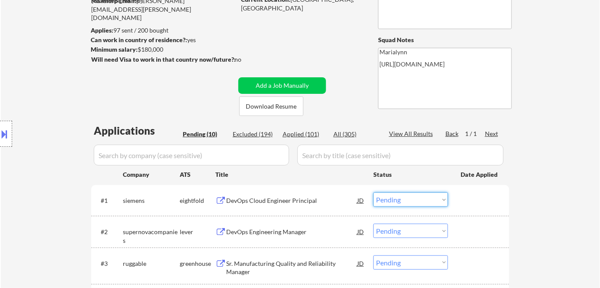
click at [416, 198] on select "Choose an option... Pending Applied Excluded (Questions) Excluded (Expired) Exc…" at bounding box center [411, 199] width 75 height 14
click at [374, 192] on select "Choose an option... Pending Applied Excluded (Questions) Excluded (Expired) Exc…" at bounding box center [411, 199] width 75 height 14
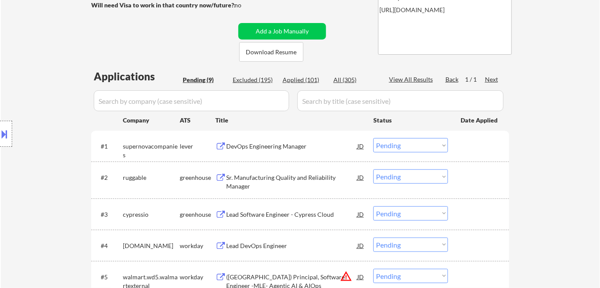
scroll to position [149, 0]
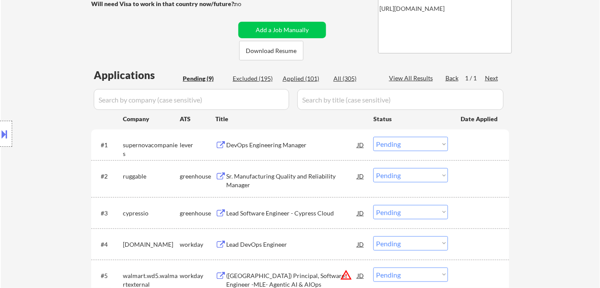
click at [283, 141] on div "DevOps Engineering Manager" at bounding box center [291, 145] width 131 height 9
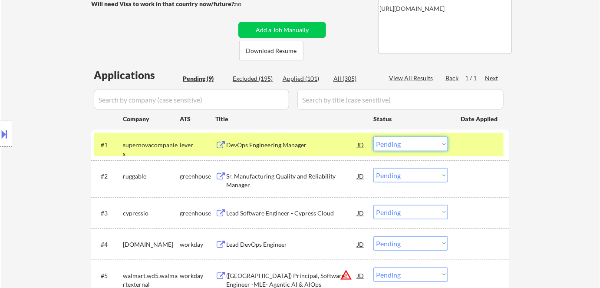
click at [394, 150] on select "Choose an option... Pending Applied Excluded (Questions) Excluded (Expired) Exc…" at bounding box center [411, 144] width 75 height 14
click at [374, 137] on select "Choose an option... Pending Applied Excluded (Questions) Excluded (Expired) Exc…" at bounding box center [411, 144] width 75 height 14
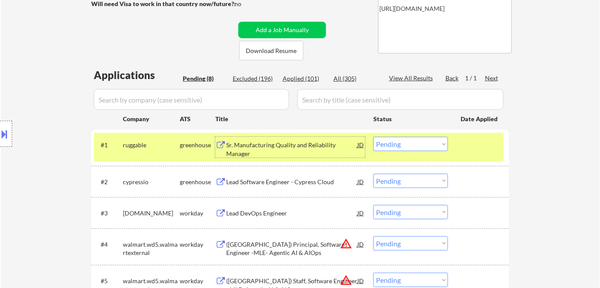
click at [272, 148] on div "Sr. Manufacturing Quality and Reliability Manager" at bounding box center [291, 149] width 131 height 17
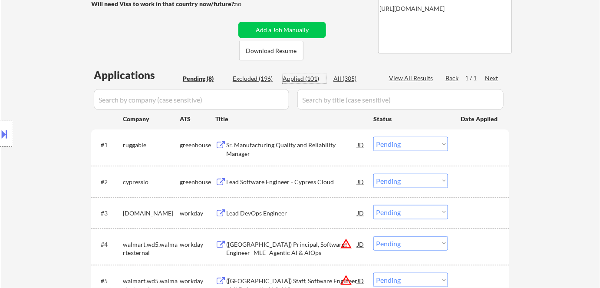
click at [315, 80] on div "Applied (101)" at bounding box center [304, 78] width 43 height 9
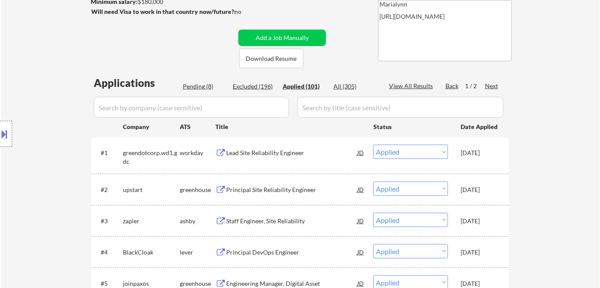
scroll to position [142, 0]
click at [202, 84] on div "Pending (8)" at bounding box center [204, 86] width 43 height 9
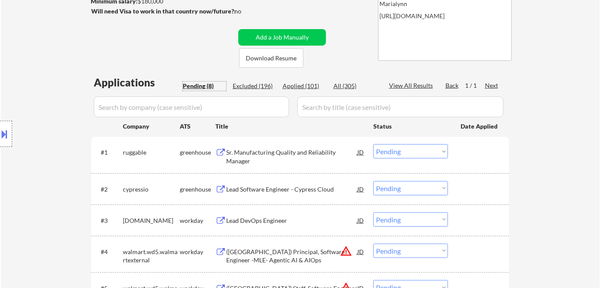
click at [393, 150] on select "Choose an option... Pending Applied Excluded (Questions) Excluded (Expired) Exc…" at bounding box center [411, 151] width 75 height 14
click at [374, 144] on select "Choose an option... Pending Applied Excluded (Questions) Excluded (Expired) Exc…" at bounding box center [411, 151] width 75 height 14
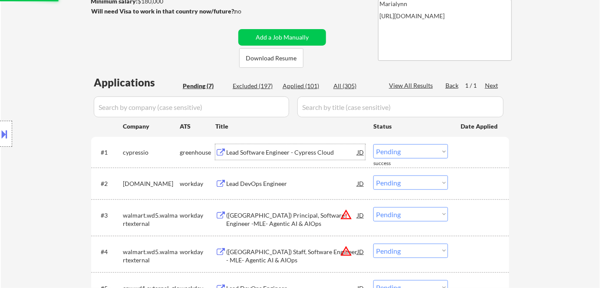
click at [280, 149] on div "Lead Software Engineer - Cypress Cloud" at bounding box center [291, 152] width 131 height 9
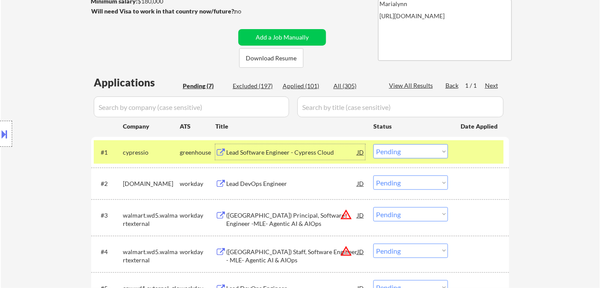
click at [411, 151] on select "Choose an option... Pending Applied Excluded (Questions) Excluded (Expired) Exc…" at bounding box center [411, 151] width 75 height 14
click at [374, 144] on select "Choose an option... Pending Applied Excluded (Questions) Excluded (Expired) Exc…" at bounding box center [411, 151] width 75 height 14
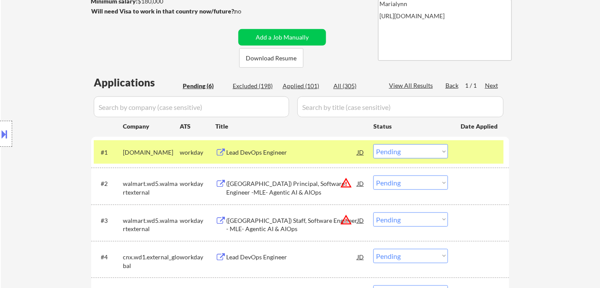
click at [248, 153] on div "Lead DevOps Engineer" at bounding box center [291, 152] width 131 height 9
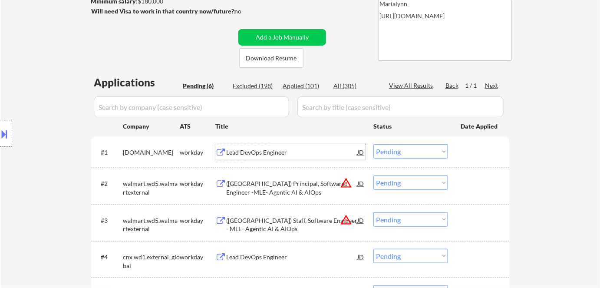
click at [244, 147] on div "Lead DevOps Engineer" at bounding box center [291, 152] width 131 height 16
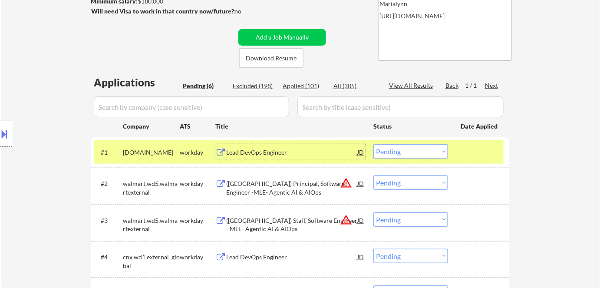
click at [384, 149] on select "Choose an option... Pending Applied Excluded (Questions) Excluded (Expired) Exc…" at bounding box center [411, 151] width 75 height 14
click at [374, 144] on select "Choose an option... Pending Applied Excluded (Questions) Excluded (Expired) Exc…" at bounding box center [411, 151] width 75 height 14
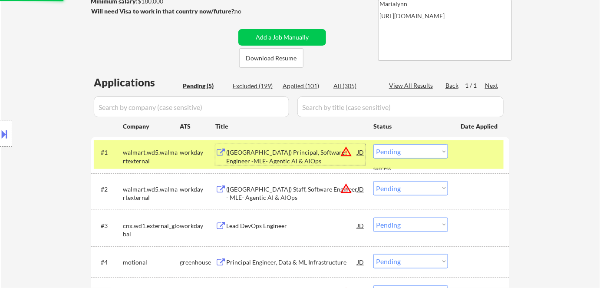
click at [259, 157] on div "(USA) Principal, Software Engineer -MLE- Agentic AI & AIOps" at bounding box center [291, 156] width 131 height 17
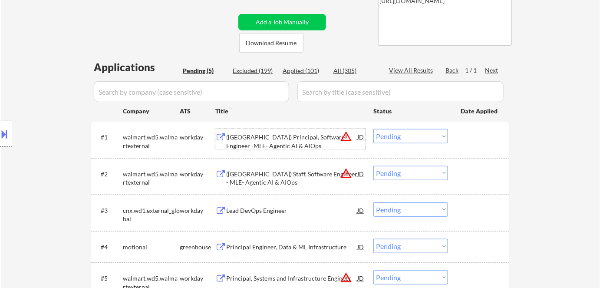
scroll to position [158, 0]
click at [259, 209] on div "Lead DevOps Engineer" at bounding box center [291, 210] width 131 height 9
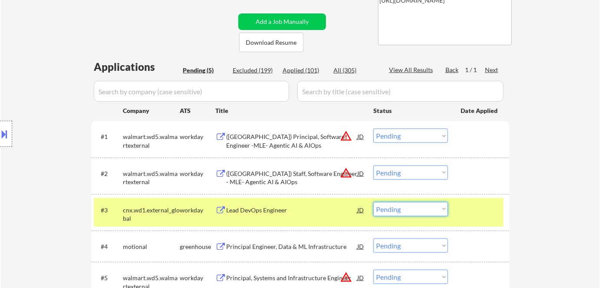
click at [438, 210] on select "Choose an option... Pending Applied Excluded (Questions) Excluded (Expired) Exc…" at bounding box center [411, 209] width 75 height 14
click at [374, 202] on select "Choose an option... Pending Applied Excluded (Questions) Excluded (Expired) Exc…" at bounding box center [411, 209] width 75 height 14
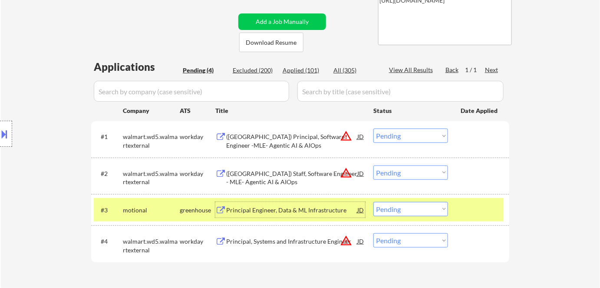
click at [255, 207] on div "Principal Engineer, Data & ML Infrastructure" at bounding box center [291, 210] width 131 height 9
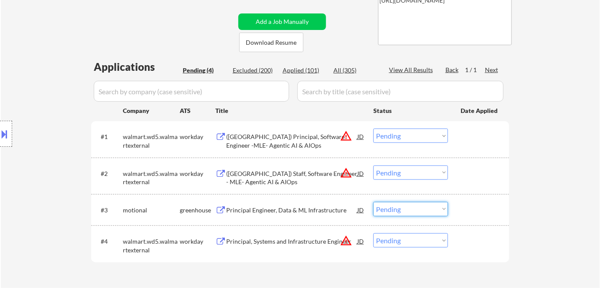
click at [396, 210] on select "Choose an option... Pending Applied Excluded (Questions) Excluded (Expired) Exc…" at bounding box center [411, 209] width 75 height 14
click at [374, 202] on select "Choose an option... Pending Applied Excluded (Questions) Excluded (Expired) Exc…" at bounding box center [411, 209] width 75 height 14
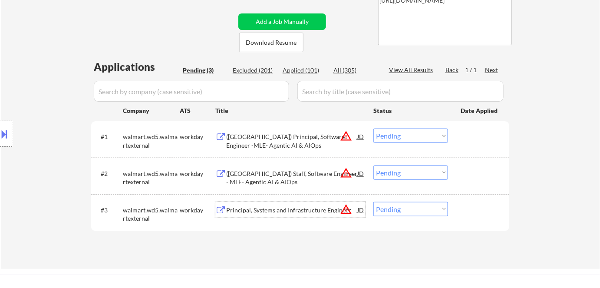
click at [287, 205] on div "Principal, Systems and Infrastructure Engineer" at bounding box center [291, 210] width 131 height 16
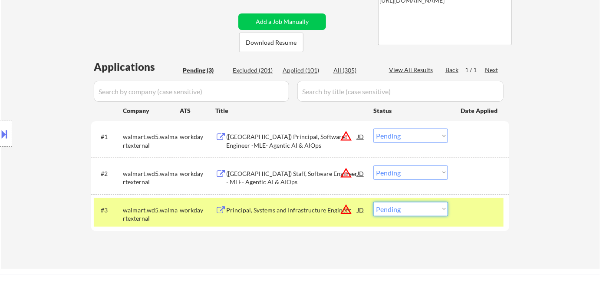
click at [399, 207] on select "Choose an option... Pending Applied Excluded (Questions) Excluded (Expired) Exc…" at bounding box center [411, 209] width 75 height 14
click at [374, 202] on select "Choose an option... Pending Applied Excluded (Questions) Excluded (Expired) Exc…" at bounding box center [411, 209] width 75 height 14
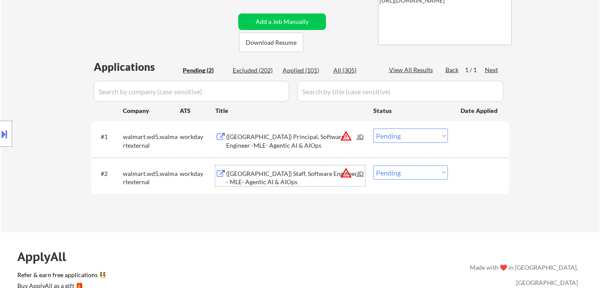
click at [256, 179] on div "(USA) Staff, Software Engineer - MLE- Agentic AI & AIOps" at bounding box center [291, 177] width 131 height 17
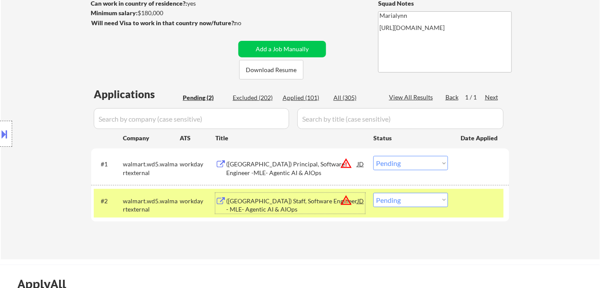
scroll to position [142, 0]
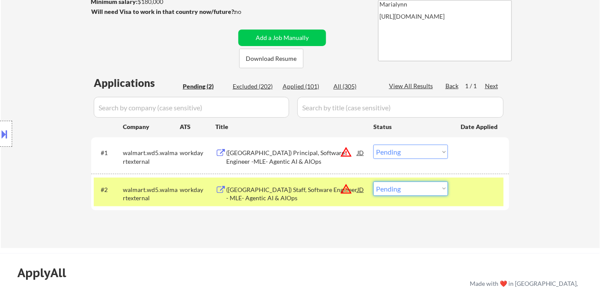
drag, startPoint x: 415, startPoint y: 190, endPoint x: 411, endPoint y: 127, distance: 63.5
click at [411, 127] on div "Applications Pending (2) Excluded (202) Applied (101) All (305) View All Result…" at bounding box center [300, 154] width 418 height 156
click at [374, 182] on select "Choose an option... Pending Applied Excluded (Questions) Excluded (Expired) Exc…" at bounding box center [411, 189] width 75 height 14
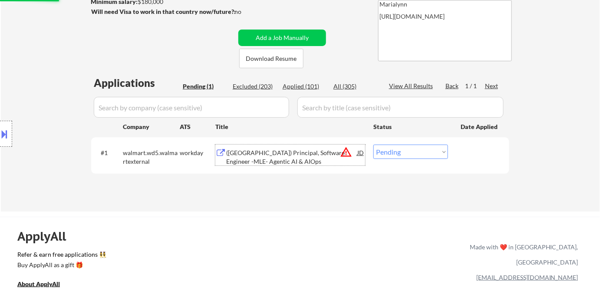
click at [251, 153] on div "(USA) Principal, Software Engineer -MLE- Agentic AI & AIOps" at bounding box center [291, 157] width 131 height 17
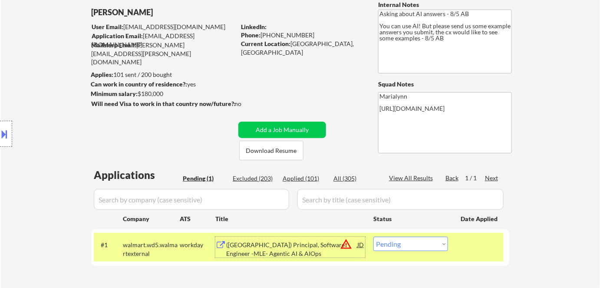
scroll to position [50, 0]
click at [9, 139] on div at bounding box center [6, 134] width 12 height 26
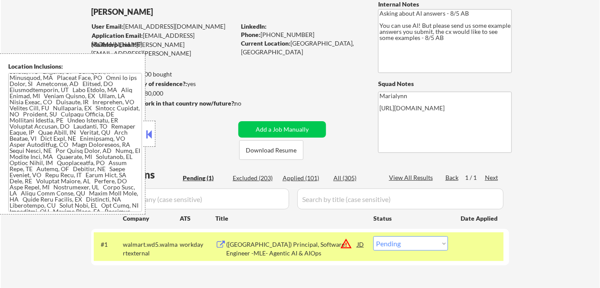
scroll to position [484, 0]
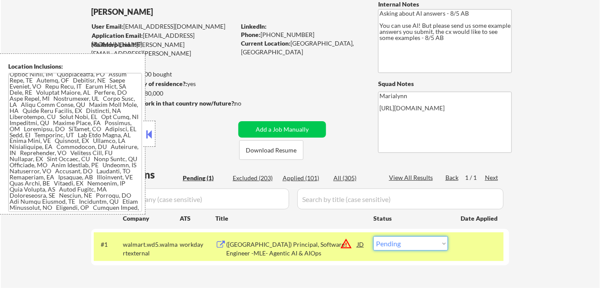
click at [432, 240] on select "Choose an option... Pending Applied Excluded (Questions) Excluded (Expired) Exc…" at bounding box center [411, 243] width 75 height 14
click at [374, 236] on select "Choose an option... Pending Applied Excluded (Questions) Excluded (Expired) Exc…" at bounding box center [411, 243] width 75 height 14
click at [146, 132] on button at bounding box center [150, 134] width 10 height 13
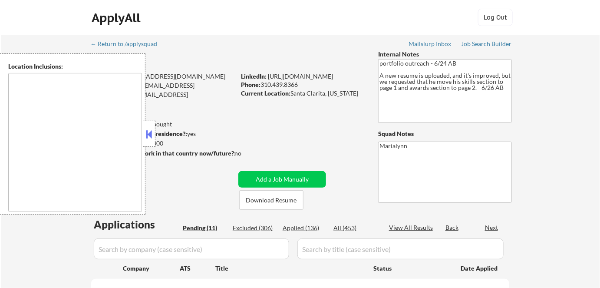
select select ""pending""
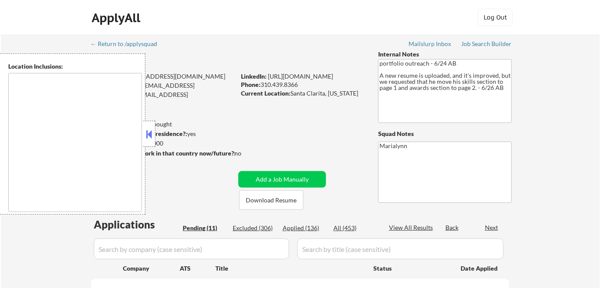
select select ""pending""
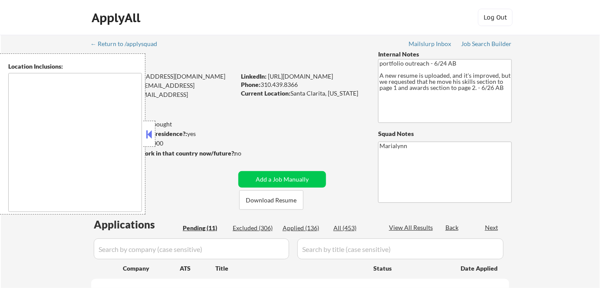
select select ""pending""
click at [149, 140] on button at bounding box center [150, 134] width 10 height 13
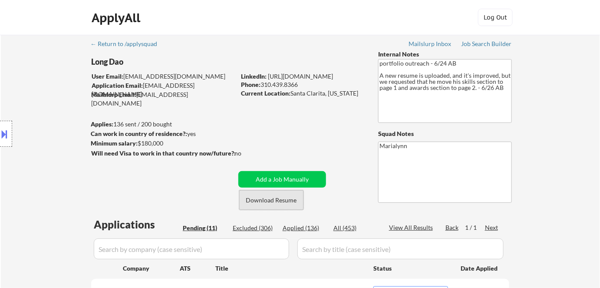
click at [263, 197] on button "Download Resume" at bounding box center [271, 200] width 64 height 20
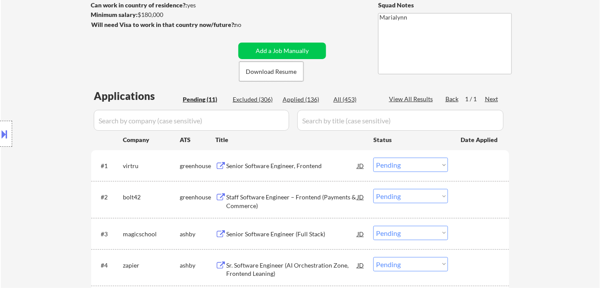
scroll to position [200, 0]
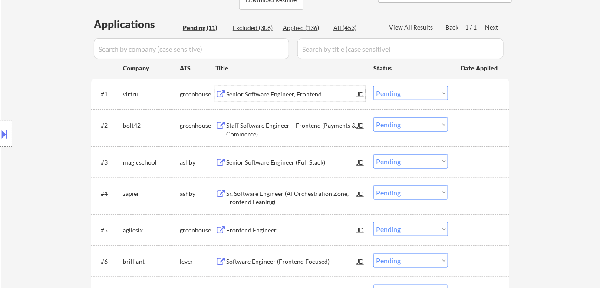
click at [247, 93] on div "Senior Software Engineer, Frontend" at bounding box center [291, 94] width 131 height 9
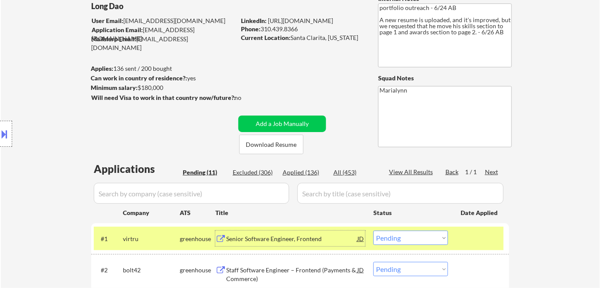
scroll to position [60, 0]
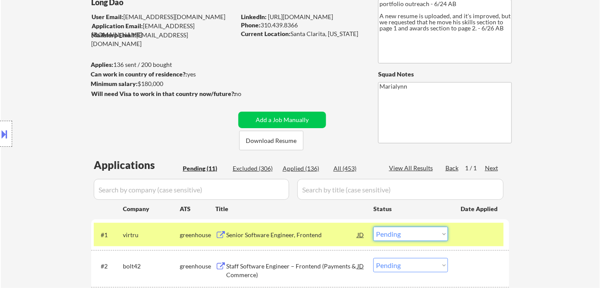
click at [397, 237] on select "Choose an option... Pending Applied Excluded (Questions) Excluded (Expired) Exc…" at bounding box center [411, 234] width 75 height 14
click at [374, 227] on select "Choose an option... Pending Applied Excluded (Questions) Excluded (Expired) Exc…" at bounding box center [411, 234] width 75 height 14
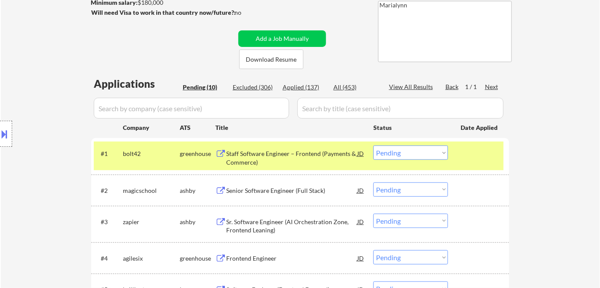
scroll to position [148, 0]
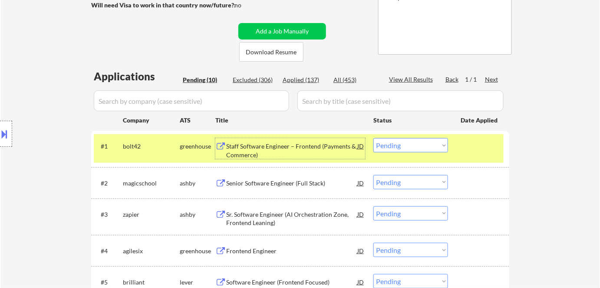
click at [308, 149] on div "Staff Software Engineer – Frontend (Payments & Commerce)" at bounding box center [291, 150] width 131 height 17
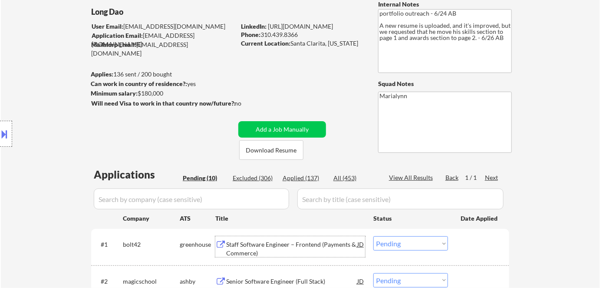
scroll to position [50, 0]
copy div "Santa Clarita, [US_STATE]"
drag, startPoint x: 291, startPoint y: 45, endPoint x: 353, endPoint y: 46, distance: 62.6
click at [353, 46] on div "Current Location: [GEOGRAPHIC_DATA], [US_STATE]" at bounding box center [302, 44] width 123 height 9
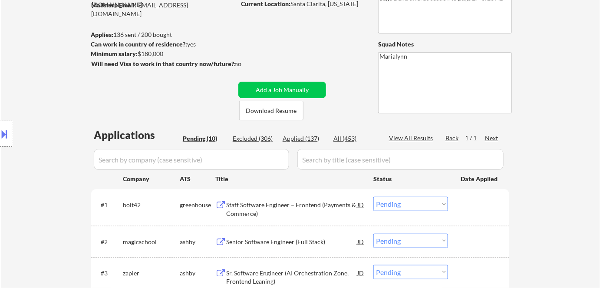
scroll to position [94, 0]
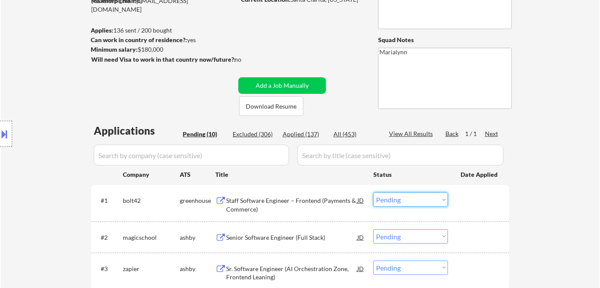
click at [410, 200] on select "Choose an option... Pending Applied Excluded (Questions) Excluded (Expired) Exc…" at bounding box center [411, 199] width 75 height 14
click at [374, 192] on select "Choose an option... Pending Applied Excluded (Questions) Excluded (Expired) Exc…" at bounding box center [411, 199] width 75 height 14
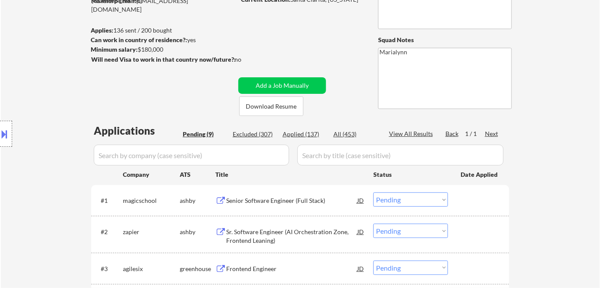
click at [280, 203] on div "Senior Software Engineer (Full Stack)" at bounding box center [291, 200] width 131 height 9
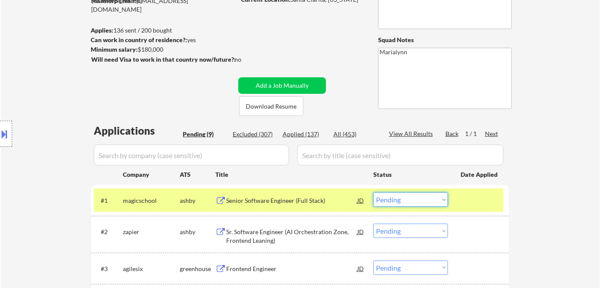
click at [386, 202] on select "Choose an option... Pending Applied Excluded (Questions) Excluded (Expired) Exc…" at bounding box center [411, 199] width 75 height 14
click at [374, 192] on select "Choose an option... Pending Applied Excluded (Questions) Excluded (Expired) Exc…" at bounding box center [411, 199] width 75 height 14
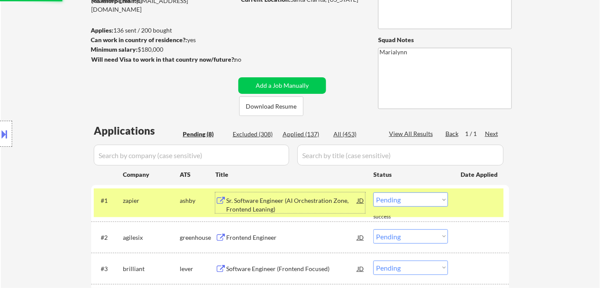
click at [264, 204] on div "Sr. Software Engineer (AI Orchestration Zone, Frontend Leaning)" at bounding box center [291, 204] width 131 height 17
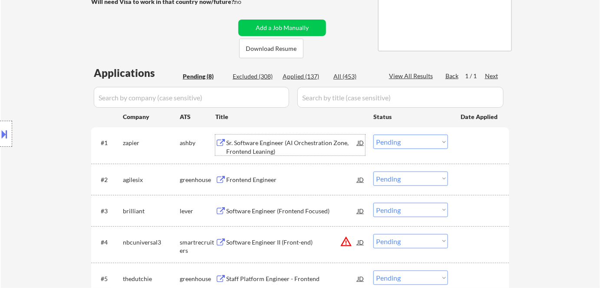
scroll to position [154, 0]
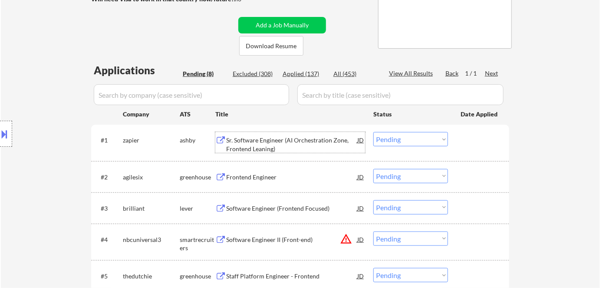
click at [279, 145] on div "Sr. Software Engineer (AI Orchestration Zone, Frontend Leaning)" at bounding box center [291, 144] width 131 height 17
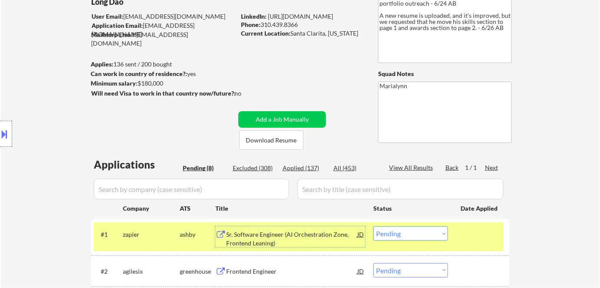
scroll to position [60, 0]
drag, startPoint x: 392, startPoint y: 239, endPoint x: 421, endPoint y: 146, distance: 96.7
click at [421, 146] on div "← Return to /applysquad Mailslurp Inbox Job Search Builder Long Dao User Email:…" at bounding box center [301, 248] width 434 height 547
click at [374, 226] on select "Choose an option... Pending Applied Excluded (Questions) Excluded (Expired) Exc…" at bounding box center [411, 233] width 75 height 14
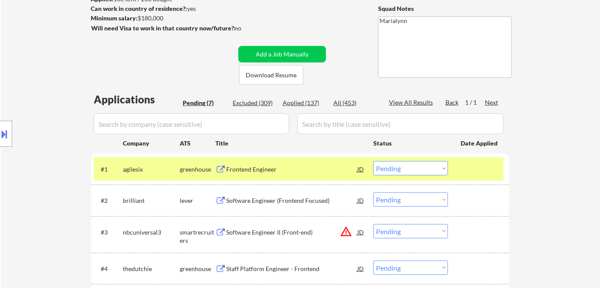
scroll to position [125, 0]
click at [257, 176] on div "Frontend Engineer" at bounding box center [291, 170] width 131 height 16
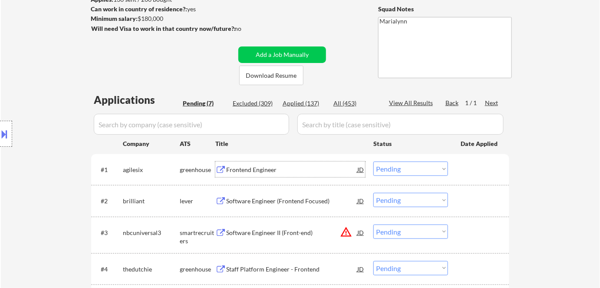
click at [406, 171] on select "Choose an option... Pending Applied Excluded (Questions) Excluded (Expired) Exc…" at bounding box center [411, 169] width 75 height 14
click at [374, 162] on select "Choose an option... Pending Applied Excluded (Questions) Excluded (Expired) Exc…" at bounding box center [411, 169] width 75 height 14
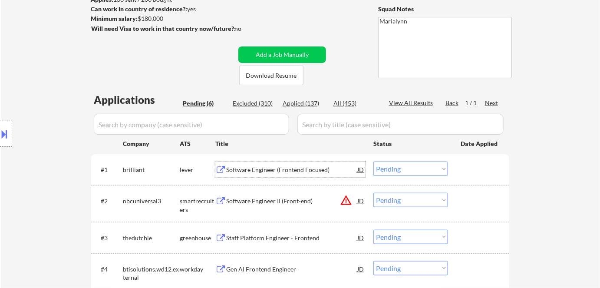
click at [251, 176] on div "Software Engineer (Frontend Focused)" at bounding box center [291, 170] width 131 height 16
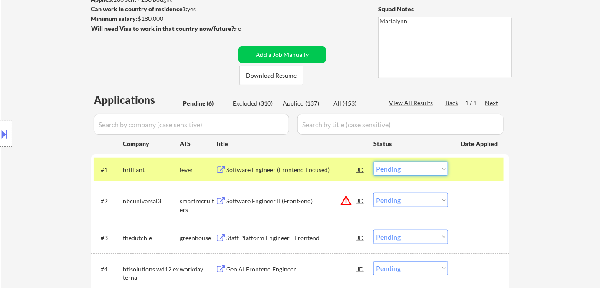
click at [395, 168] on select "Choose an option... Pending Applied Excluded (Questions) Excluded (Expired) Exc…" at bounding box center [411, 169] width 75 height 14
click at [374, 162] on select "Choose an option... Pending Applied Excluded (Questions) Excluded (Expired) Exc…" at bounding box center [411, 169] width 75 height 14
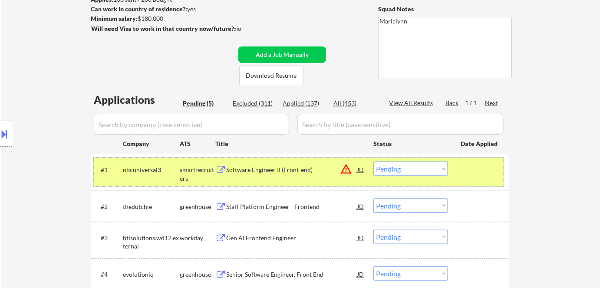
click at [256, 179] on div "#1 nbcuniversal3 smartrecruiters Software Engineer II (Front-end) JD warning_am…" at bounding box center [299, 172] width 410 height 29
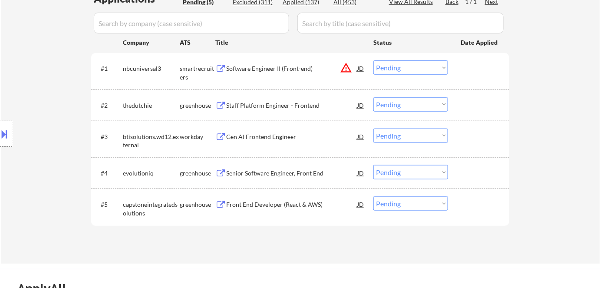
scroll to position [204, 0]
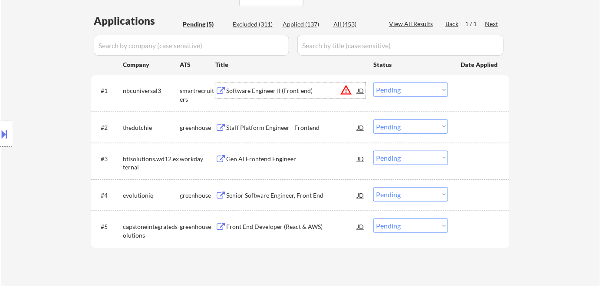
click at [243, 92] on div "Software Engineer II (Front-end)" at bounding box center [291, 90] width 131 height 9
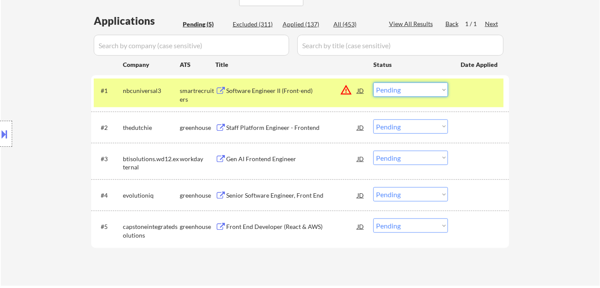
drag, startPoint x: 395, startPoint y: 89, endPoint x: 401, endPoint y: 156, distance: 67.2
click at [401, 156] on div "#1 nbcuniversal3 smartrecruiters Software Engineer II (Front-end) JD warning_am…" at bounding box center [300, 161] width 418 height 172
click at [374, 83] on select "Choose an option... Pending Applied Excluded (Questions) Excluded (Expired) Exc…" at bounding box center [411, 90] width 75 height 14
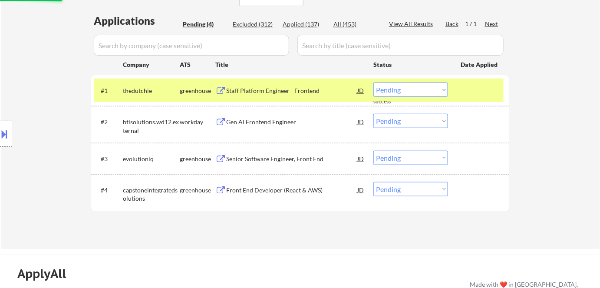
click at [242, 97] on div "Staff Platform Engineer - Frontend" at bounding box center [291, 91] width 131 height 16
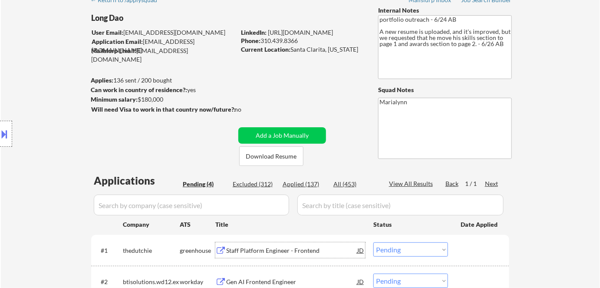
scroll to position [40, 0]
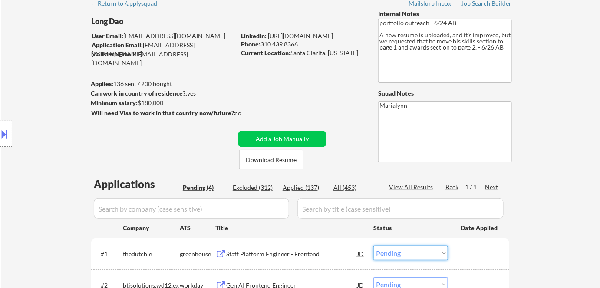
click at [421, 258] on select "Choose an option... Pending Applied Excluded (Questions) Excluded (Expired) Exc…" at bounding box center [411, 253] width 75 height 14
click at [374, 246] on select "Choose an option... Pending Applied Excluded (Questions) Excluded (Expired) Exc…" at bounding box center [411, 253] width 75 height 14
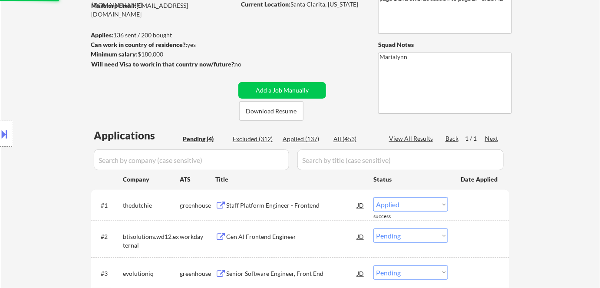
scroll to position [93, 0]
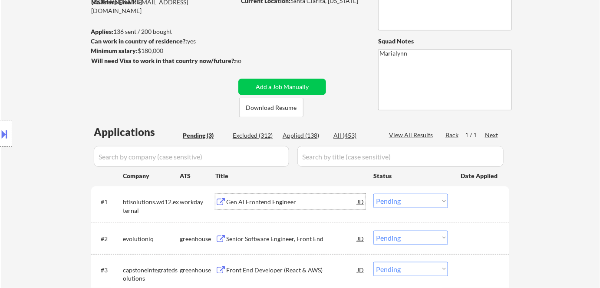
click at [270, 202] on div "Gen AI Frontend Engineer" at bounding box center [291, 202] width 131 height 9
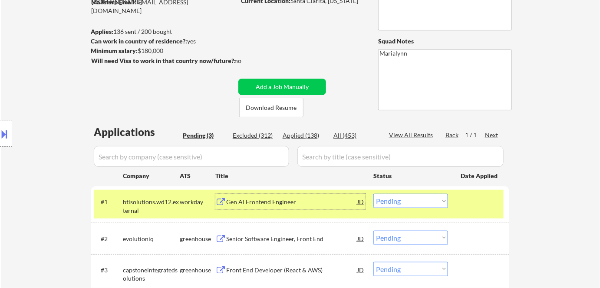
click at [412, 198] on select "Choose an option... Pending Applied Excluded (Questions) Excluded (Expired) Exc…" at bounding box center [411, 201] width 75 height 14
click at [374, 194] on select "Choose an option... Pending Applied Excluded (Questions) Excluded (Expired) Exc…" at bounding box center [411, 201] width 75 height 14
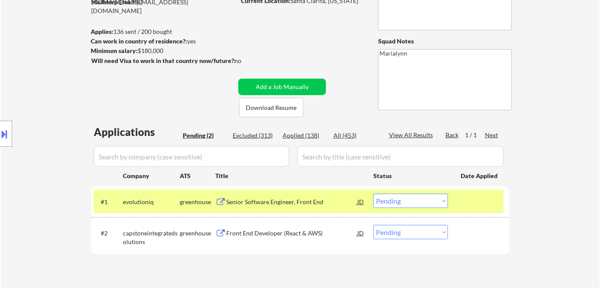
click at [284, 194] on div "Senior Software Engineer, Front End" at bounding box center [291, 202] width 131 height 16
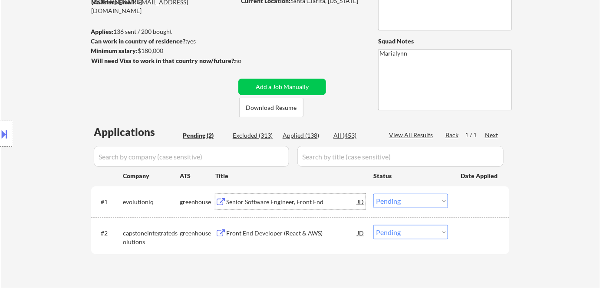
click at [398, 196] on select "Choose an option... Pending Applied Excluded (Questions) Excluded (Expired) Exc…" at bounding box center [411, 201] width 75 height 14
click at [374, 194] on select "Choose an option... Pending Applied Excluded (Questions) Excluded (Expired) Exc…" at bounding box center [411, 201] width 75 height 14
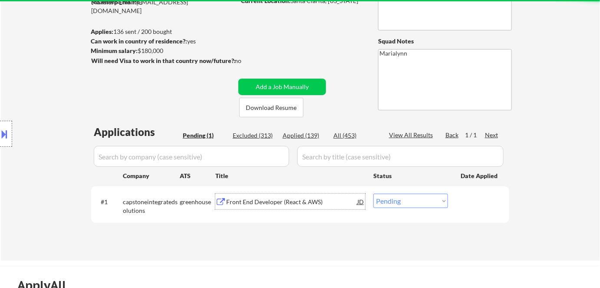
click at [293, 202] on div "Front End Developer (React & AWS)" at bounding box center [291, 202] width 131 height 9
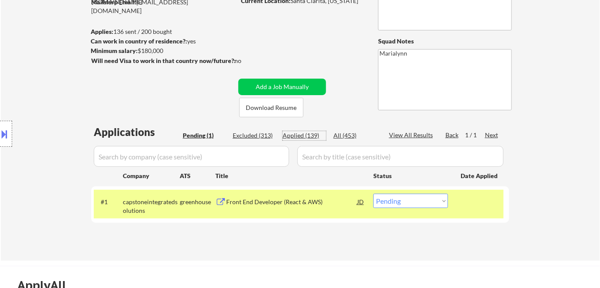
click at [311, 134] on div "Applied (139)" at bounding box center [304, 135] width 43 height 9
select select ""applied""
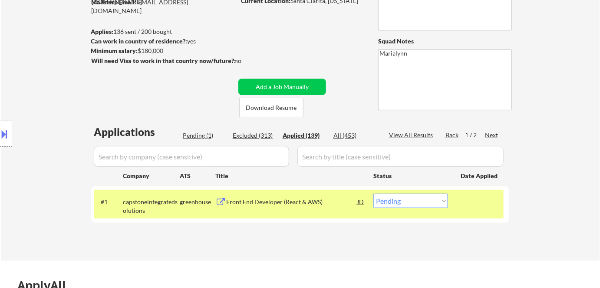
select select ""applied""
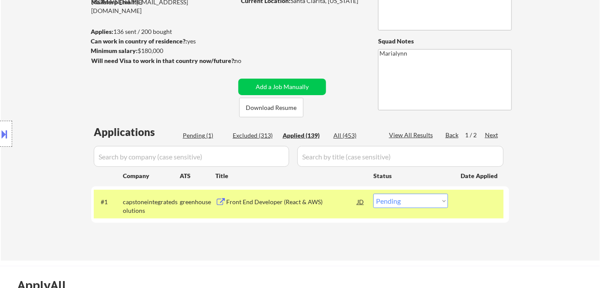
select select ""applied""
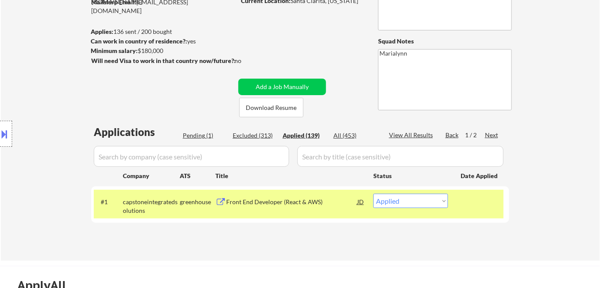
select select ""applied""
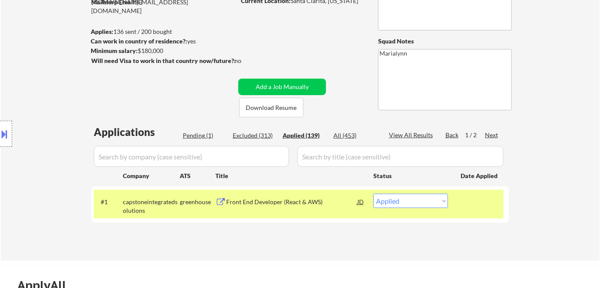
select select ""applied""
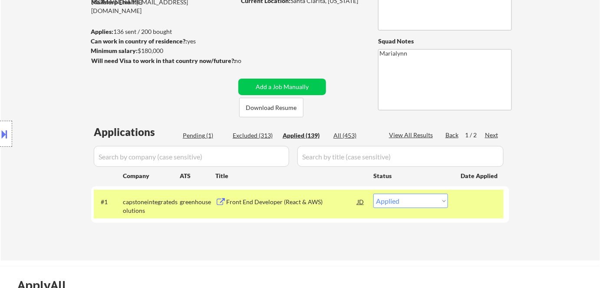
select select ""applied""
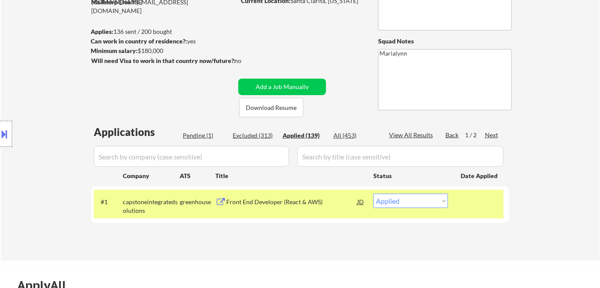
select select ""applied""
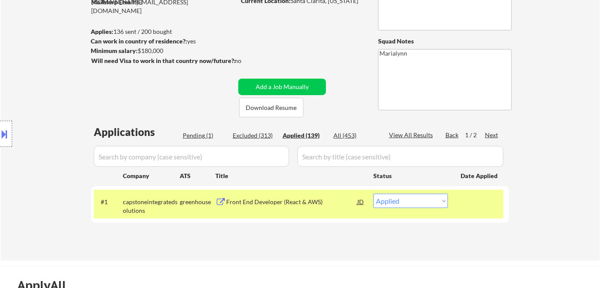
select select ""applied""
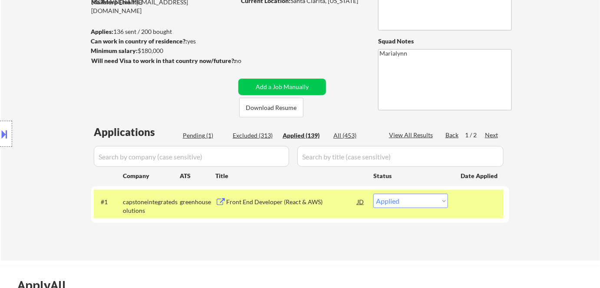
select select ""applied""
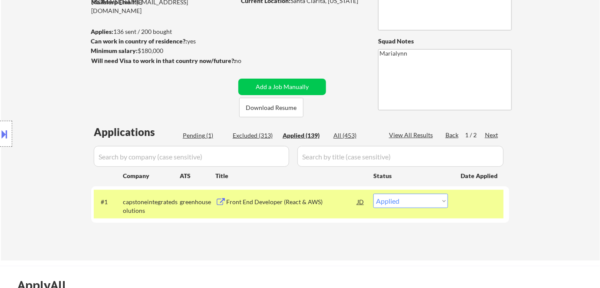
select select ""applied""
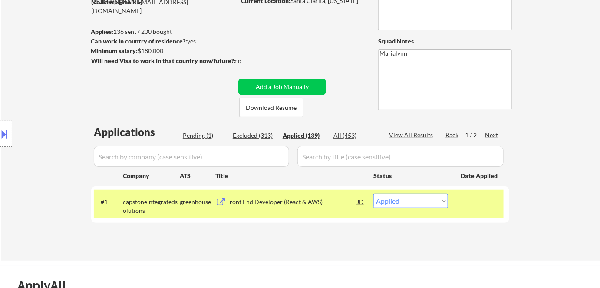
select select ""applied""
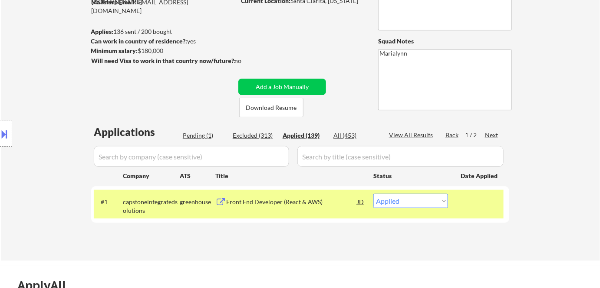
select select ""applied""
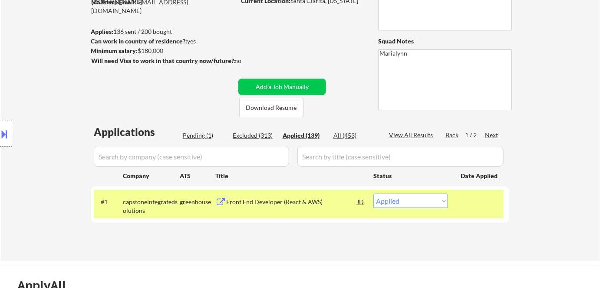
select select ""applied""
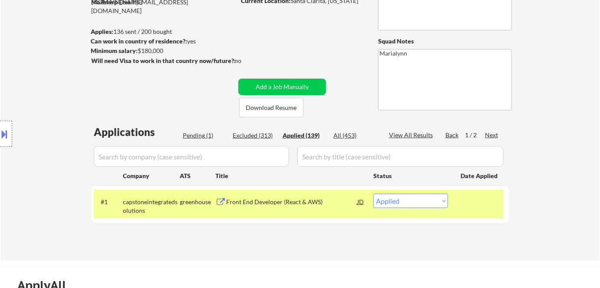
select select ""applied""
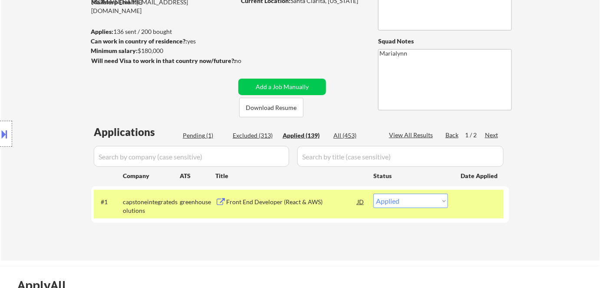
select select ""applied""
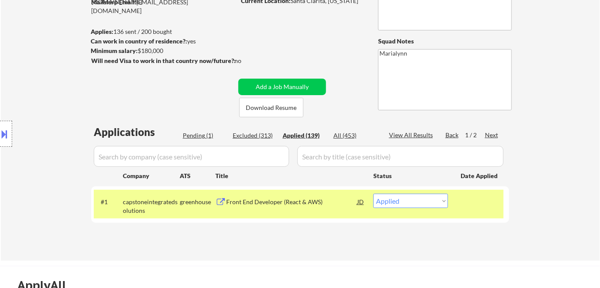
select select ""applied""
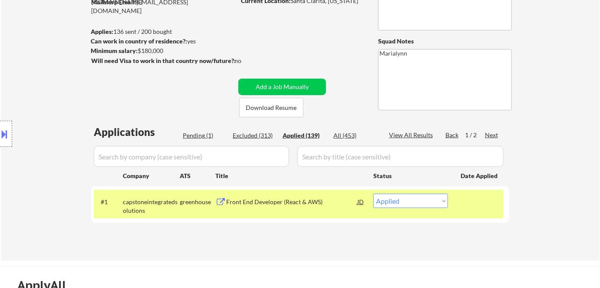
select select ""applied""
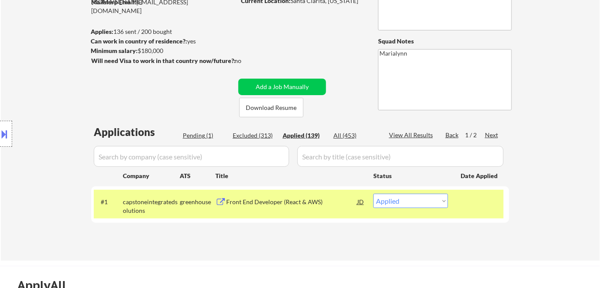
select select ""applied""
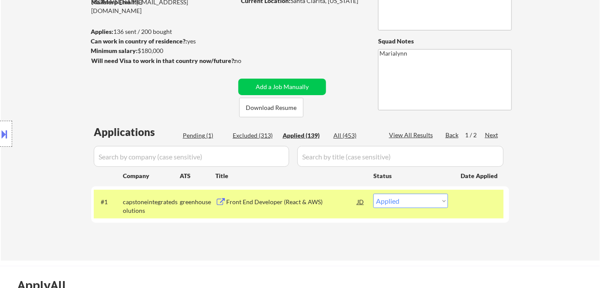
select select ""applied""
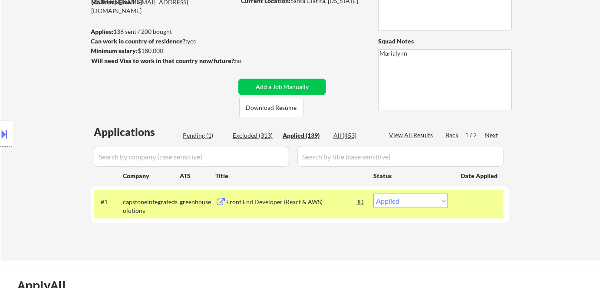
select select ""applied""
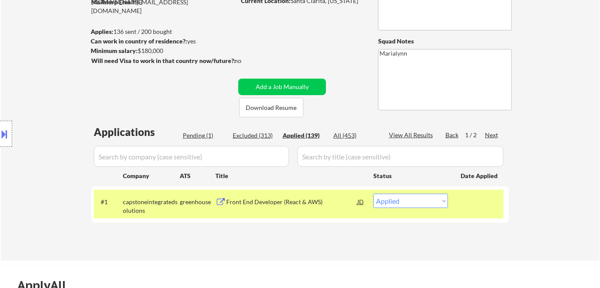
select select ""applied""
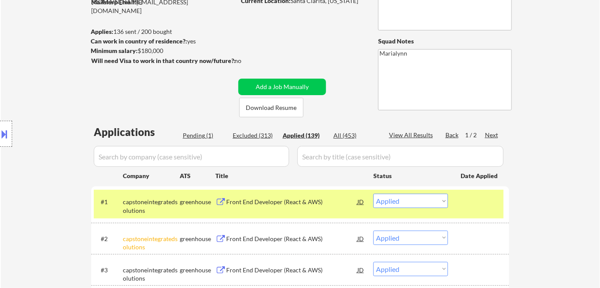
click at [311, 134] on div "Applied (139)" at bounding box center [304, 135] width 43 height 9
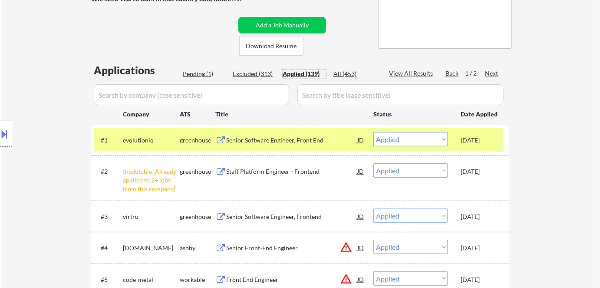
scroll to position [123, 0]
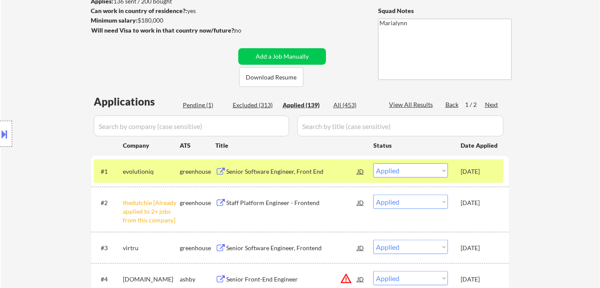
click at [196, 103] on div "Pending (1)" at bounding box center [204, 105] width 43 height 9
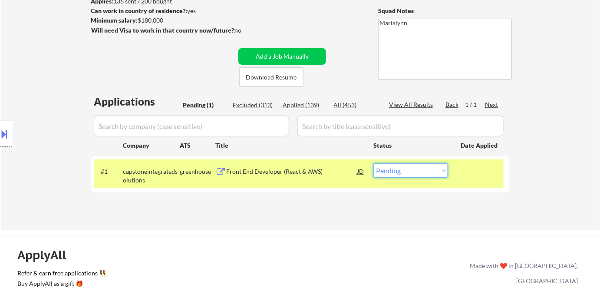
click at [393, 173] on select "Choose an option... Pending Applied Excluded (Questions) Excluded (Expired) Exc…" at bounding box center [411, 170] width 75 height 14
click at [374, 163] on select "Choose an option... Pending Applied Excluded (Questions) Excluded (Expired) Exc…" at bounding box center [411, 170] width 75 height 14
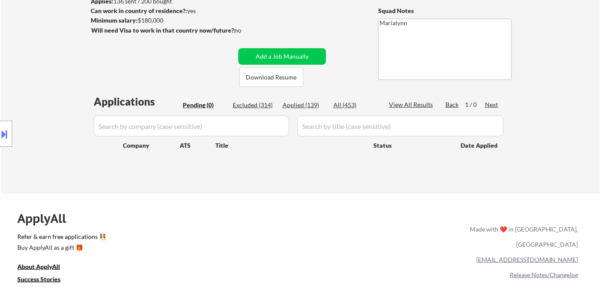
click at [355, 203] on div "ApplyAll Refer & earn free applications 👯‍♀️ Buy ApplyAll as a gift 🎁 About App…" at bounding box center [300, 266] width 600 height 135
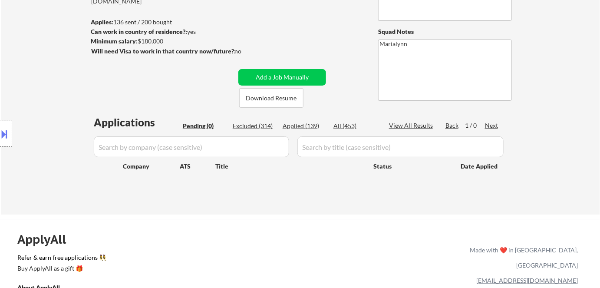
scroll to position [103, 0]
click at [301, 127] on div "Applied (139)" at bounding box center [304, 125] width 43 height 9
select select ""applied""
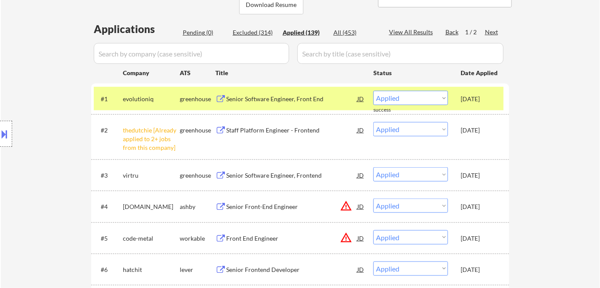
scroll to position [195, 0]
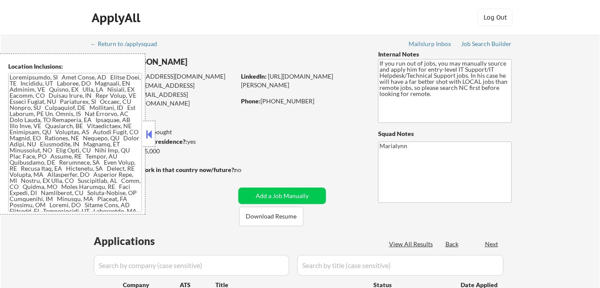
select select ""pending""
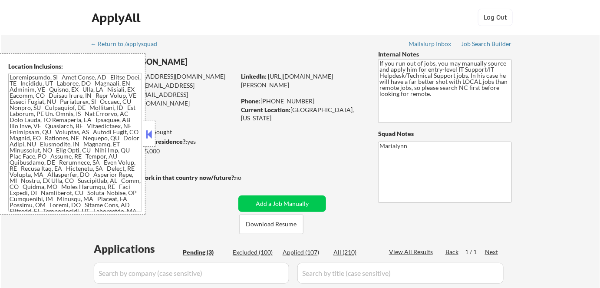
click at [148, 131] on button at bounding box center [150, 134] width 10 height 13
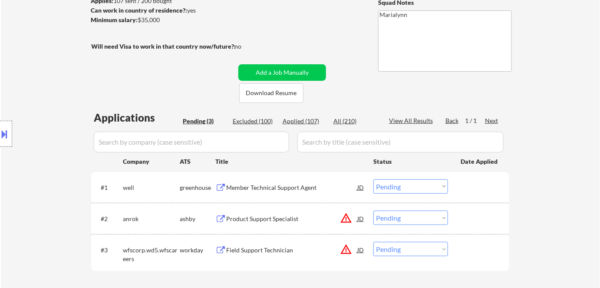
scroll to position [132, 0]
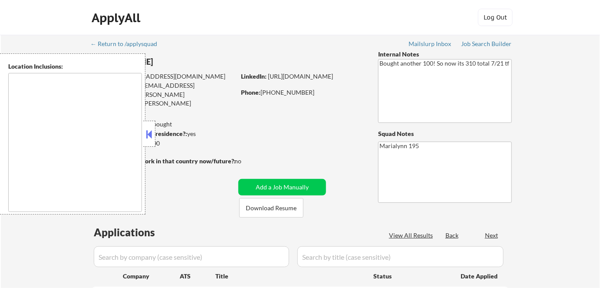
select select ""pending""
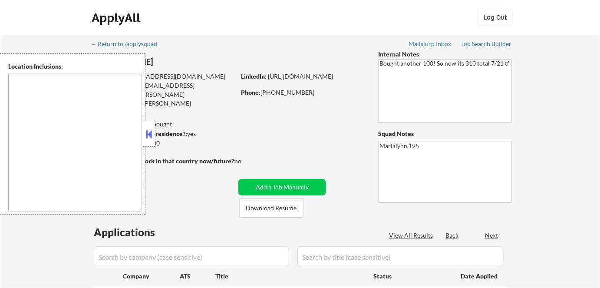
select select ""pending""
type textarea "[GEOGRAPHIC_DATA], [GEOGRAPHIC_DATA] [GEOGRAPHIC_DATA], [GEOGRAPHIC_DATA] [GEOG…"
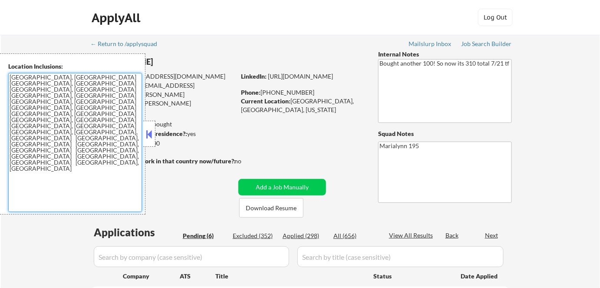
click at [142, 129] on textarea "[GEOGRAPHIC_DATA], [GEOGRAPHIC_DATA] [GEOGRAPHIC_DATA], [GEOGRAPHIC_DATA] [GEOG…" at bounding box center [75, 142] width 134 height 139
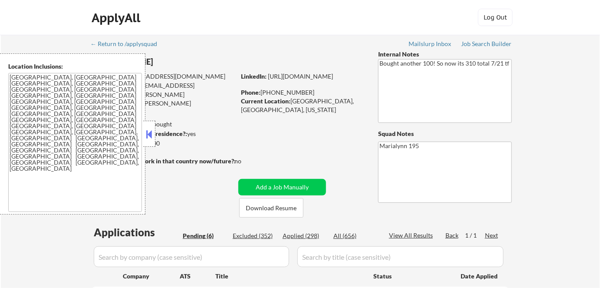
click at [146, 136] on button at bounding box center [150, 134] width 10 height 13
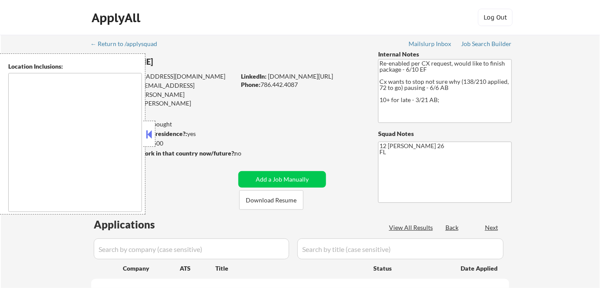
select select ""pending""
type textarea "[GEOGRAPHIC_DATA], [GEOGRAPHIC_DATA] [GEOGRAPHIC_DATA], [GEOGRAPHIC_DATA] [GEOG…"
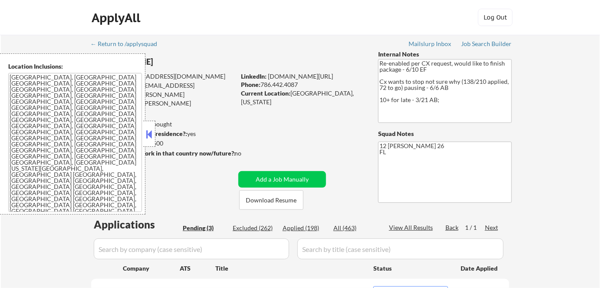
click at [146, 131] on button at bounding box center [150, 134] width 10 height 13
